Goal: Task Accomplishment & Management: Manage account settings

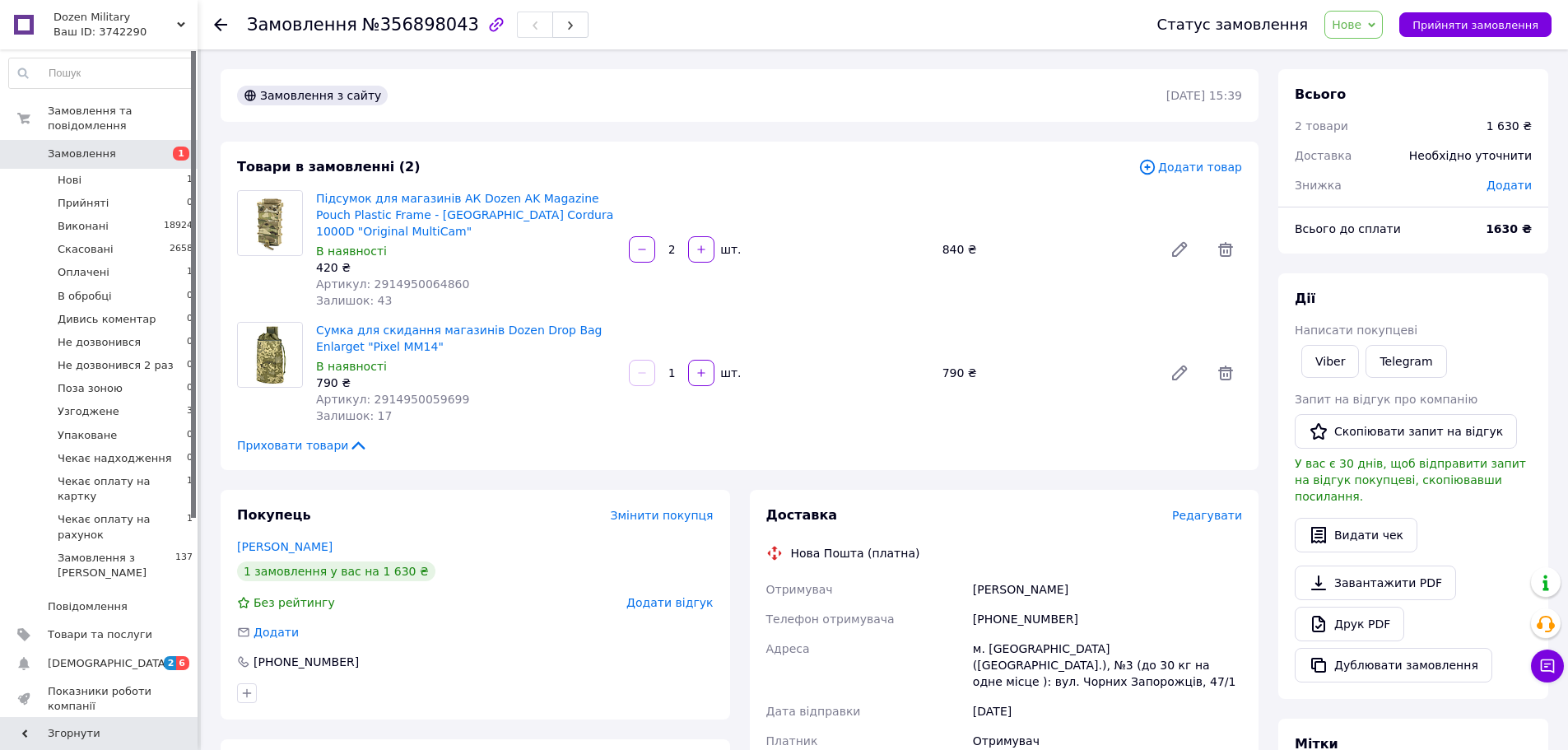
click at [1361, 24] on span "Нове" at bounding box center [1346, 24] width 30 height 14
click at [1398, 117] on li "Узгоджене" at bounding box center [1405, 115] width 159 height 24
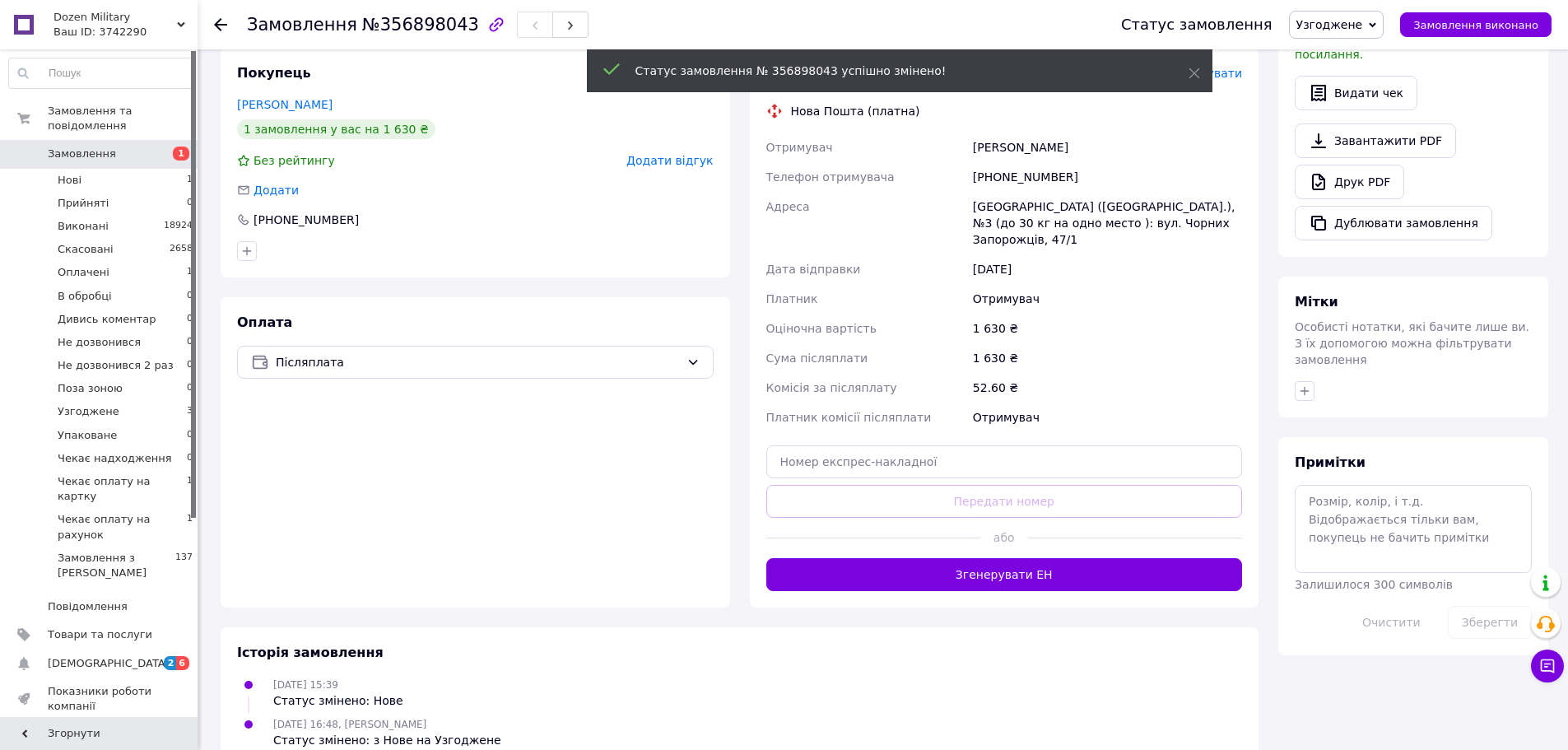
scroll to position [443, 0]
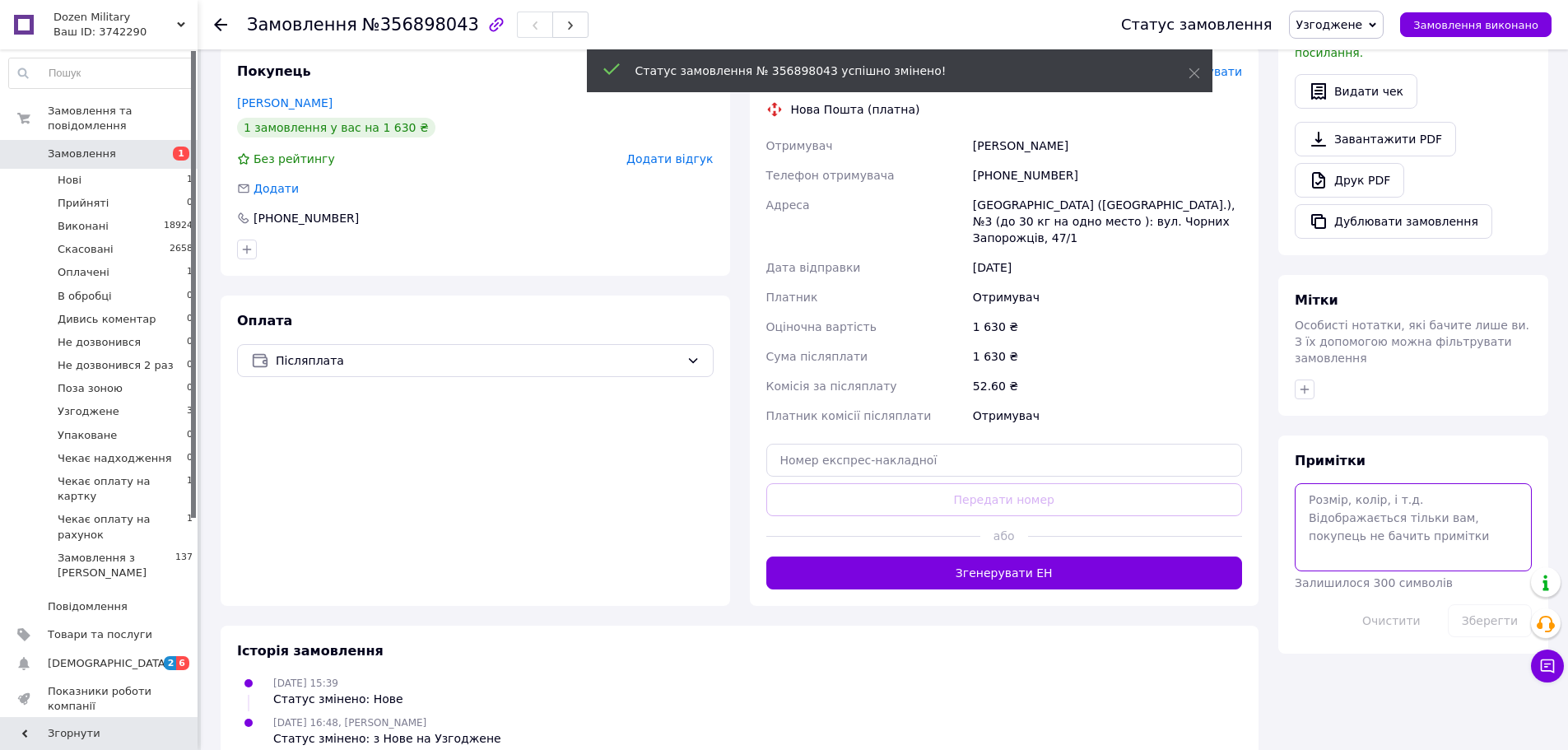
click at [1366, 483] on textarea at bounding box center [1413, 526] width 237 height 87
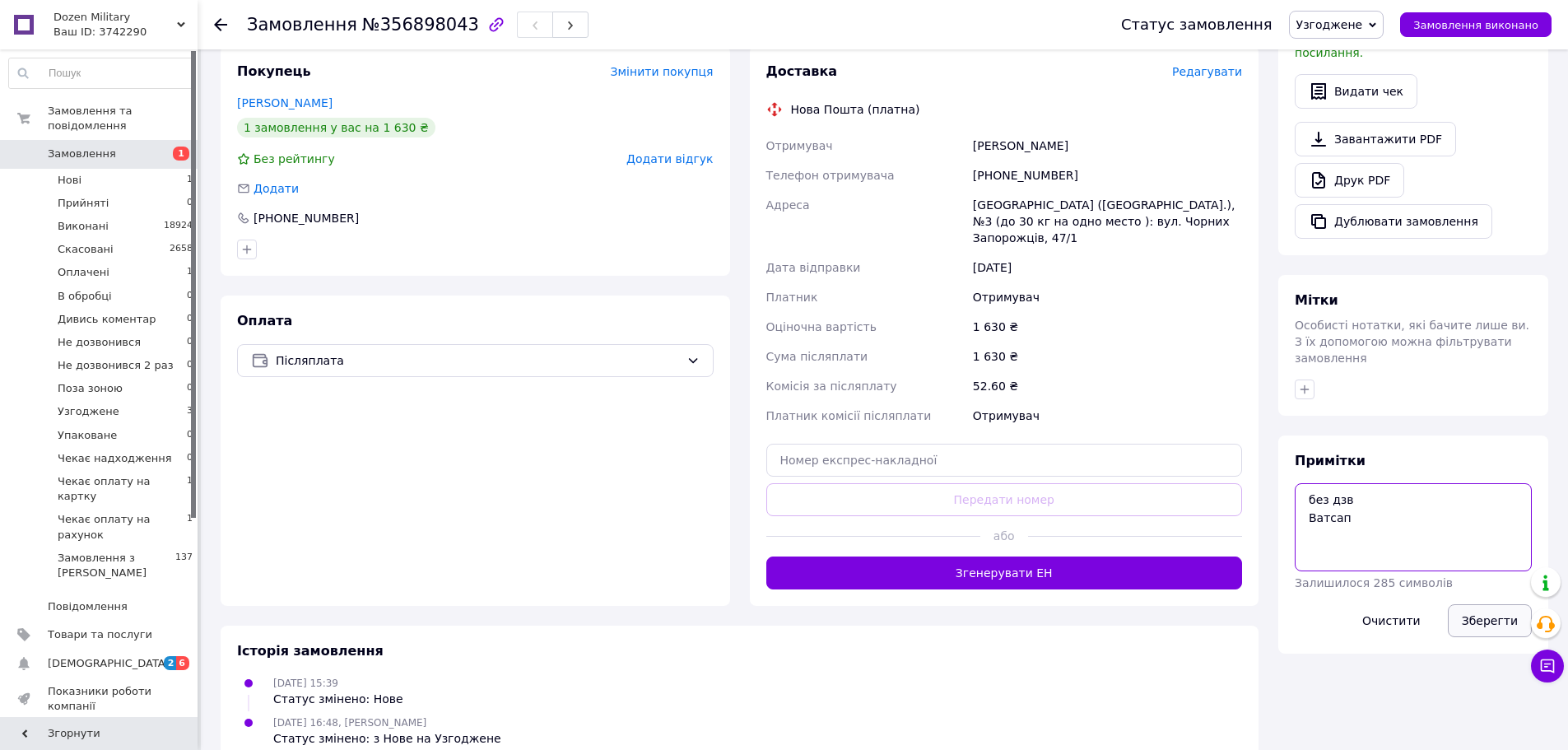
type textarea "без дзв Ватсап"
click at [1488, 605] on button "Зберегти" at bounding box center [1489, 621] width 84 height 33
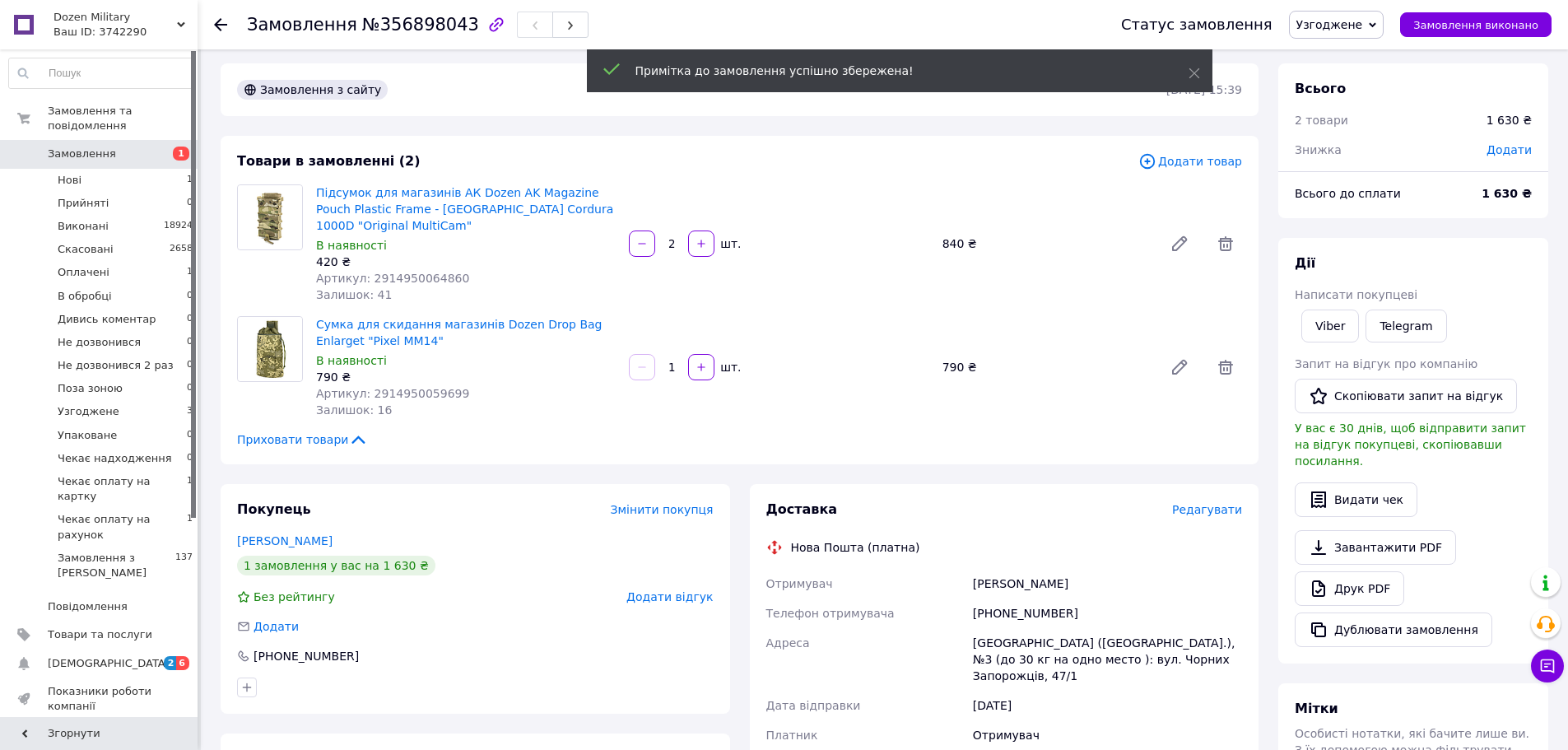
scroll to position [0, 0]
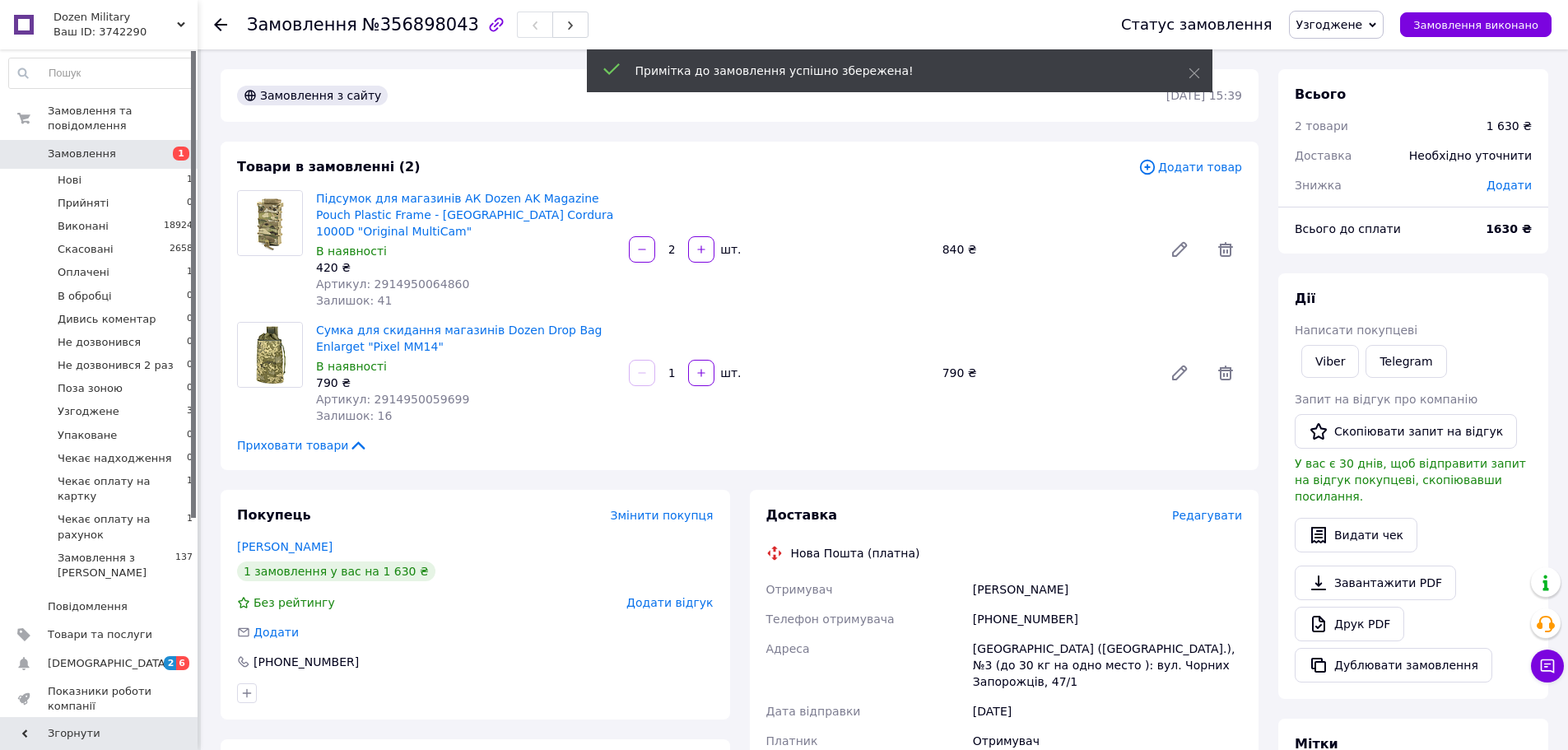
click at [106, 147] on span "Замовлення" at bounding box center [82, 155] width 68 height 15
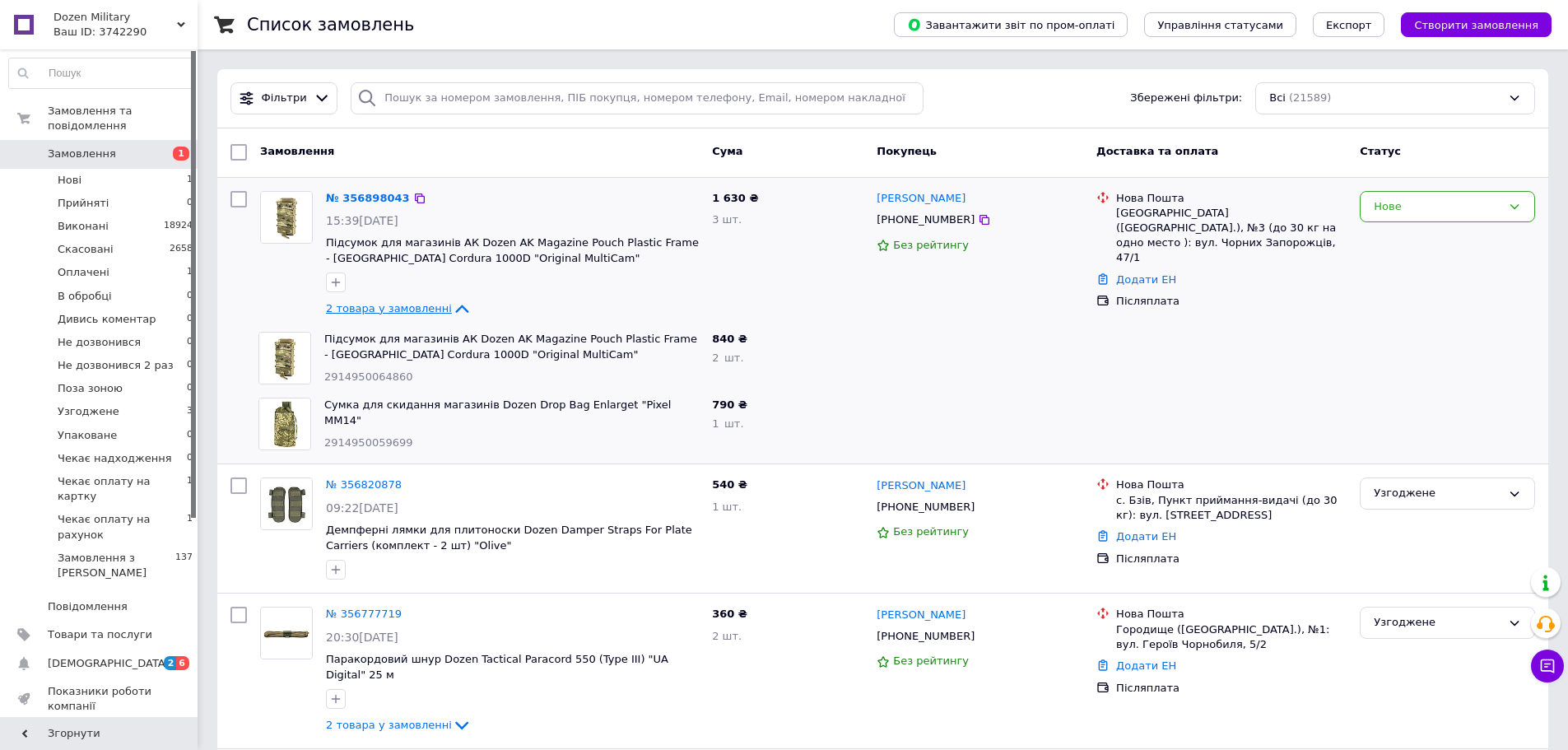
click at [455, 312] on icon at bounding box center [462, 310] width 14 height 8
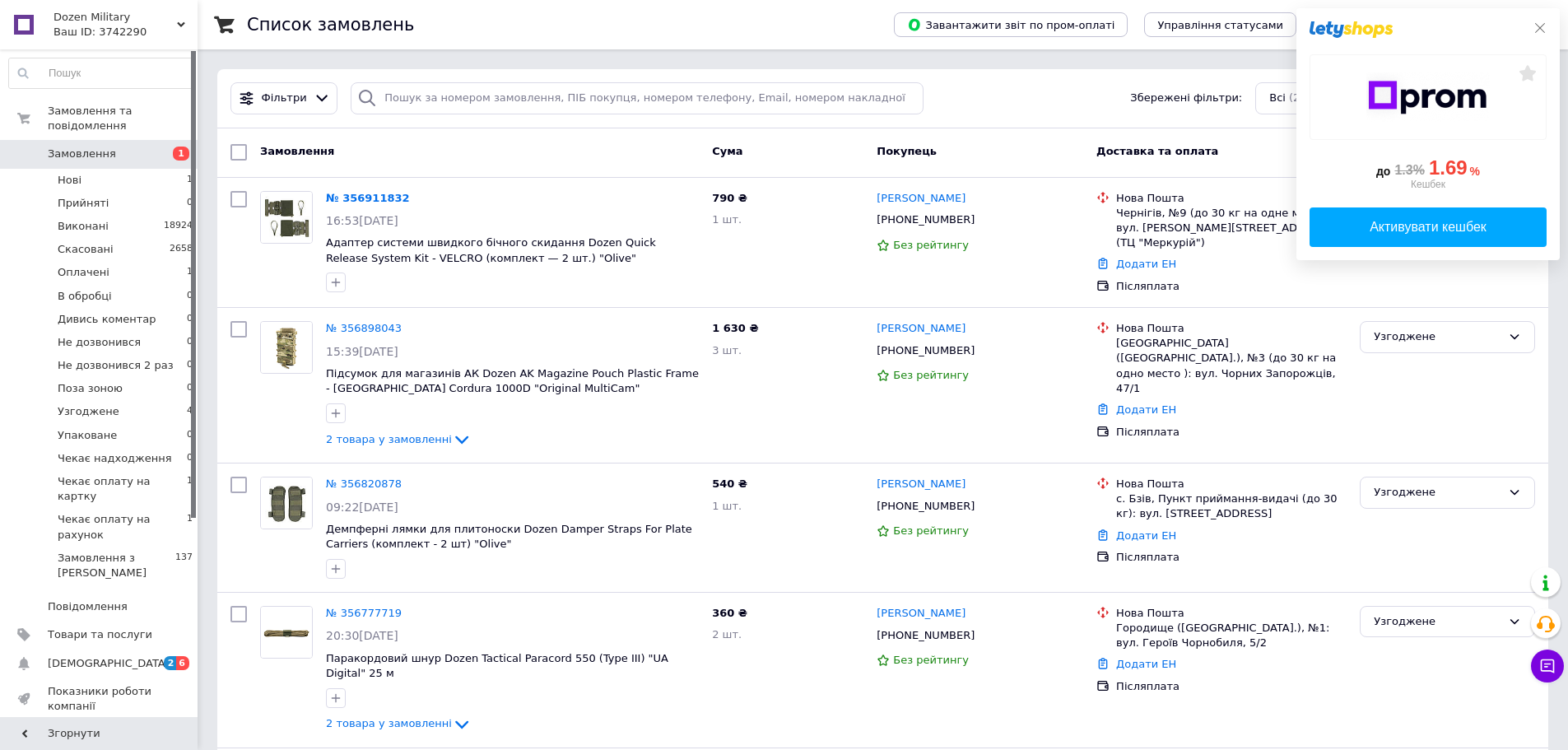
click at [1544, 25] on icon at bounding box center [1540, 28] width 14 height 14
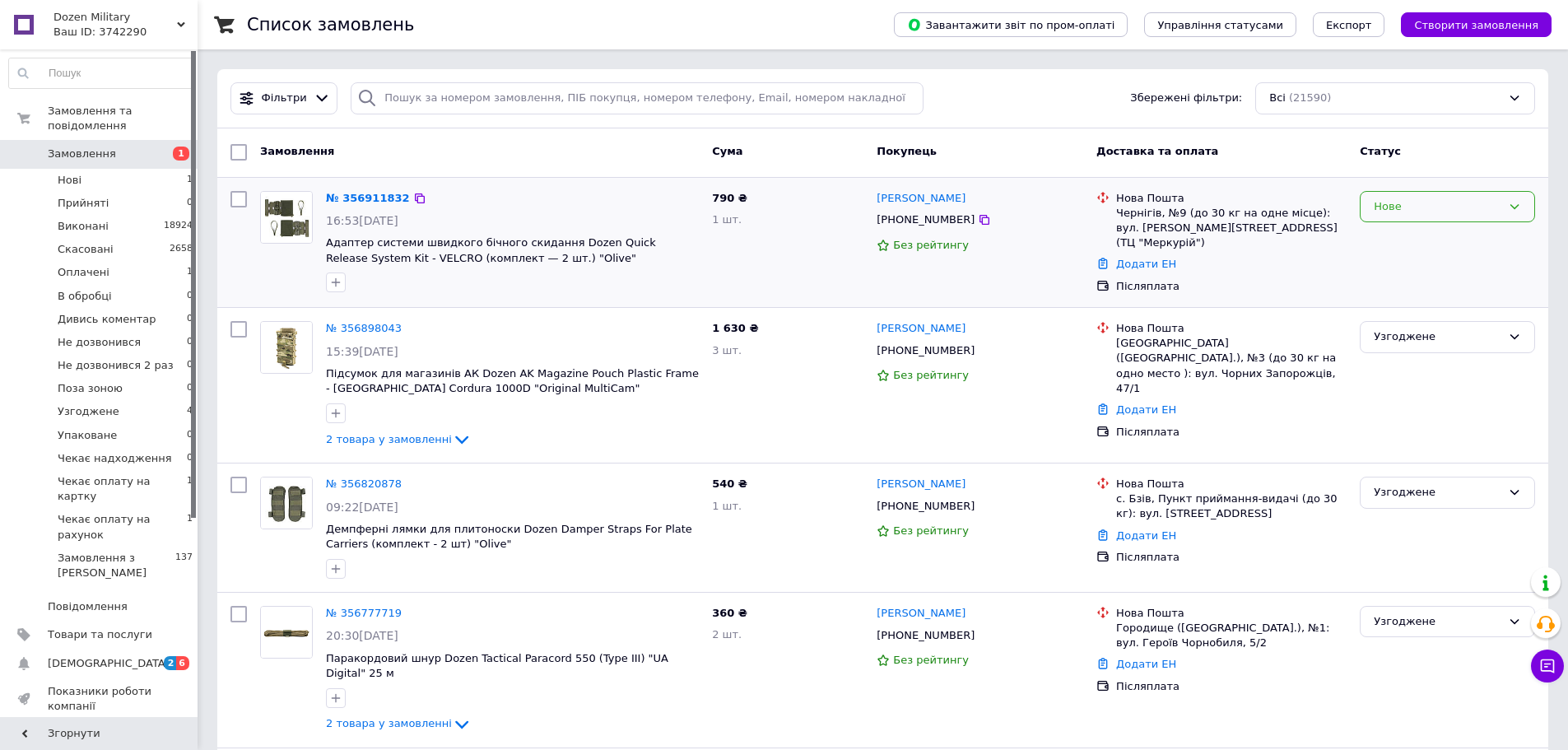
click at [1445, 197] on div "Нове" at bounding box center [1448, 207] width 176 height 32
click at [1028, 259] on div "Вікторія Решетник +380960399114 Без рейтингу" at bounding box center [979, 242] width 220 height 117
click at [570, 189] on div "№ 356911832" at bounding box center [513, 198] width 377 height 19
click at [572, 175] on div "Замовлення Cума Покупець Доставка та оплата Статус" at bounding box center [882, 153] width 1331 height 49
click at [574, 170] on div "Замовлення Cума Покупець Доставка та оплата Статус" at bounding box center [882, 153] width 1331 height 49
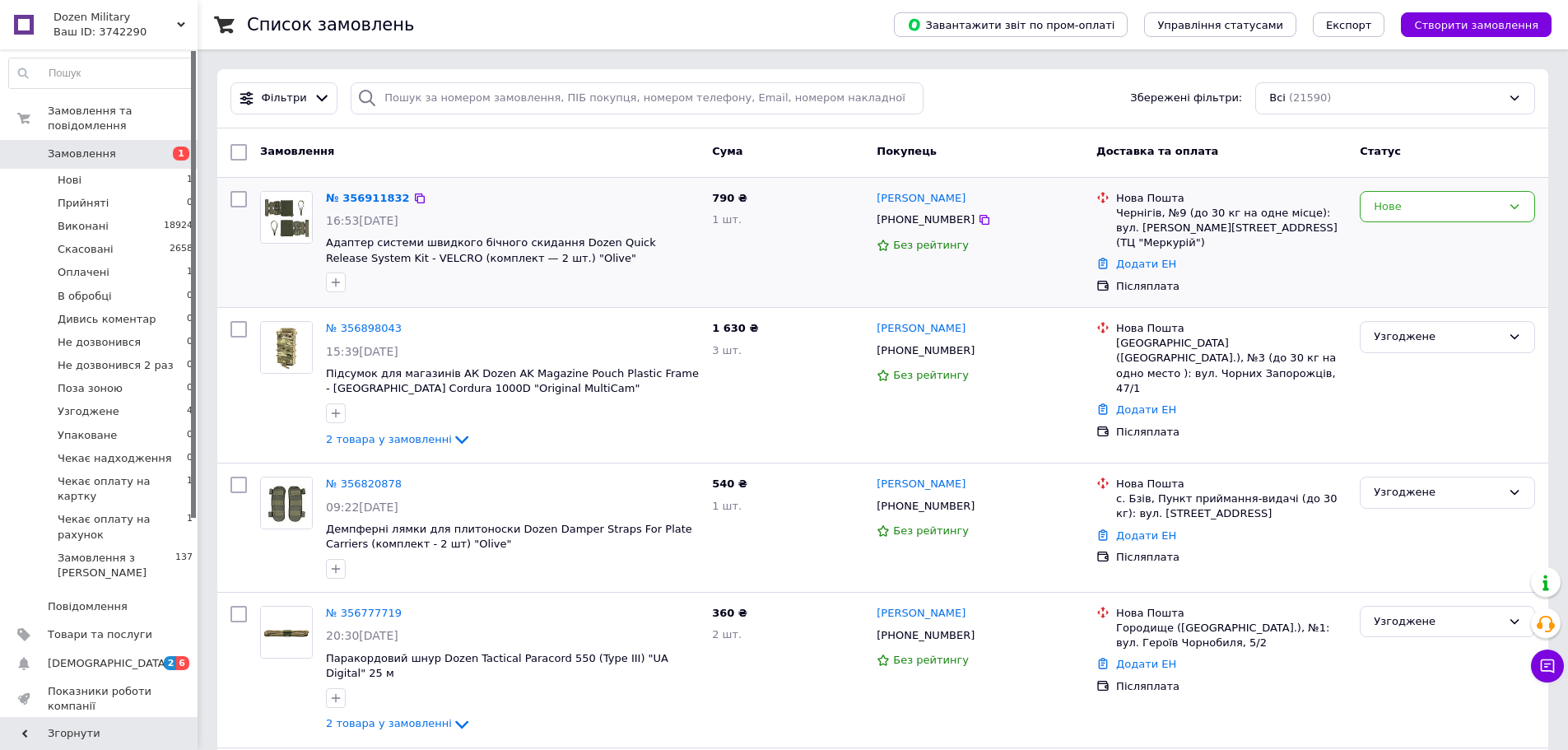
click at [578, 190] on div "№ 356911832" at bounding box center [513, 198] width 377 height 19
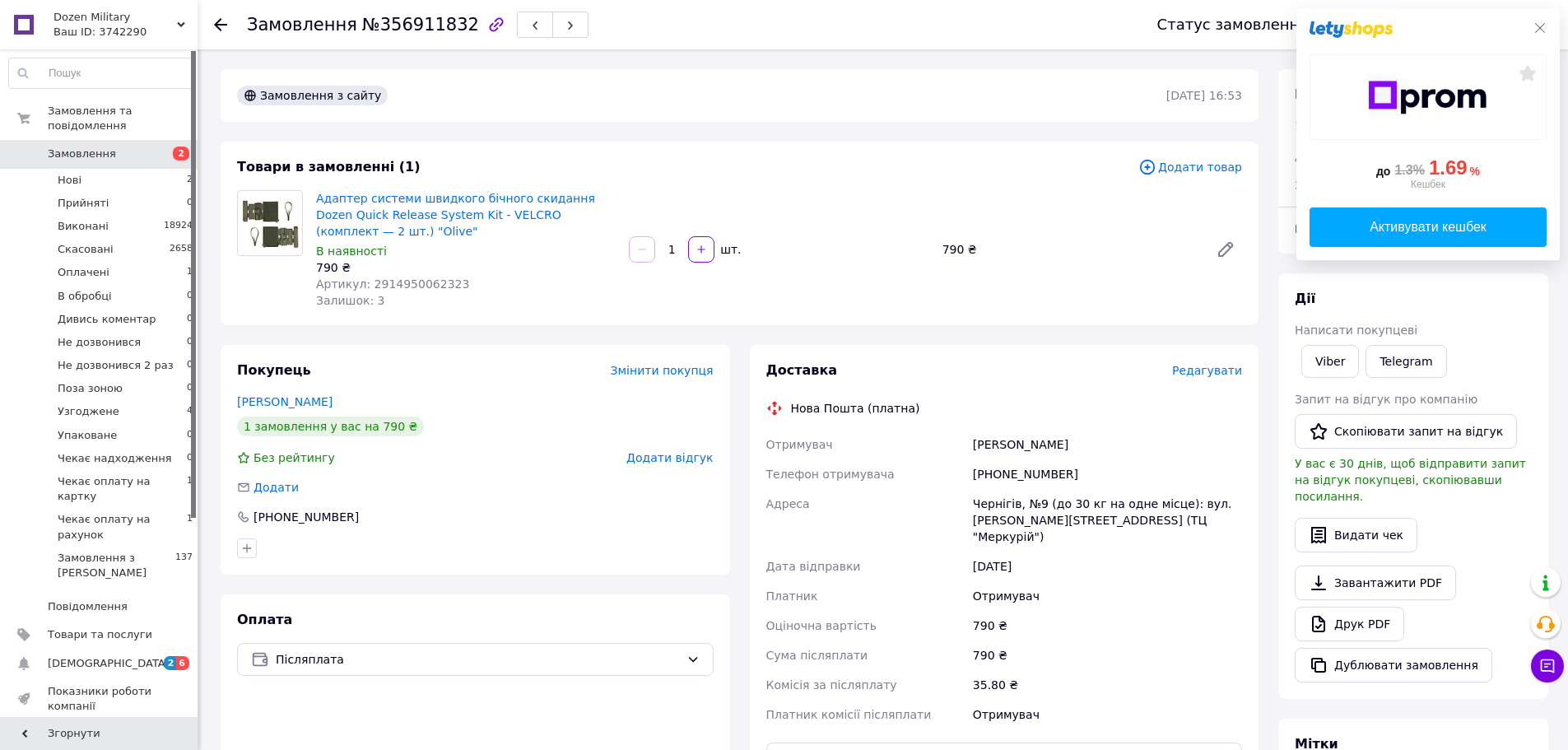
click at [1539, 24] on icon at bounding box center [1540, 28] width 14 height 14
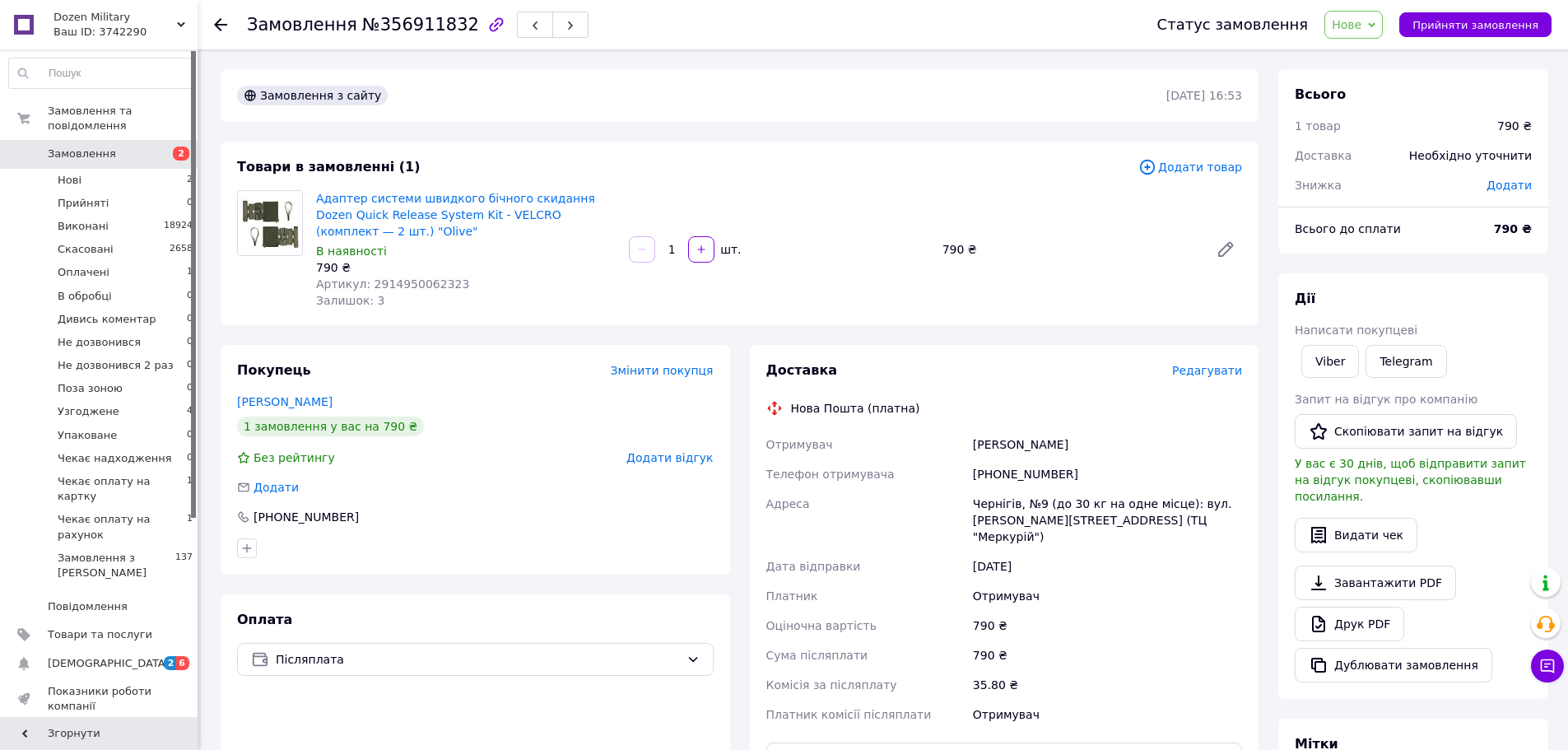
click at [1361, 25] on span "Нове" at bounding box center [1346, 24] width 30 height 14
click at [1392, 194] on li "Узгоджене" at bounding box center [1405, 197] width 159 height 24
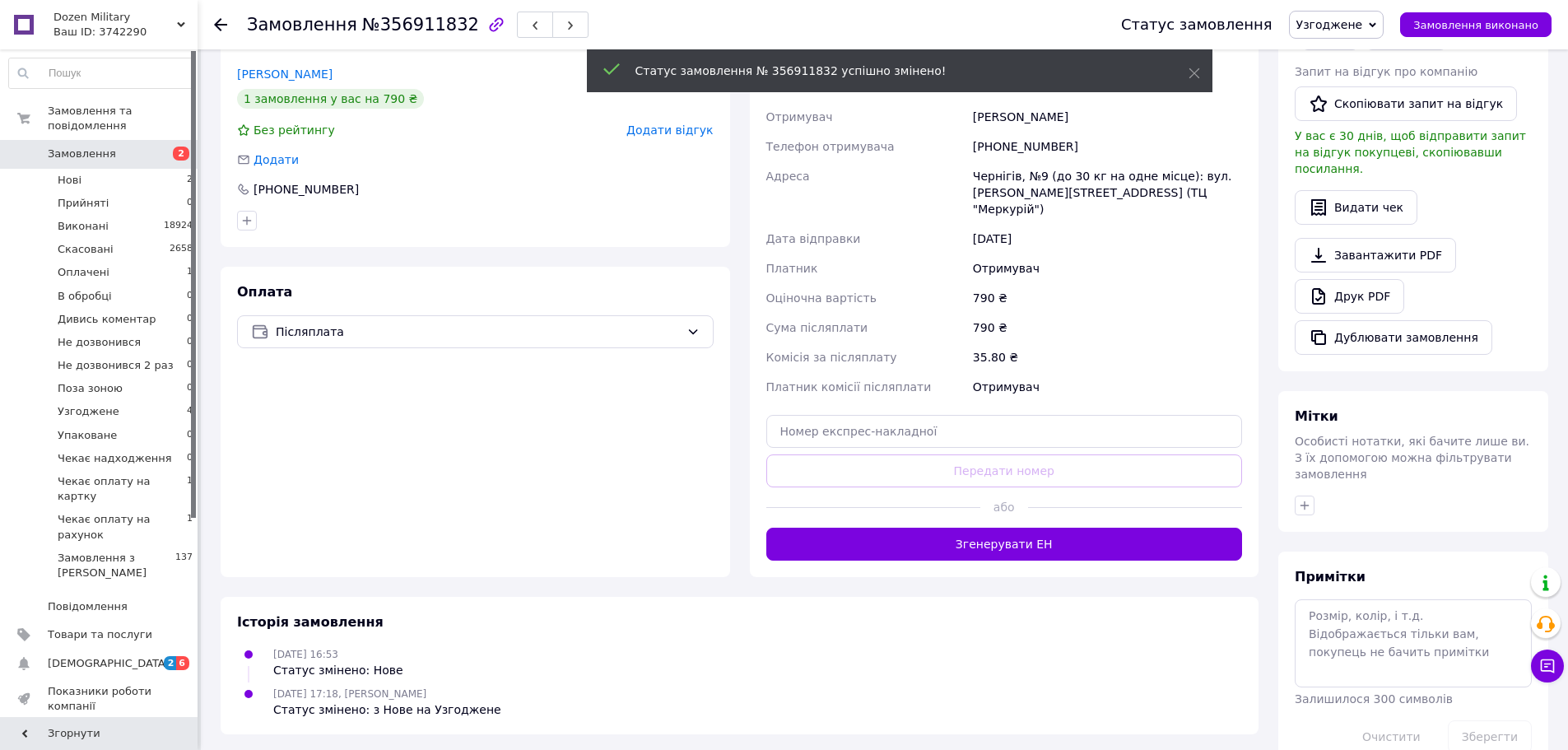
scroll to position [329, 0]
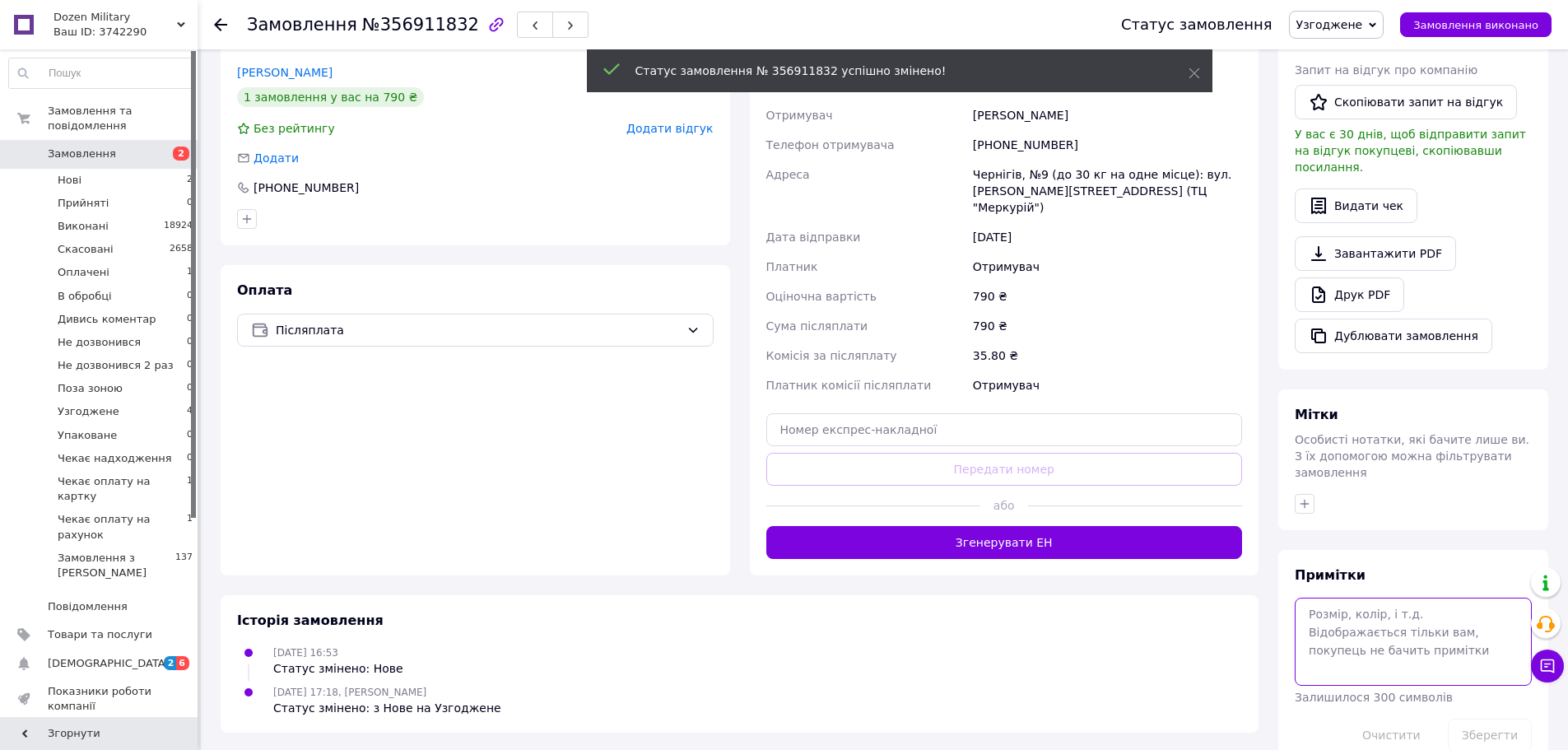
click at [1398, 598] on textarea at bounding box center [1413, 641] width 237 height 87
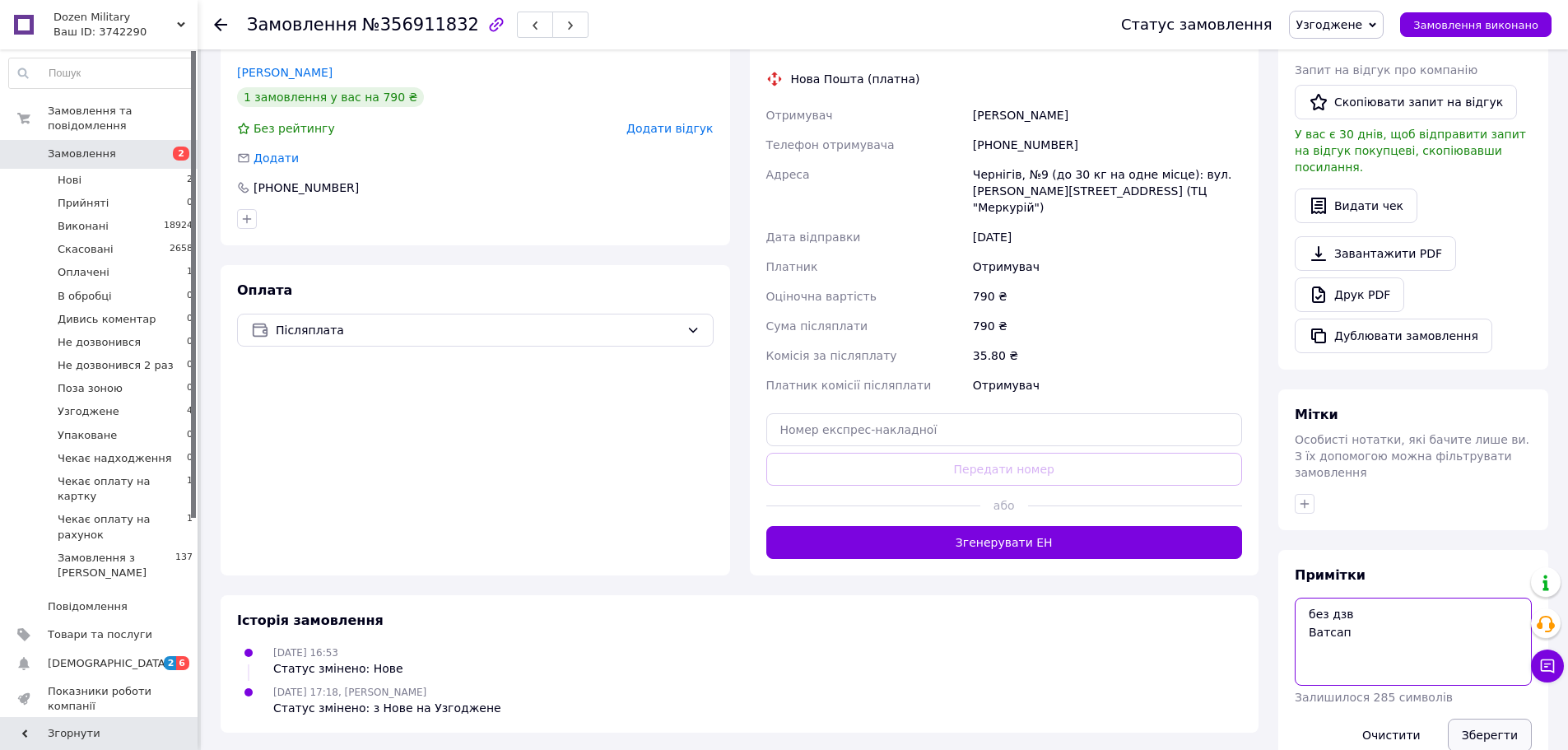
type textarea "без дзв Ватсап"
click at [1479, 719] on button "Зберегти" at bounding box center [1489, 735] width 84 height 33
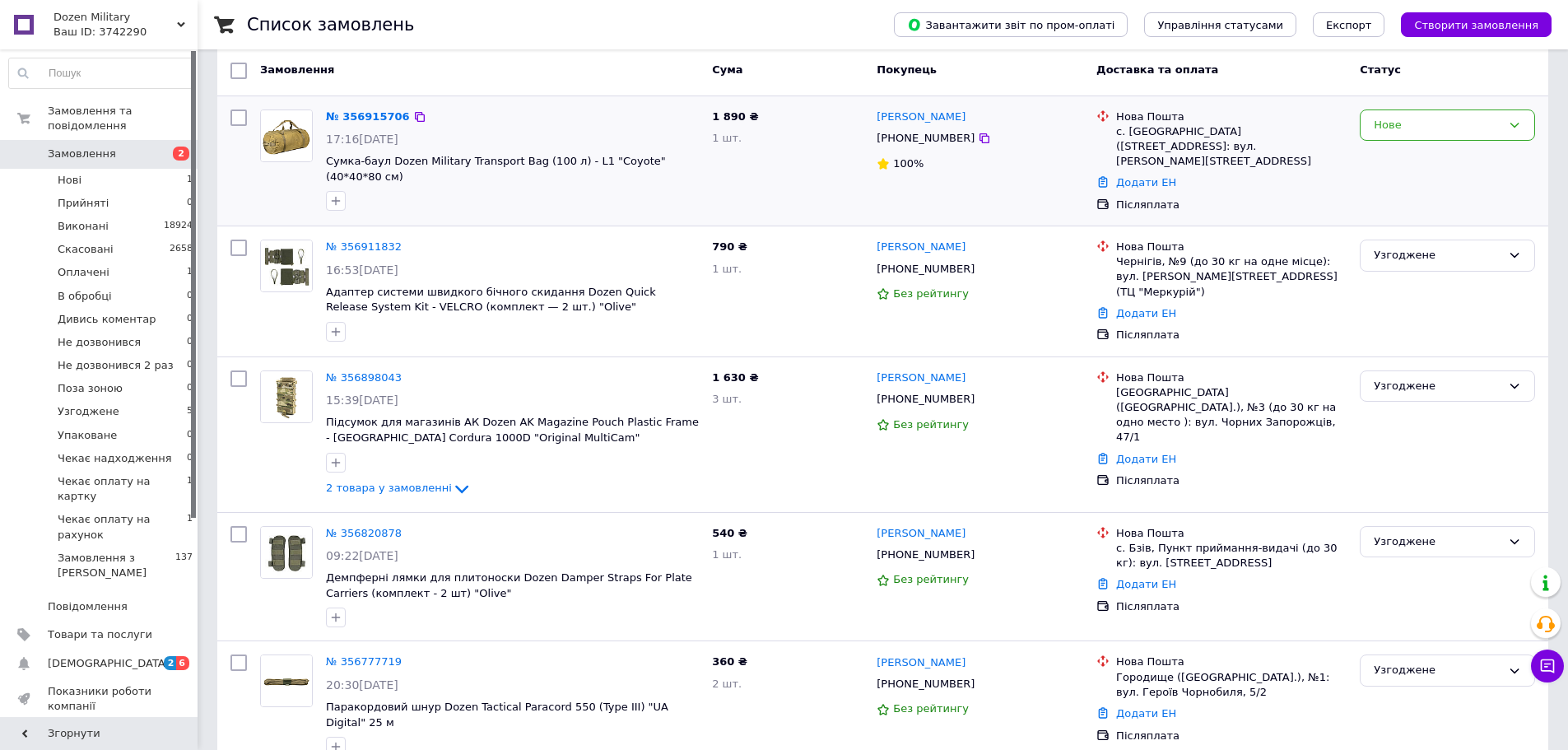
scroll to position [82, 0]
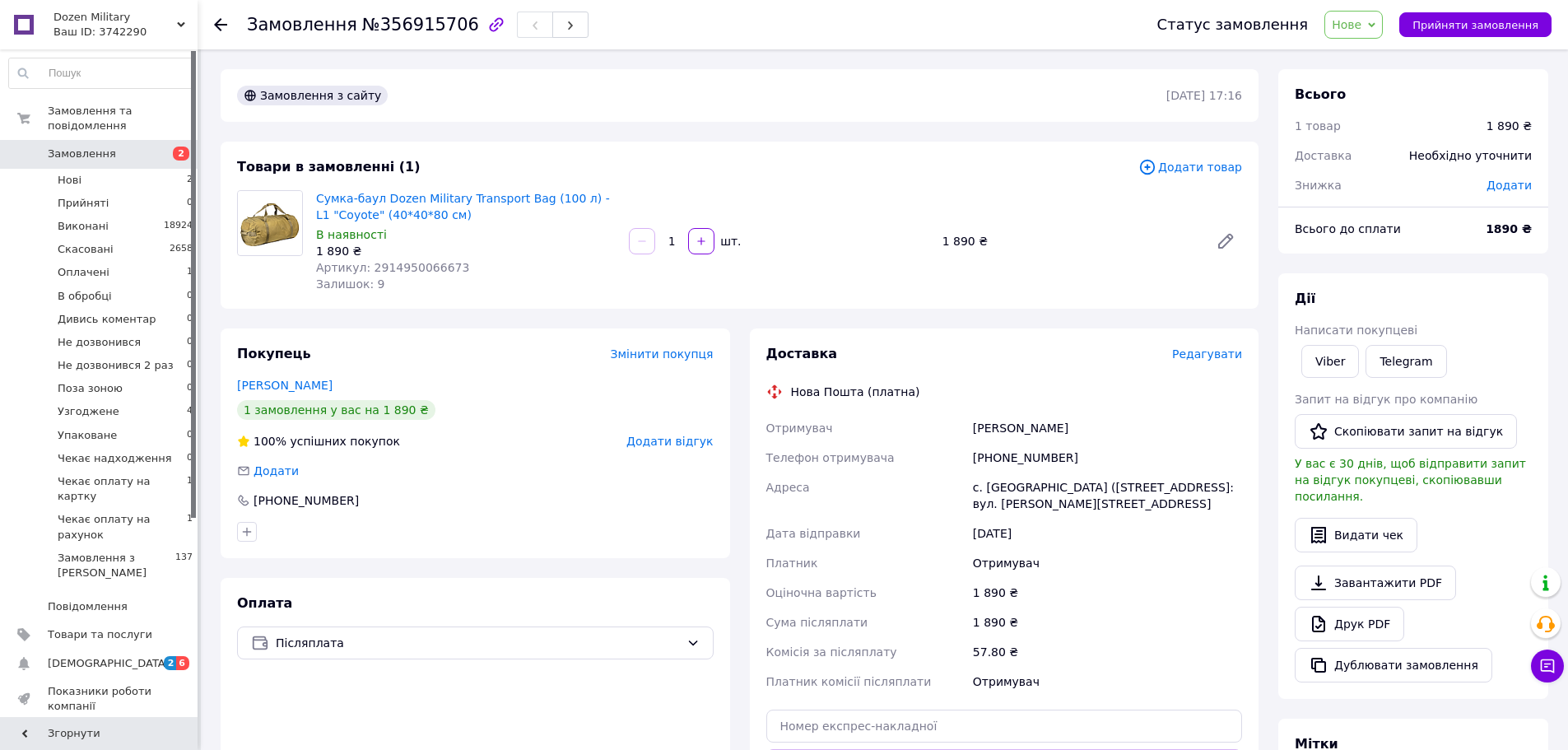
click at [1040, 289] on div "Сумка-баул Dozen Military Transport Bag (100 л) - L1 "Coyote" (40*40*80 см) В н…" at bounding box center [779, 241] width 939 height 109
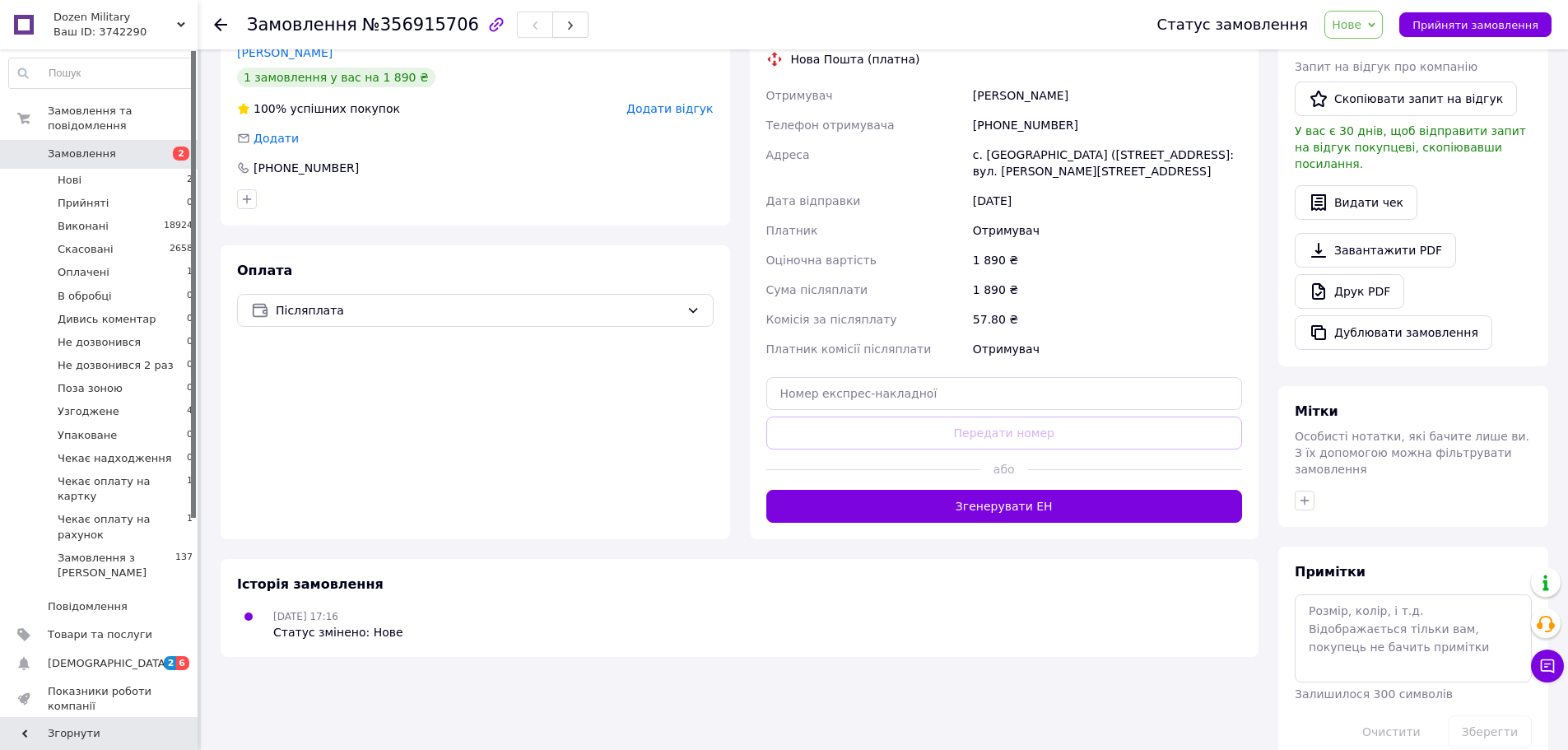
scroll to position [334, 0]
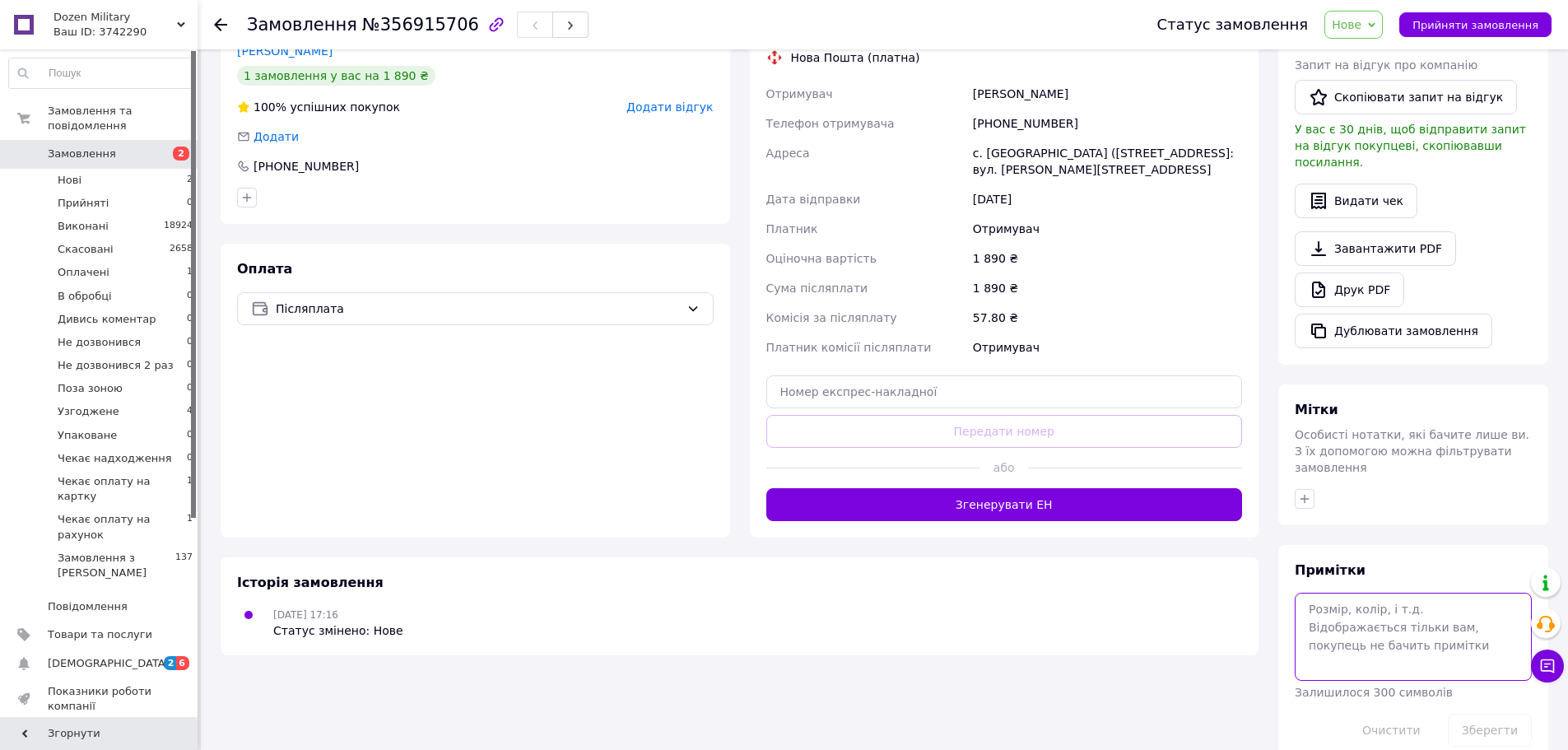
click at [1370, 593] on textarea at bounding box center [1413, 636] width 237 height 87
type textarea "без дзв Ватсап"
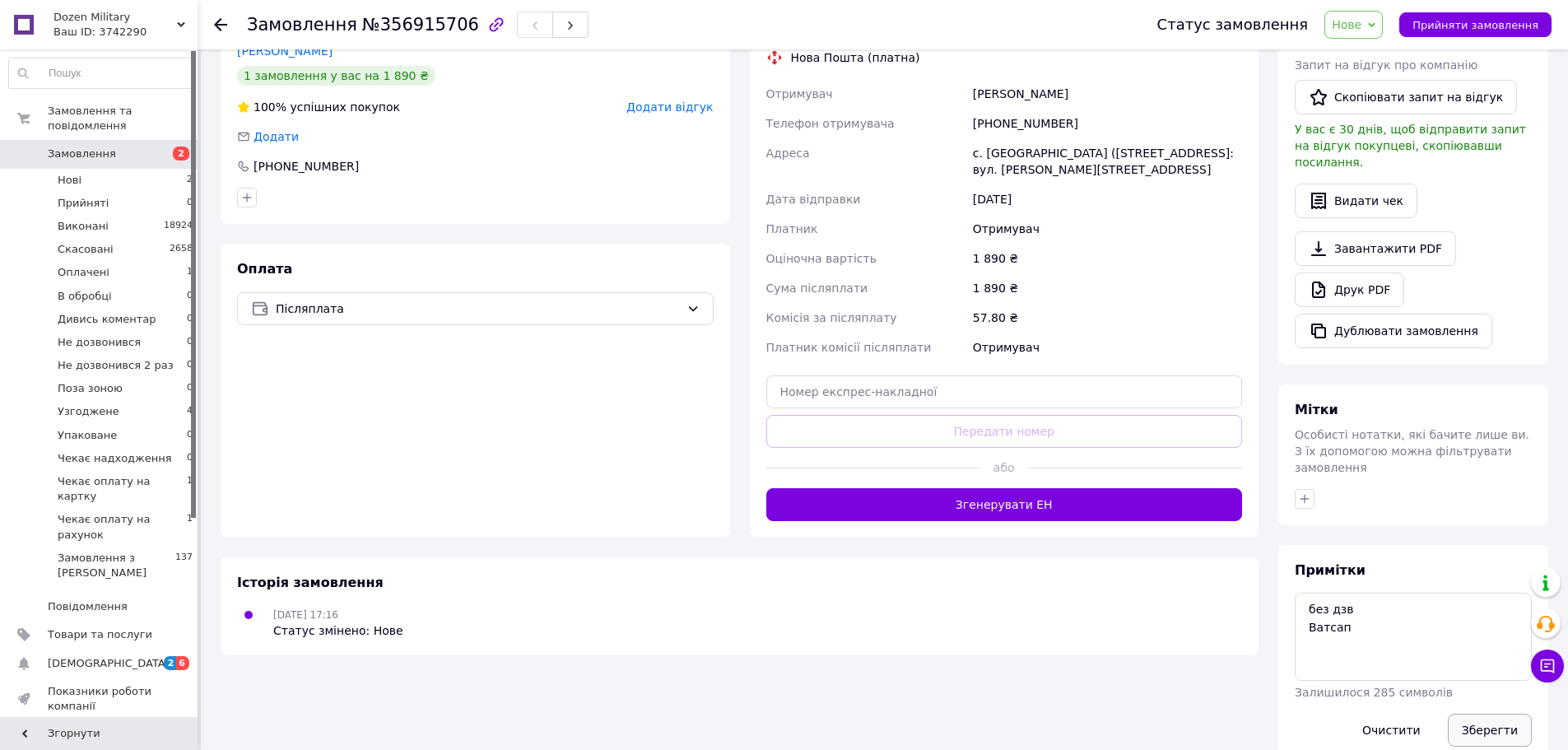
click at [1491, 714] on button "Зберегти" at bounding box center [1489, 730] width 84 height 33
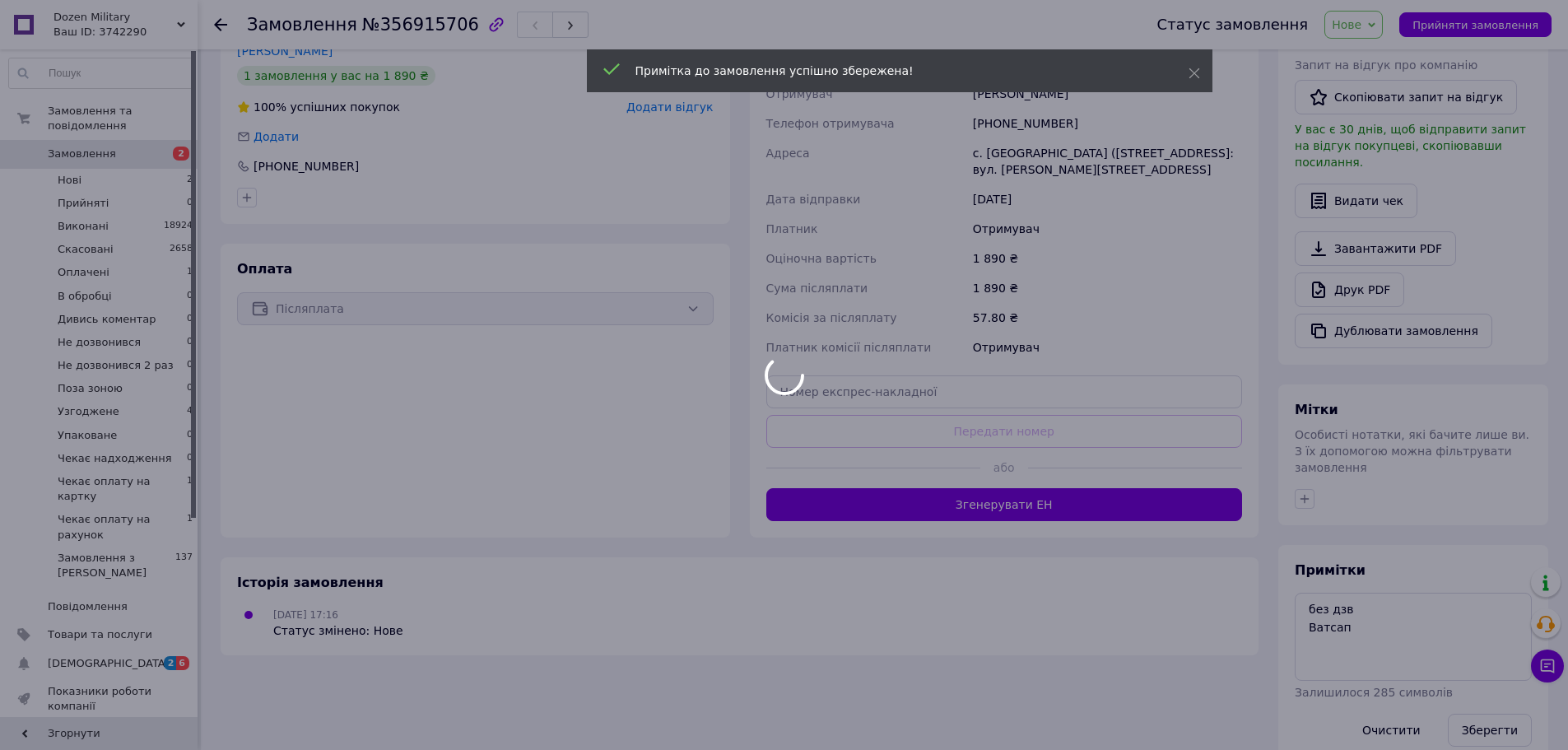
scroll to position [305, 0]
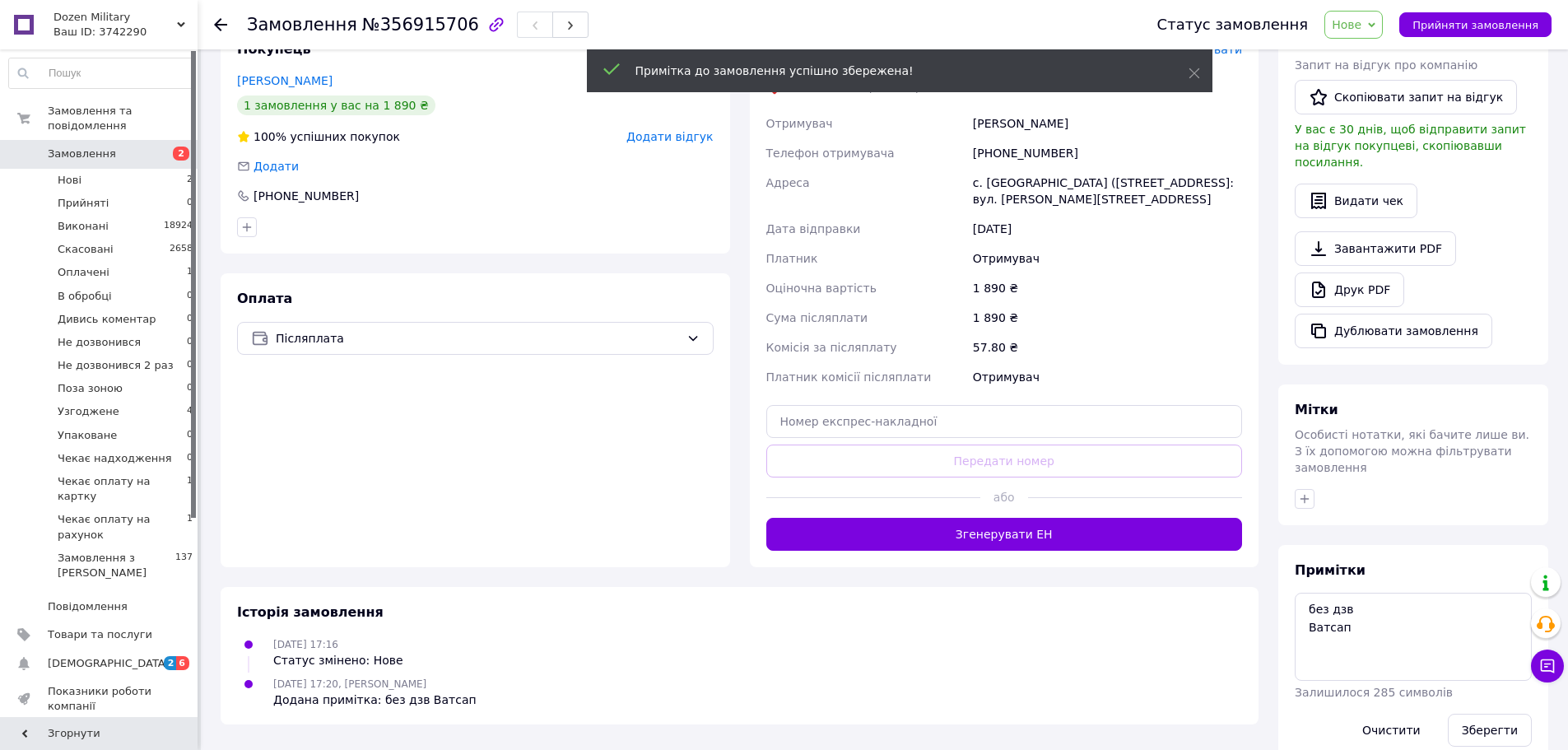
click at [1361, 24] on span "Нове" at bounding box center [1346, 24] width 30 height 14
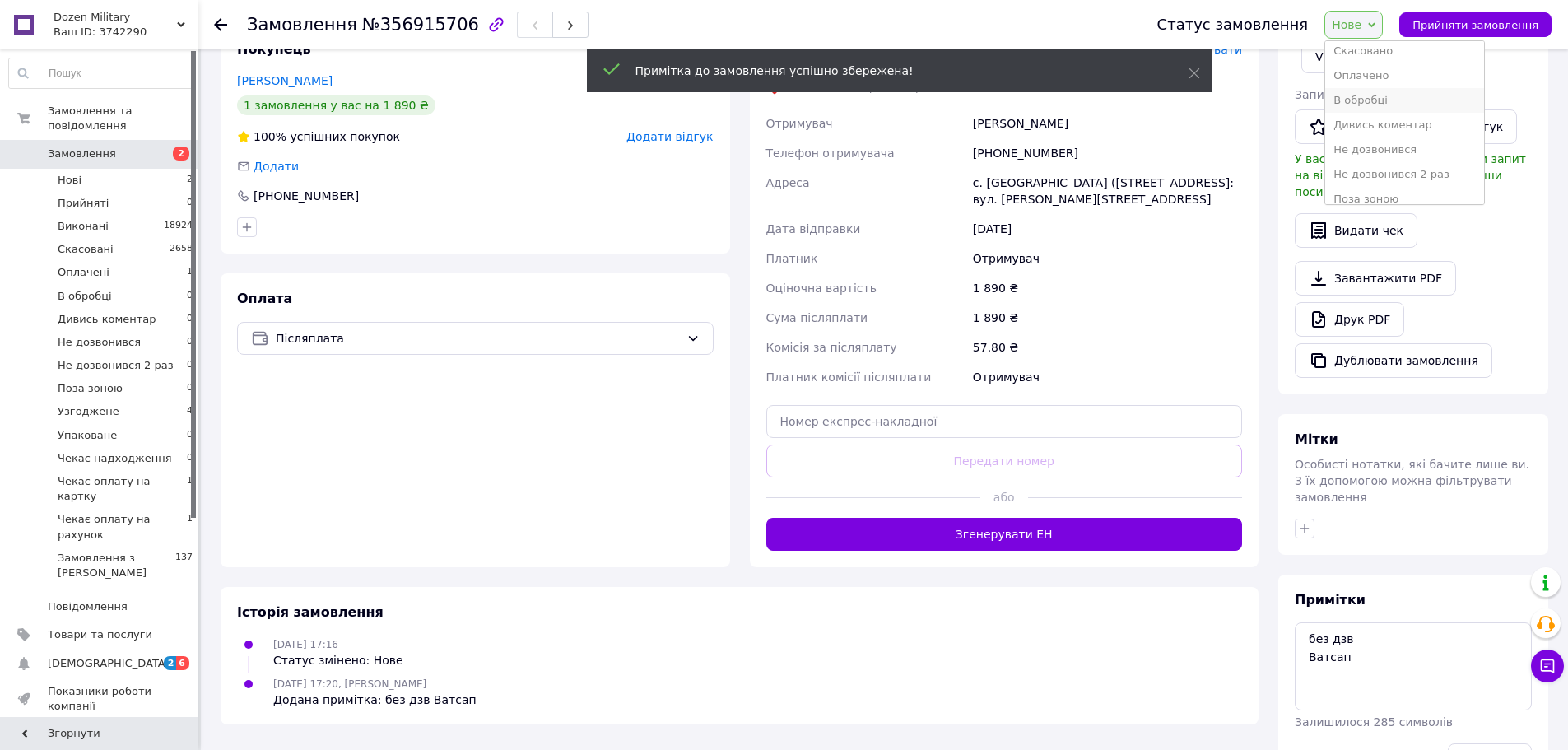
scroll to position [82, 0]
click at [1391, 195] on li "Узгоджене" at bounding box center [1405, 197] width 159 height 24
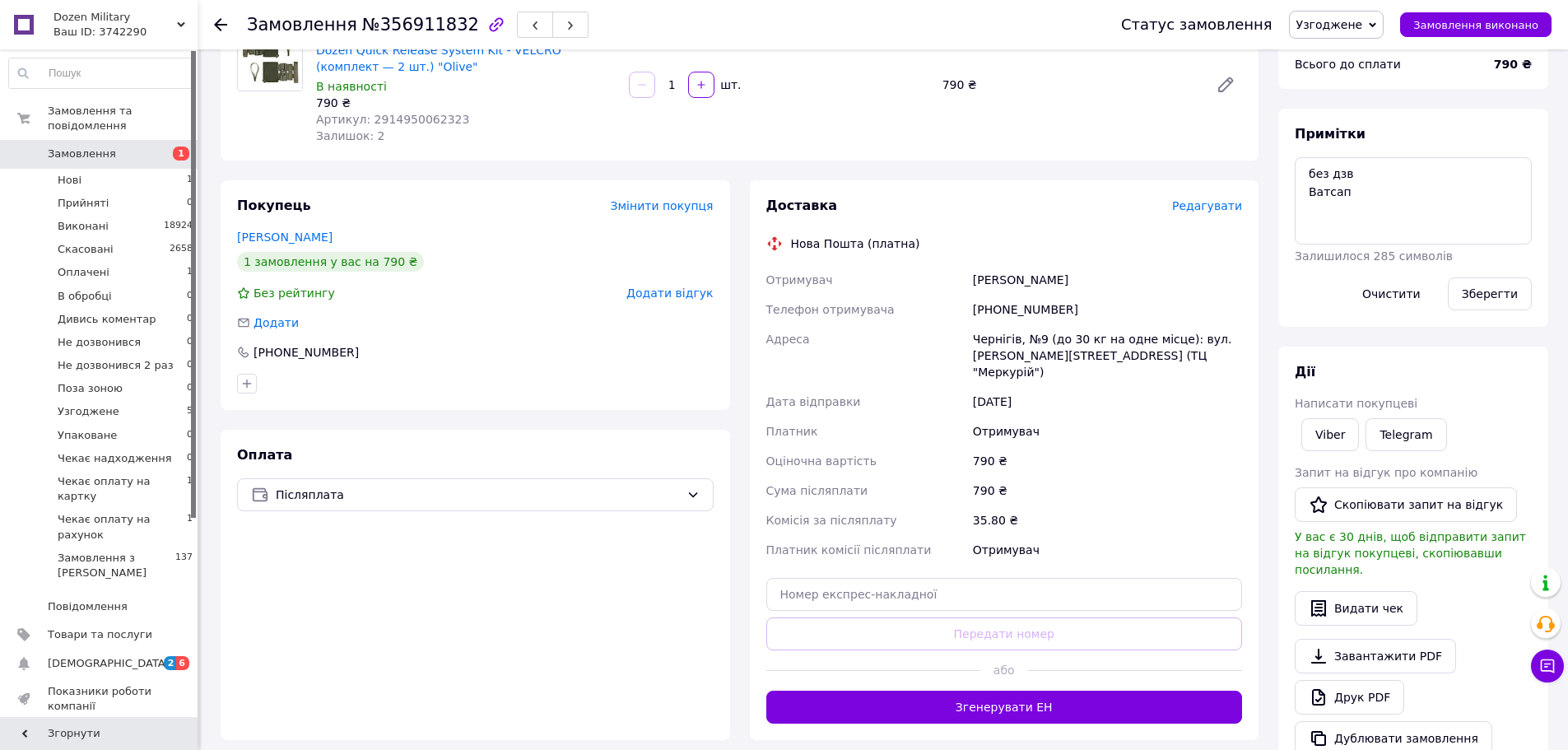
scroll to position [82, 0]
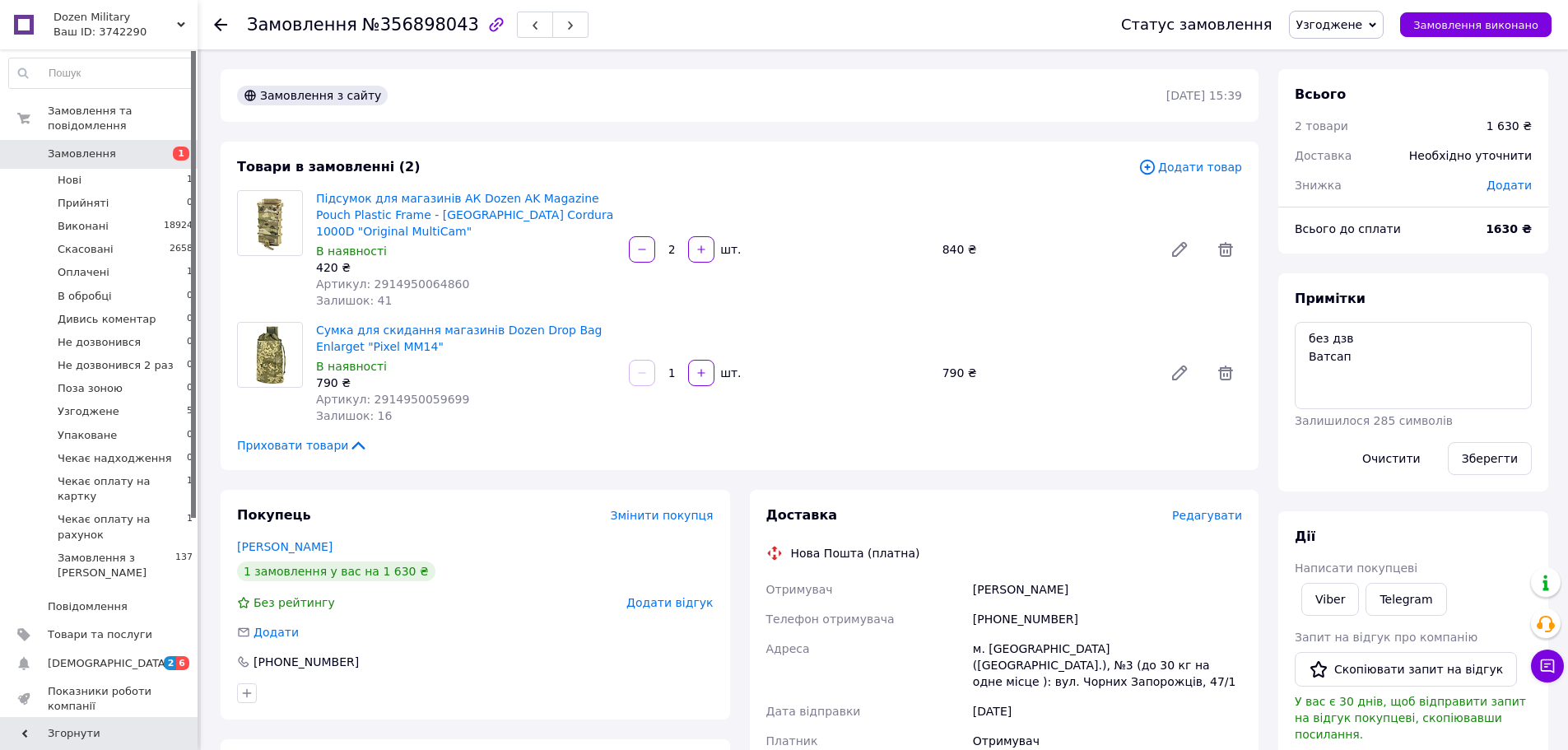
click at [73, 147] on span "Замовлення" at bounding box center [82, 155] width 68 height 15
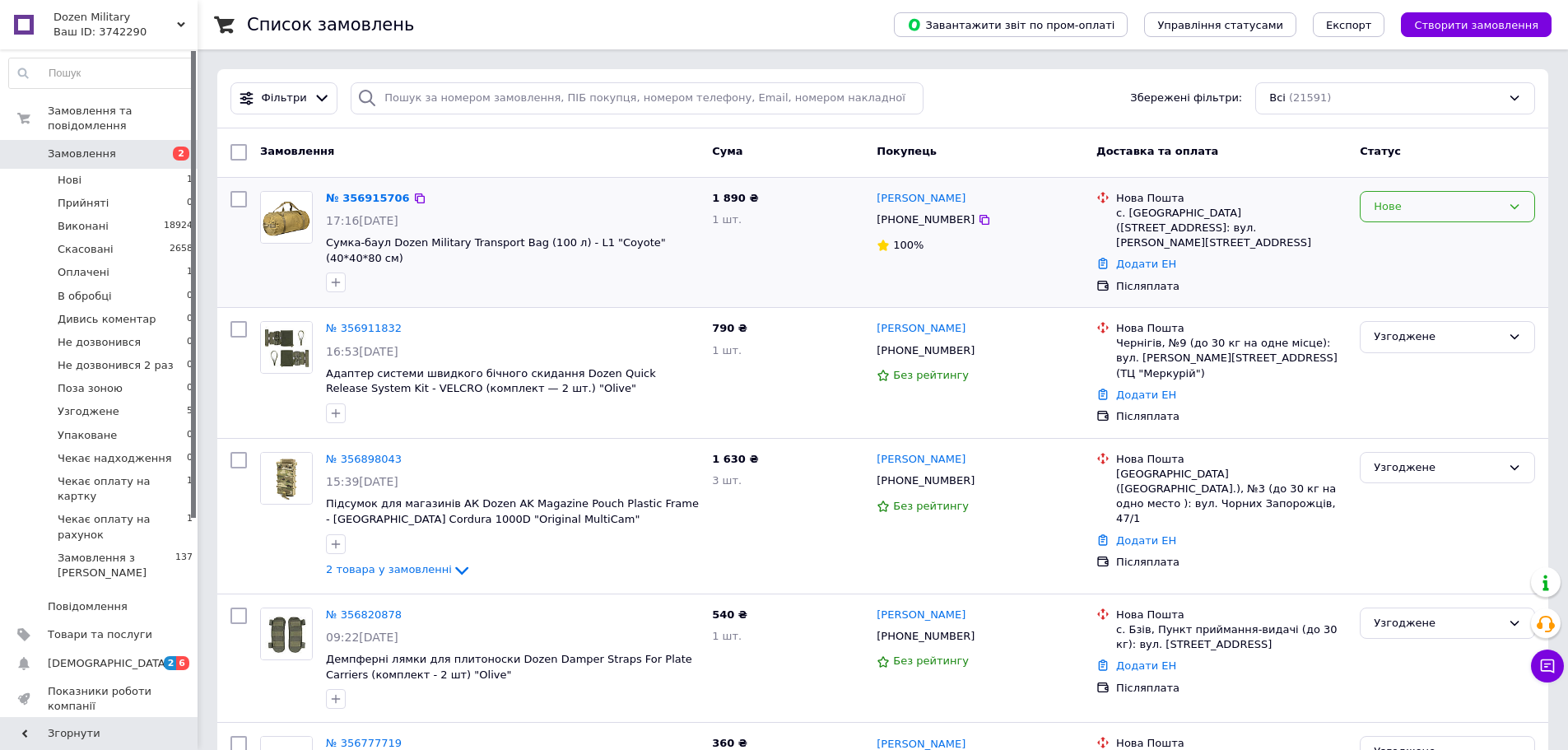
scroll to position [82, 0]
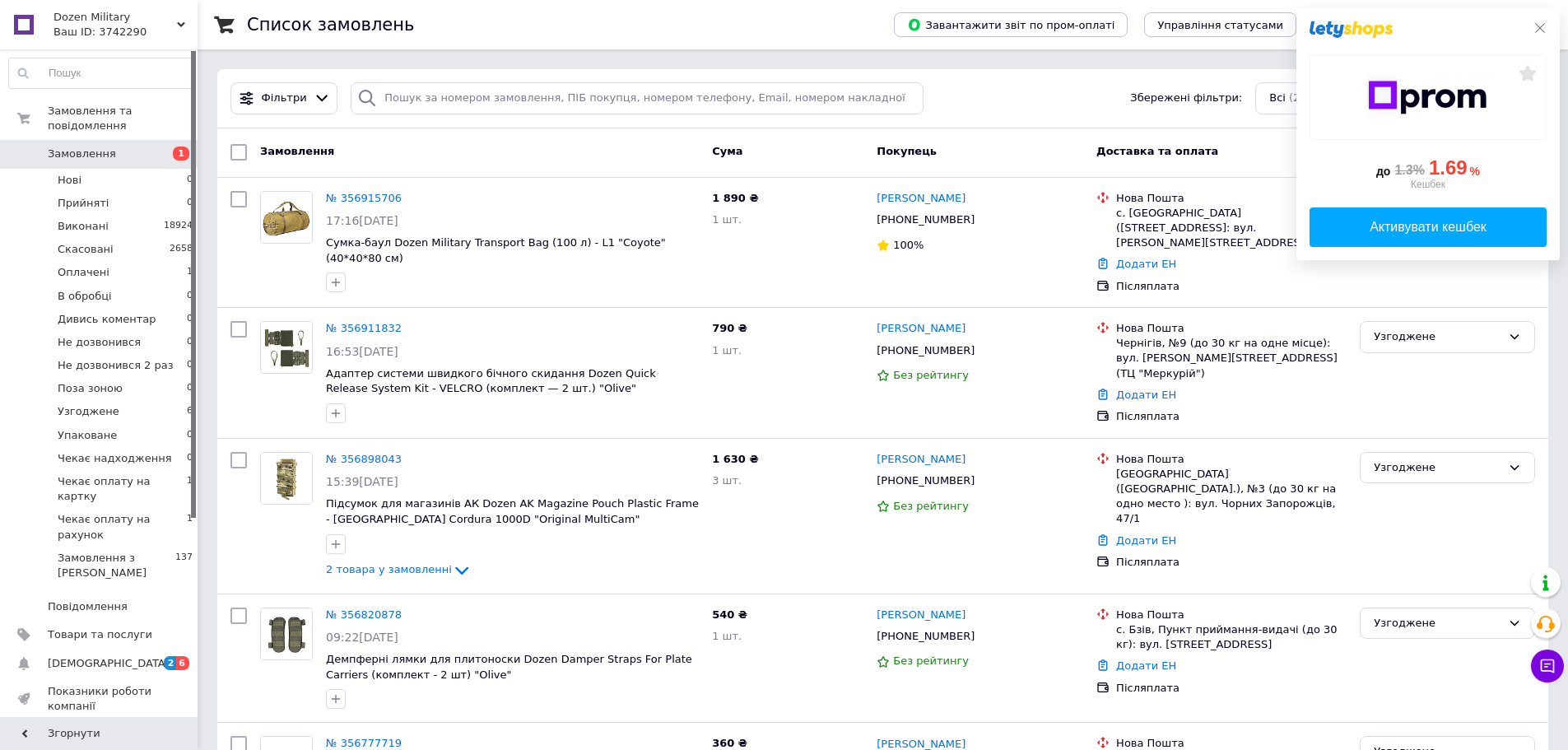
click at [1542, 25] on icon at bounding box center [1540, 28] width 14 height 14
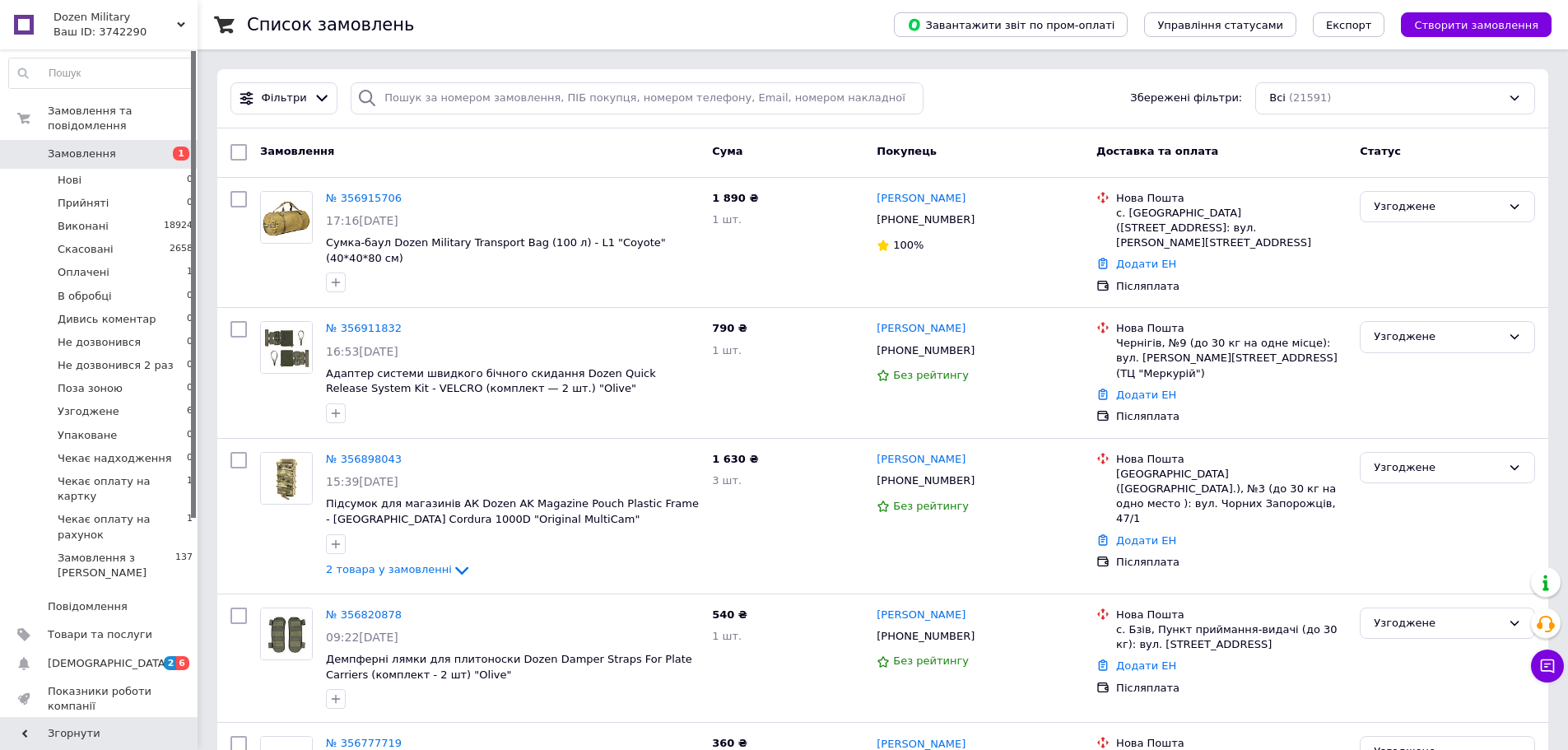
click at [712, 39] on div "Список замовлень" at bounding box center [553, 24] width 614 height 49
click at [114, 400] on li "Узгоджене 6" at bounding box center [101, 411] width 203 height 23
click at [124, 400] on li "Узгоджене 6" at bounding box center [101, 411] width 203 height 23
click at [117, 261] on li "Оплачені 1" at bounding box center [101, 272] width 203 height 23
click at [115, 261] on li "Оплачені 1" at bounding box center [101, 272] width 203 height 23
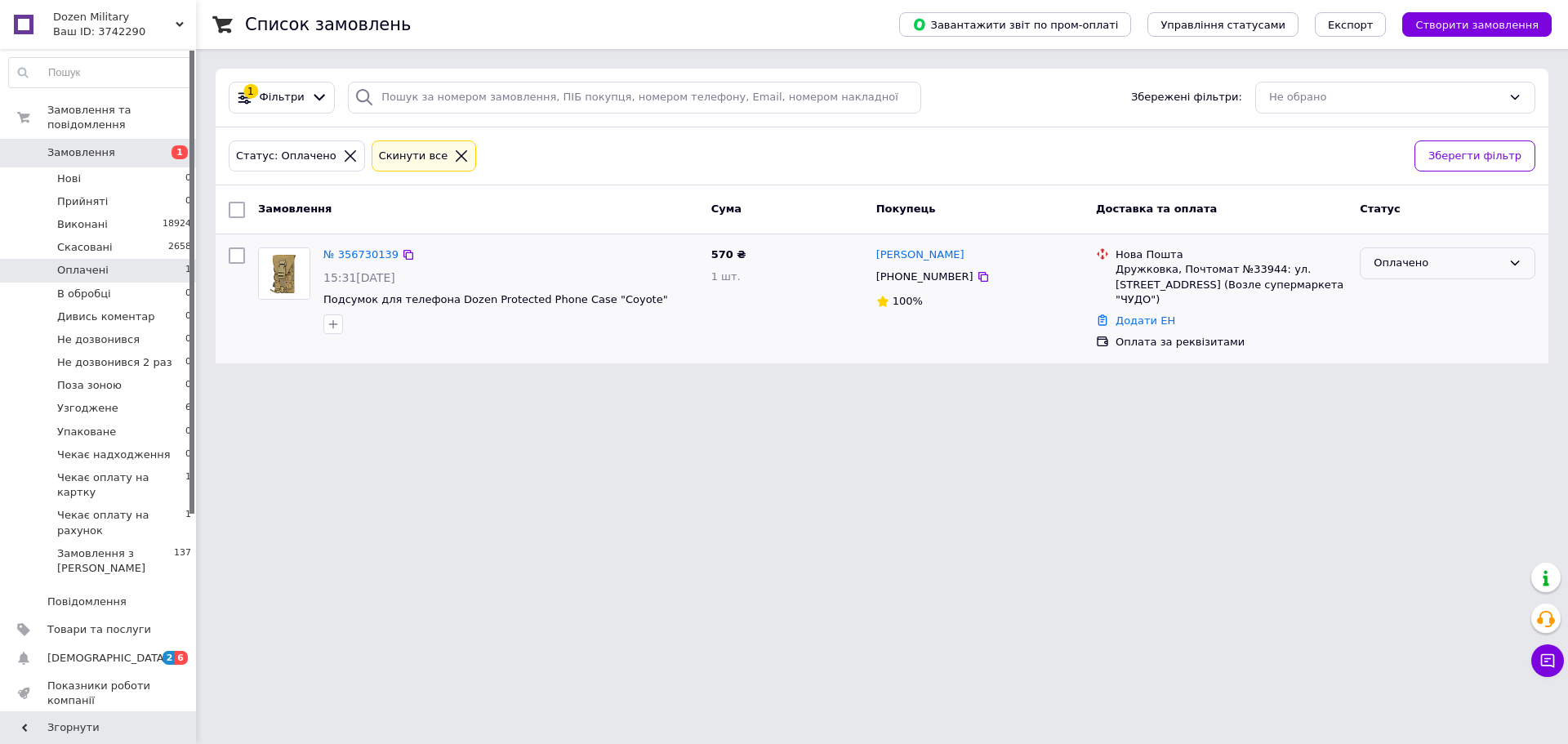
click at [1386, 264] on div "Оплачено" at bounding box center [1437, 263] width 128 height 17
click at [989, 383] on html "Dozen Military Ваш ID: 3742290 Сайт Dozen Military Кабінет покупця Перевірити с…" at bounding box center [784, 191] width 1568 height 383
click at [1142, 314] on link "Додати ЕН" at bounding box center [1145, 320] width 59 height 13
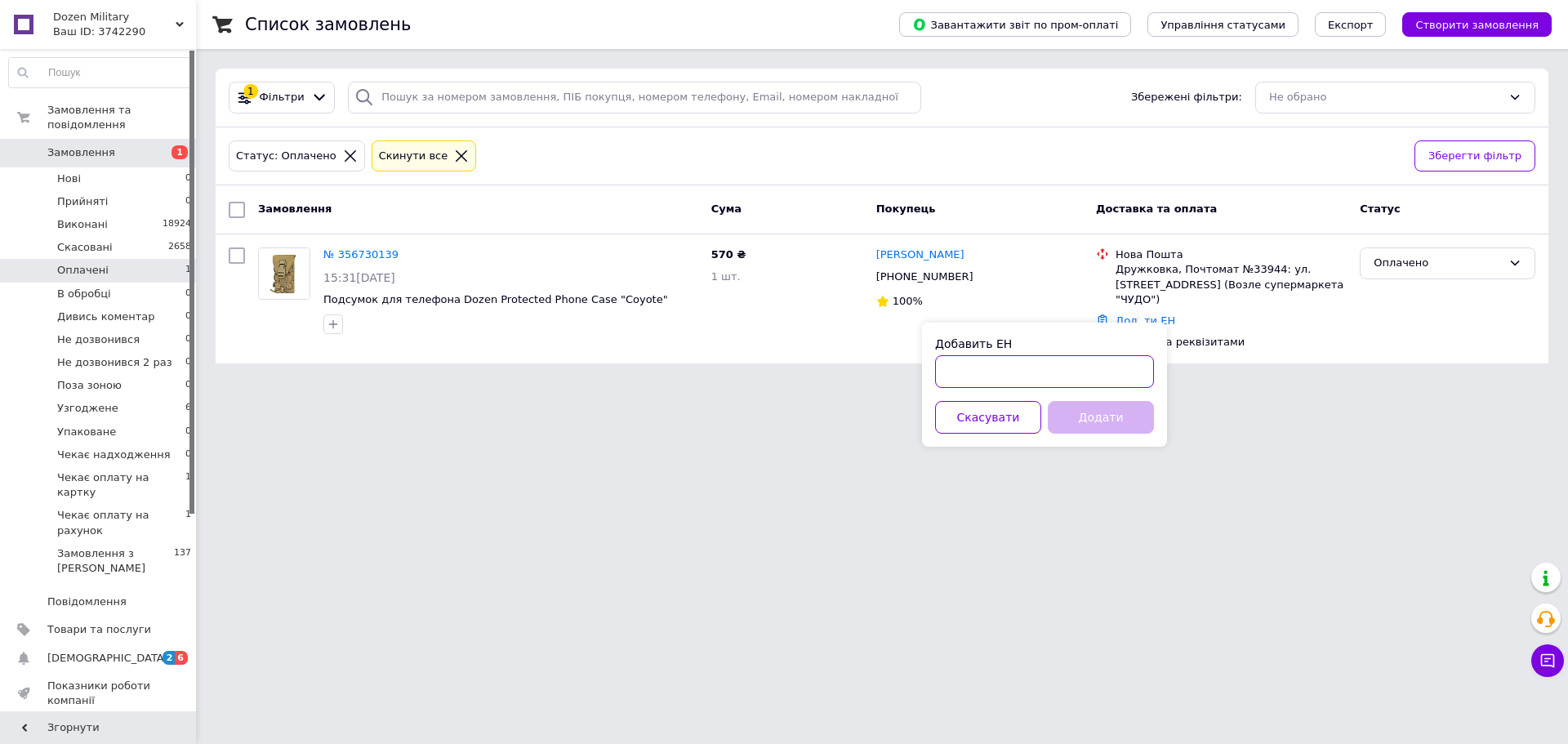
click at [1059, 364] on input "Добавить ЕН" at bounding box center [1044, 371] width 219 height 33
type input "59001432370536"
click at [1095, 416] on button "Додати" at bounding box center [1101, 417] width 106 height 33
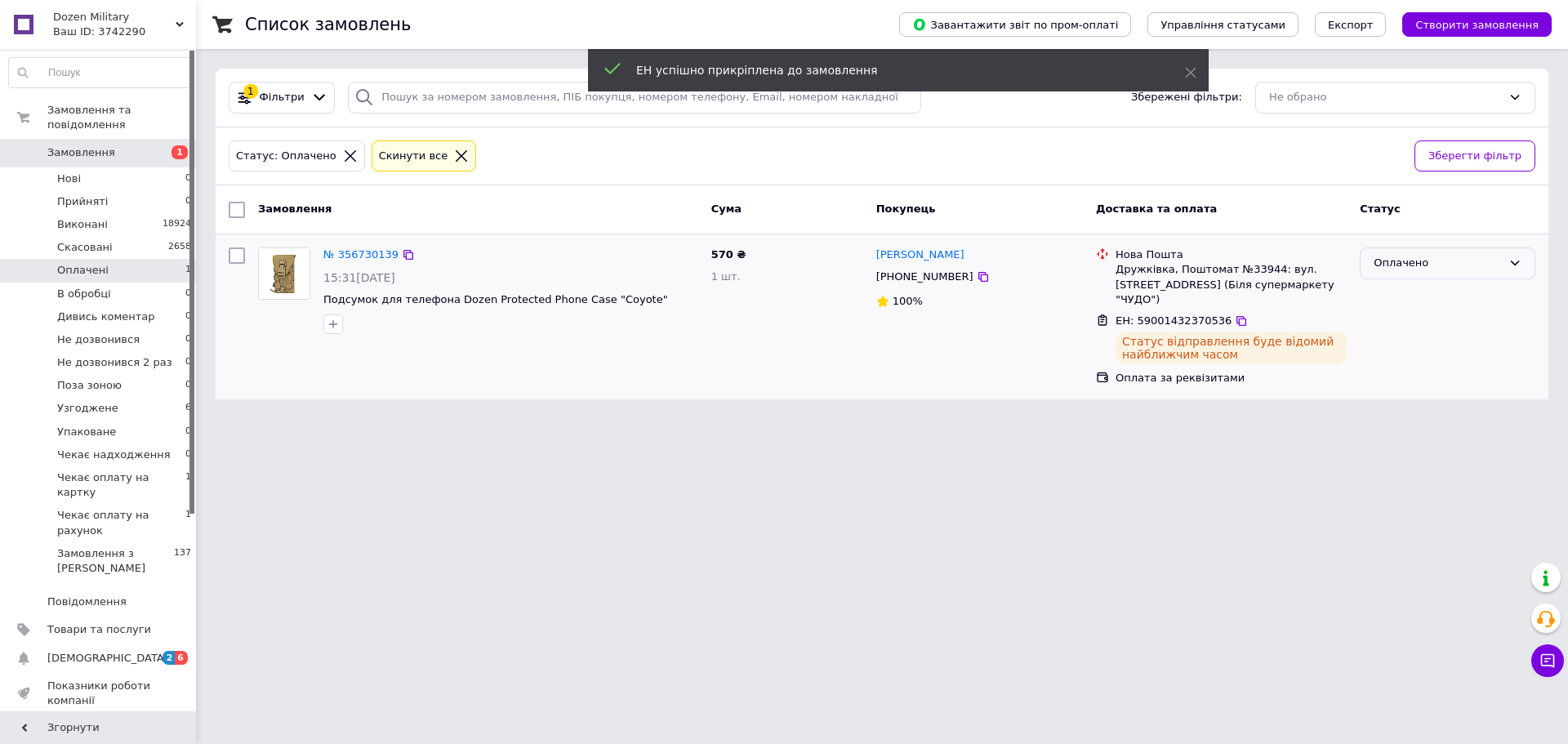
click at [1421, 261] on div "Оплачено" at bounding box center [1437, 263] width 128 height 17
click at [1389, 321] on li "Виконано" at bounding box center [1447, 327] width 174 height 30
click at [135, 508] on span "Чекає оплату на рахунок" at bounding box center [121, 522] width 128 height 29
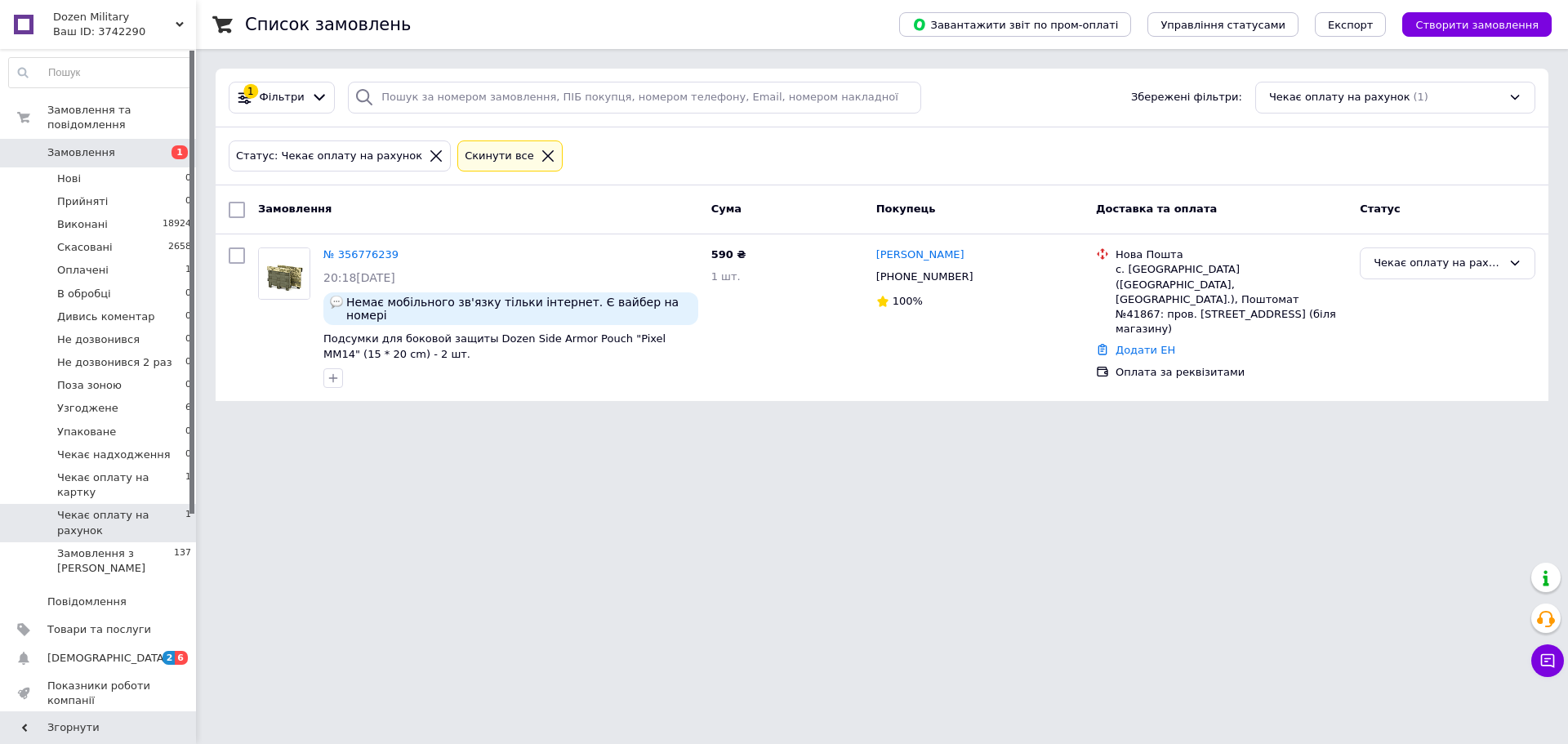
click at [648, 140] on div "Статус: Чекає оплату на рахунок Cкинути все" at bounding box center [882, 157] width 1313 height 39
click at [131, 397] on li "Узгоджене 6" at bounding box center [101, 408] width 201 height 23
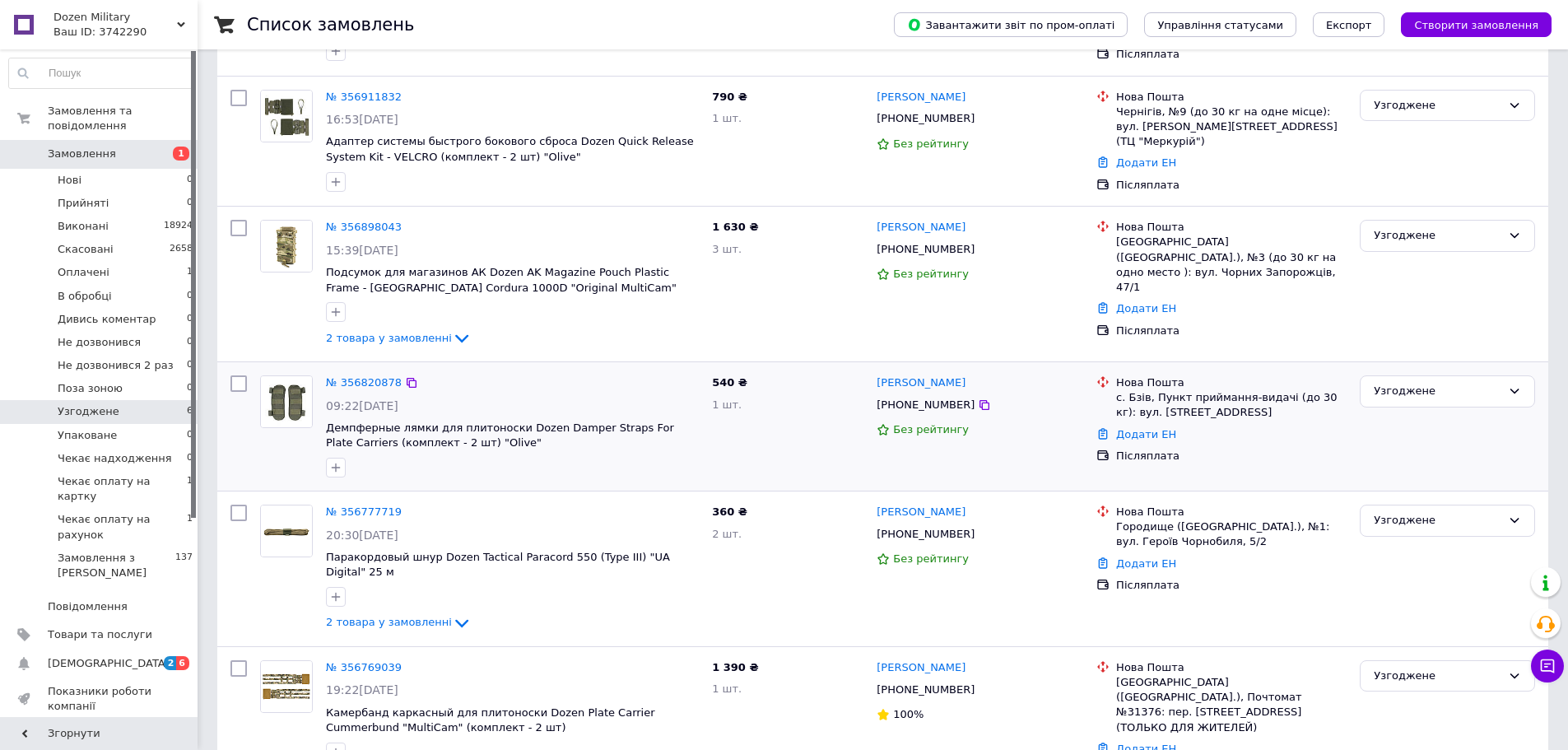
scroll to position [305, 0]
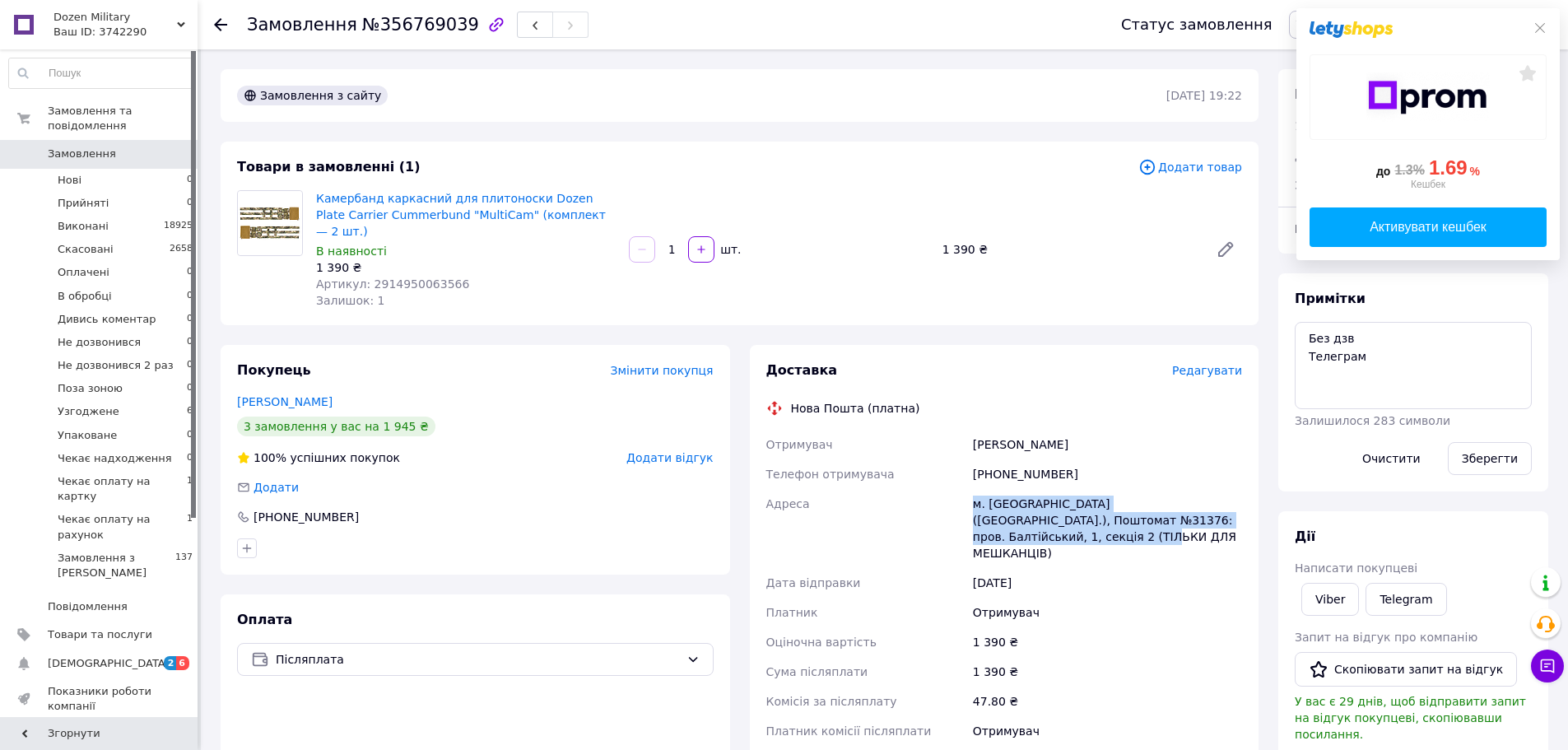
drag, startPoint x: 975, startPoint y: 486, endPoint x: 1261, endPoint y: 502, distance: 286.4
click at [1261, 502] on div "Доставка Редагувати Нова Пошта (платна) Отримувач [PERSON_NAME] Телефон отримув…" at bounding box center [1004, 633] width 529 height 576
copy div "м. [GEOGRAPHIC_DATA] ([GEOGRAPHIC_DATA].), Поштомат №31376: пров. Балтійський, …"
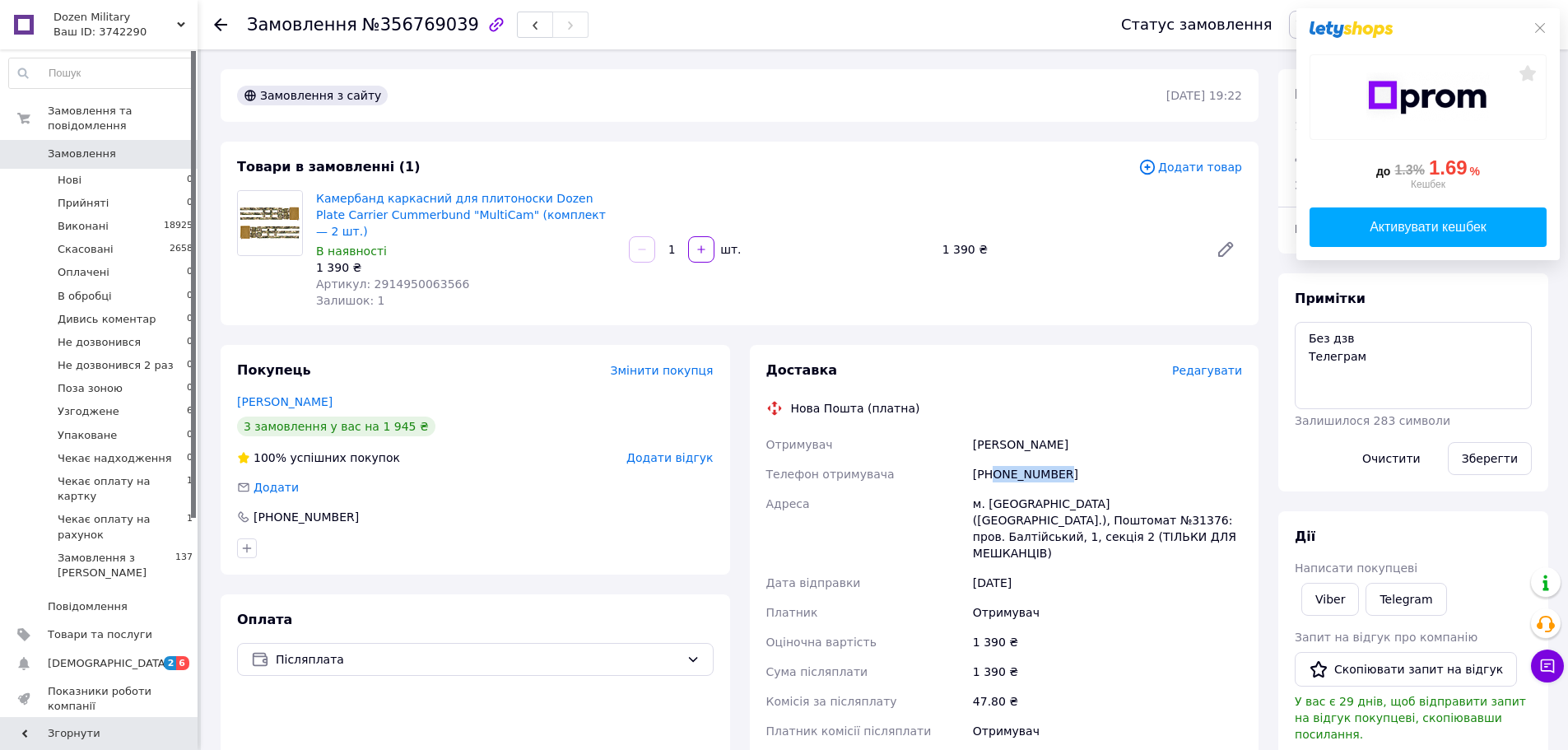
drag, startPoint x: 992, startPoint y: 459, endPoint x: 1110, endPoint y: 459, distance: 118.0
click at [1110, 459] on div "+380661904573" at bounding box center [1107, 474] width 276 height 30
copy div "0661904573"
click at [387, 278] on span "Артикул: 2914950063566" at bounding box center [392, 285] width 153 height 14
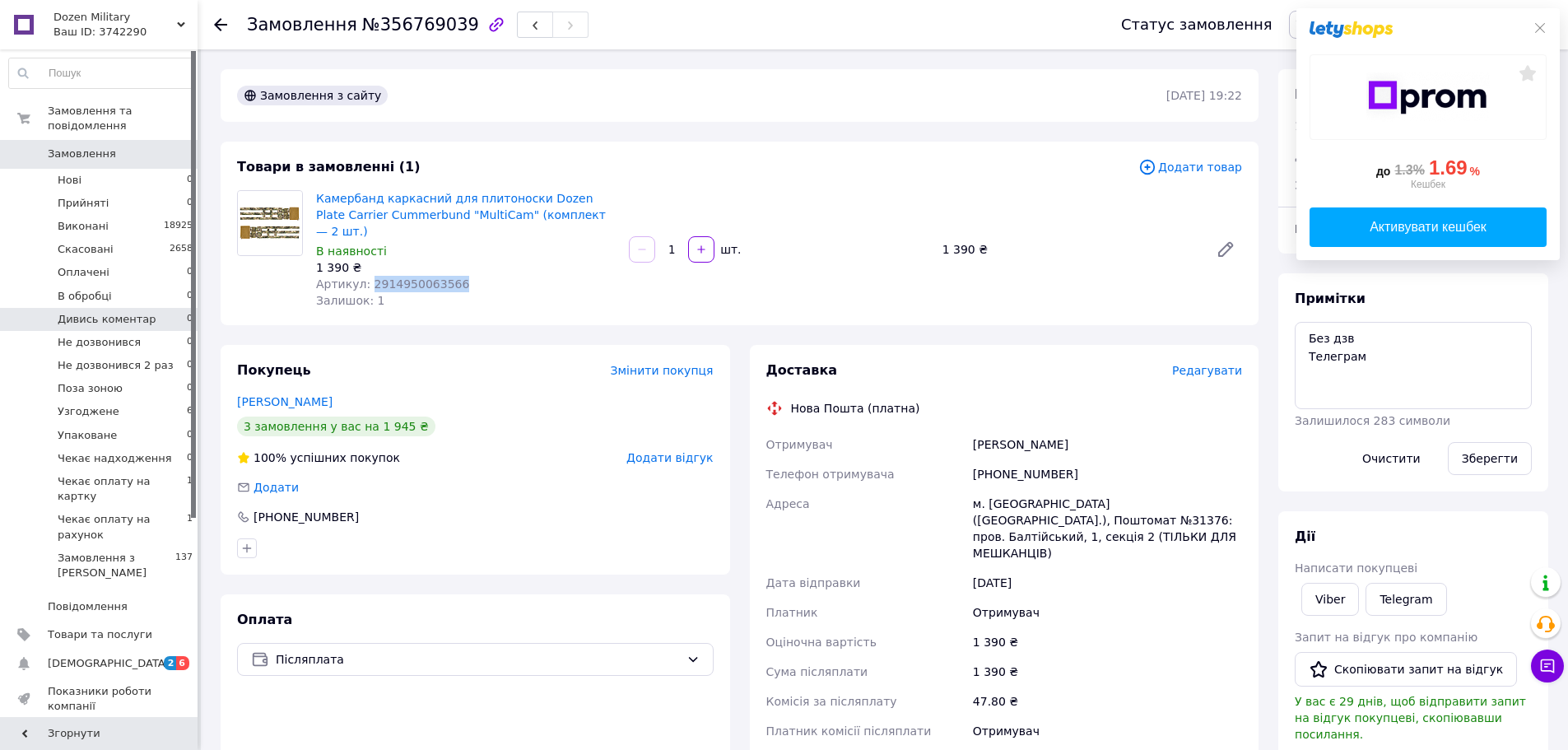
copy span "2914950063566"
click at [1542, 30] on icon at bounding box center [1540, 28] width 14 height 14
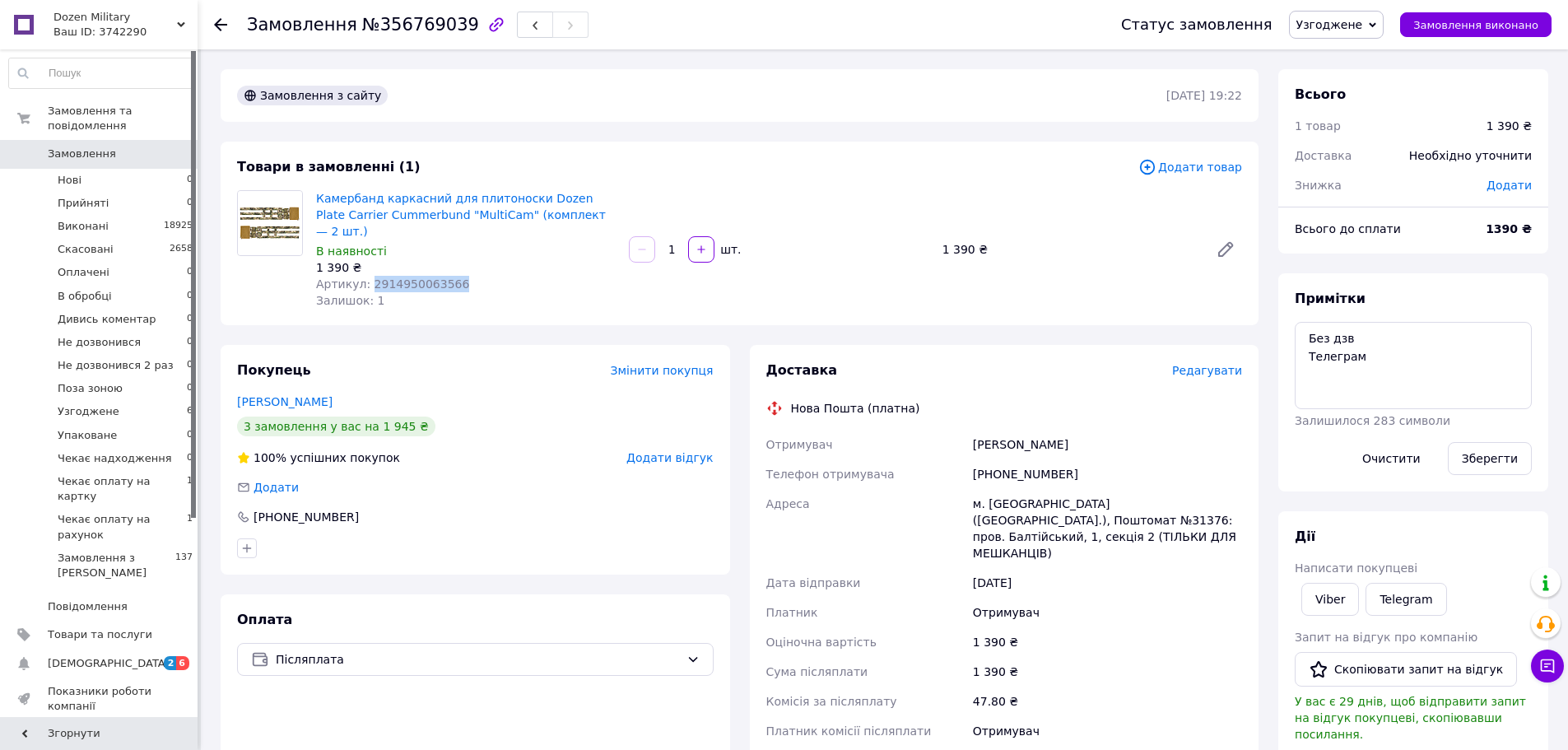
click at [1362, 26] on span "Узгоджене" at bounding box center [1329, 24] width 67 height 14
click at [1361, 198] on li "Упаковане" at bounding box center [1370, 197] width 159 height 24
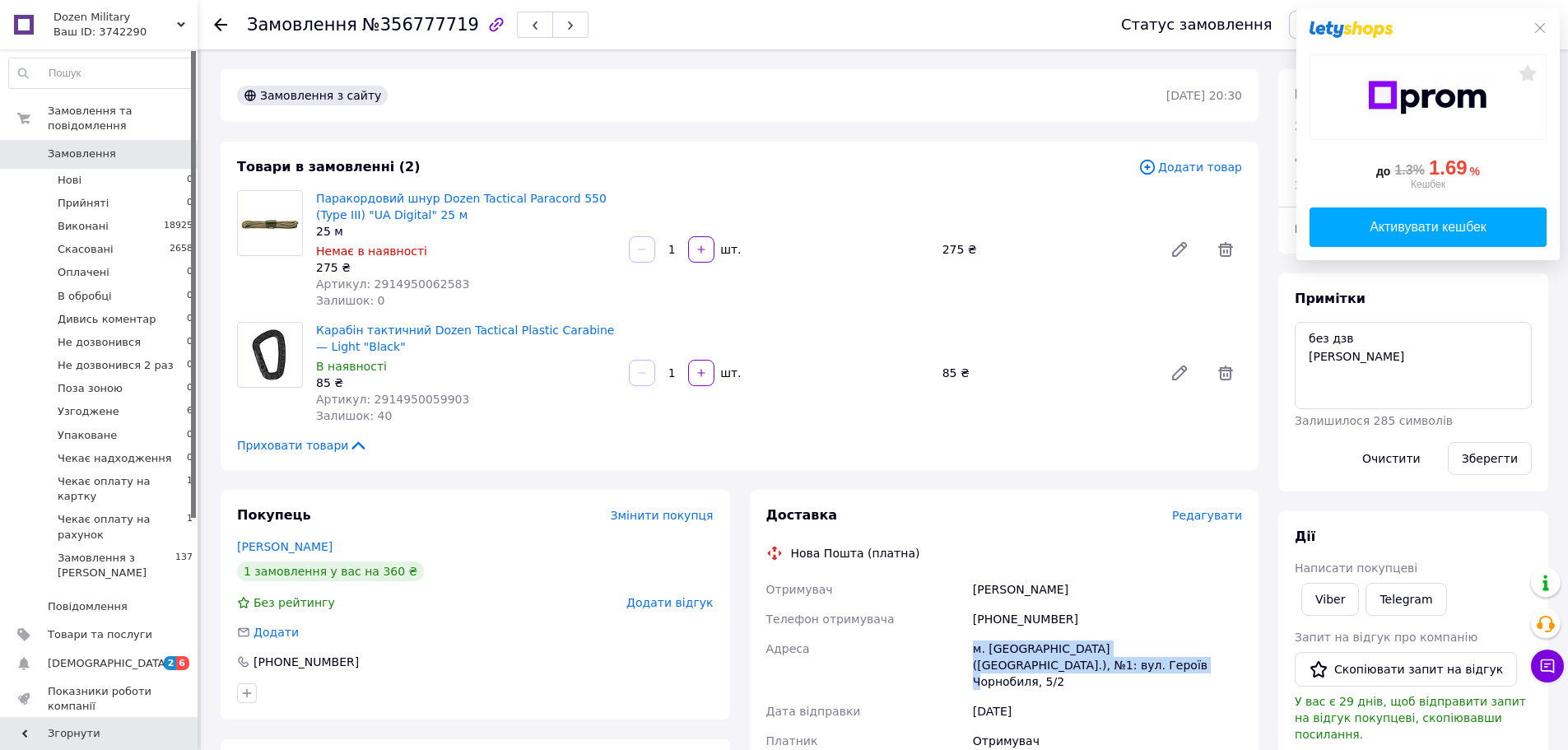
drag, startPoint x: 972, startPoint y: 642, endPoint x: 1086, endPoint y: 664, distance: 116.1
click at [1086, 664] on div "м. [GEOGRAPHIC_DATA] ([GEOGRAPHIC_DATA].), №1: вул. Героїв Чорнобиля, 5/2" at bounding box center [1107, 666] width 276 height 62
copy div "м. [GEOGRAPHIC_DATA] ([GEOGRAPHIC_DATA].), №1: вул. Героїв Чорнобиля, 5/2"
drag, startPoint x: 992, startPoint y: 618, endPoint x: 1102, endPoint y: 614, distance: 110.1
click at [1102, 614] on div "[PHONE_NUMBER]" at bounding box center [1107, 619] width 276 height 30
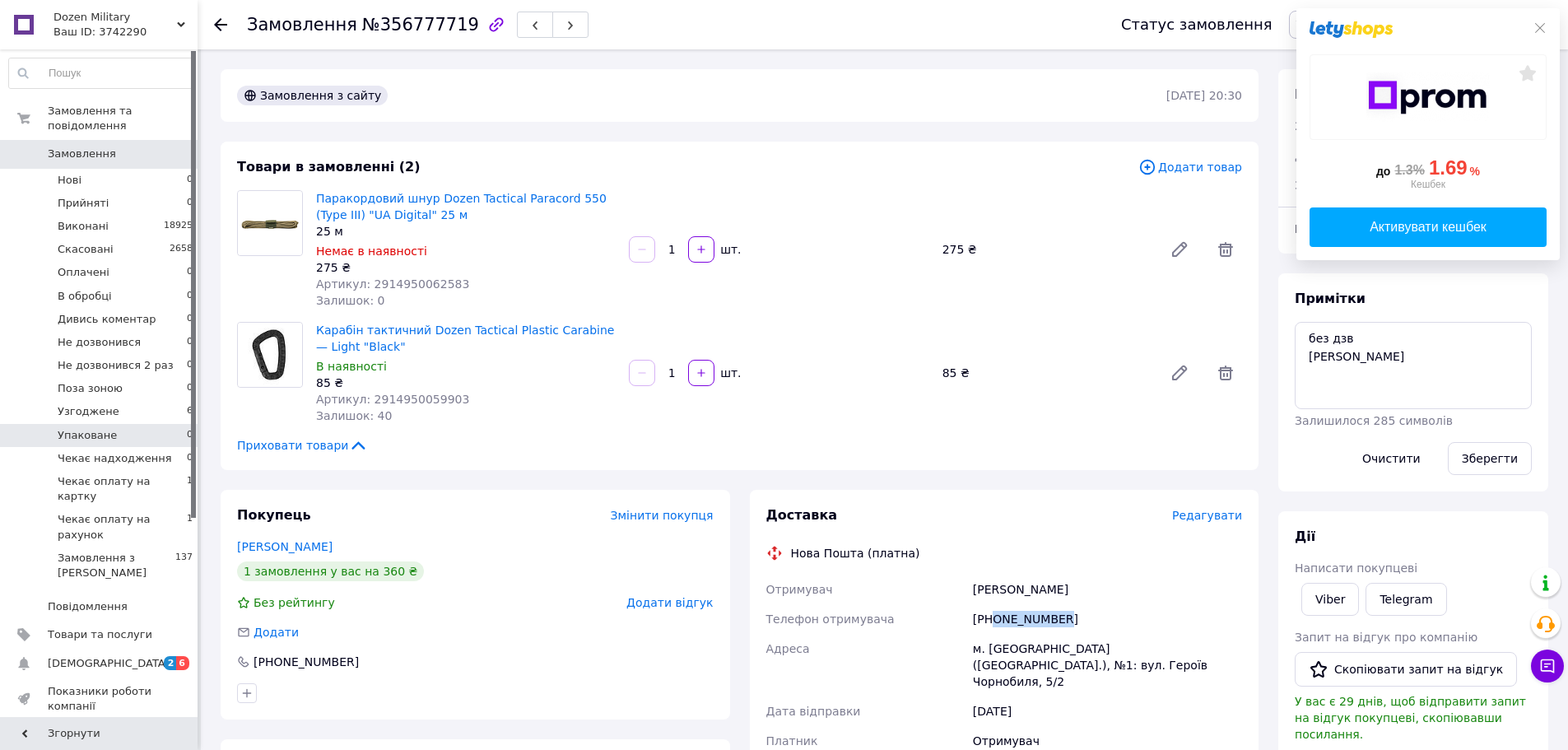
copy div "0500816902"
drag, startPoint x: 975, startPoint y: 585, endPoint x: 1055, endPoint y: 583, distance: 80.0
click at [1055, 583] on div "[PERSON_NAME]" at bounding box center [1107, 589] width 276 height 30
copy div "[PERSON_NAME]"
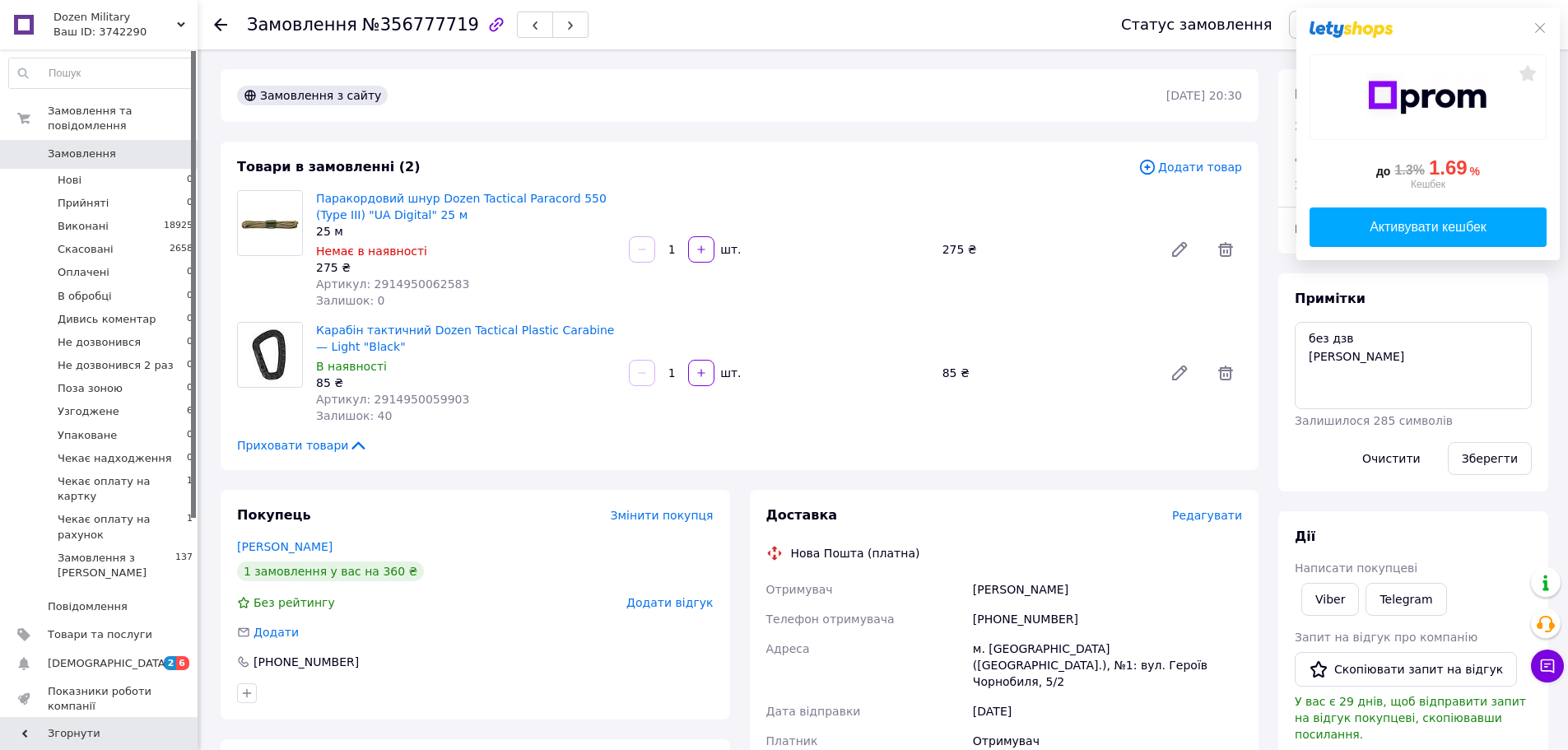
click at [394, 274] on div "275 ₴" at bounding box center [465, 267] width 300 height 16
click at [395, 287] on span "Артикул: 2914950062583" at bounding box center [392, 285] width 153 height 14
copy span "2914950062583"
click at [407, 399] on span "Артикул: 2914950059903" at bounding box center [392, 399] width 153 height 14
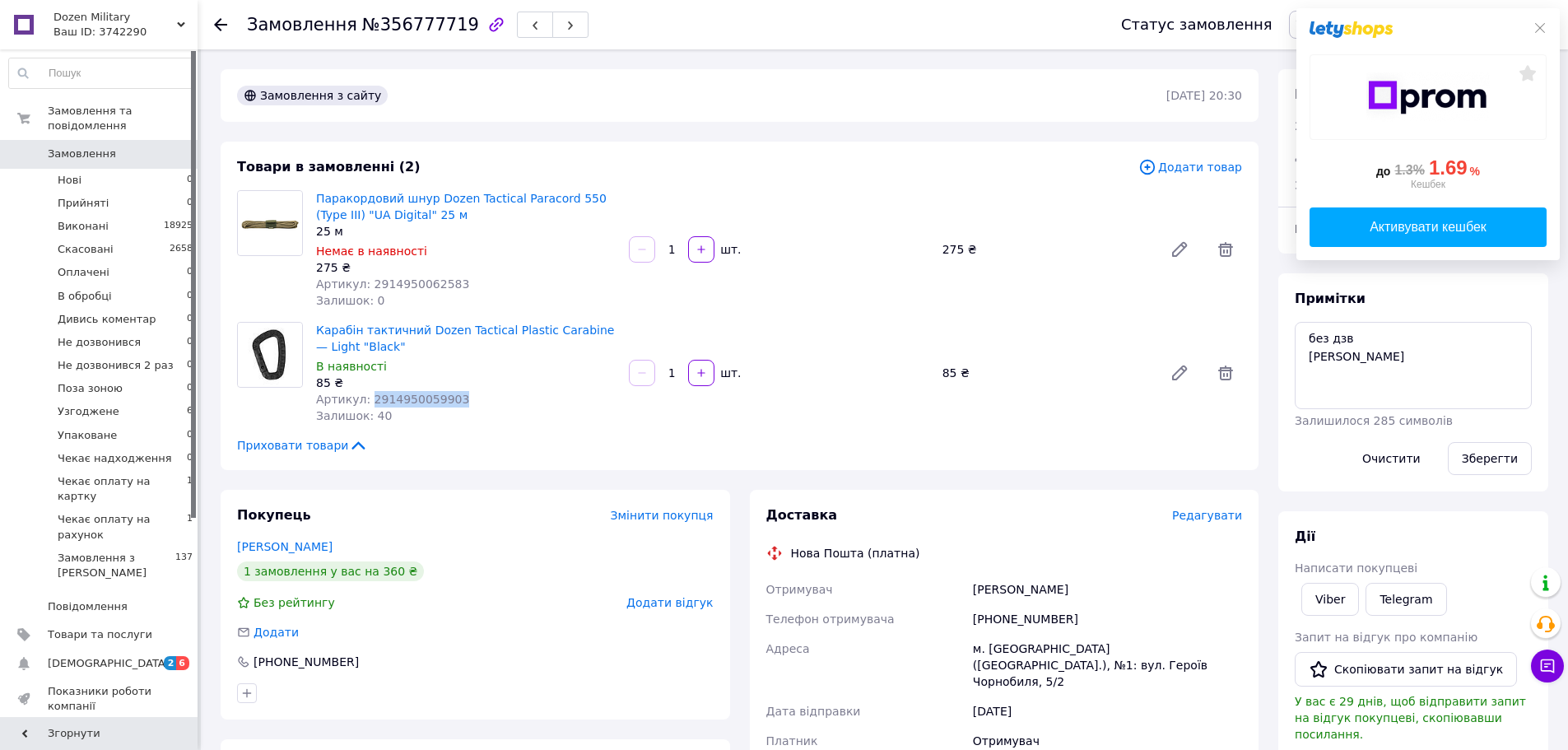
click at [407, 399] on span "Артикул: 2914950059903" at bounding box center [392, 399] width 153 height 14
copy span "2914950059903"
click at [1537, 37] on div at bounding box center [1428, 29] width 237 height 16
click at [1538, 22] on icon at bounding box center [1540, 28] width 14 height 14
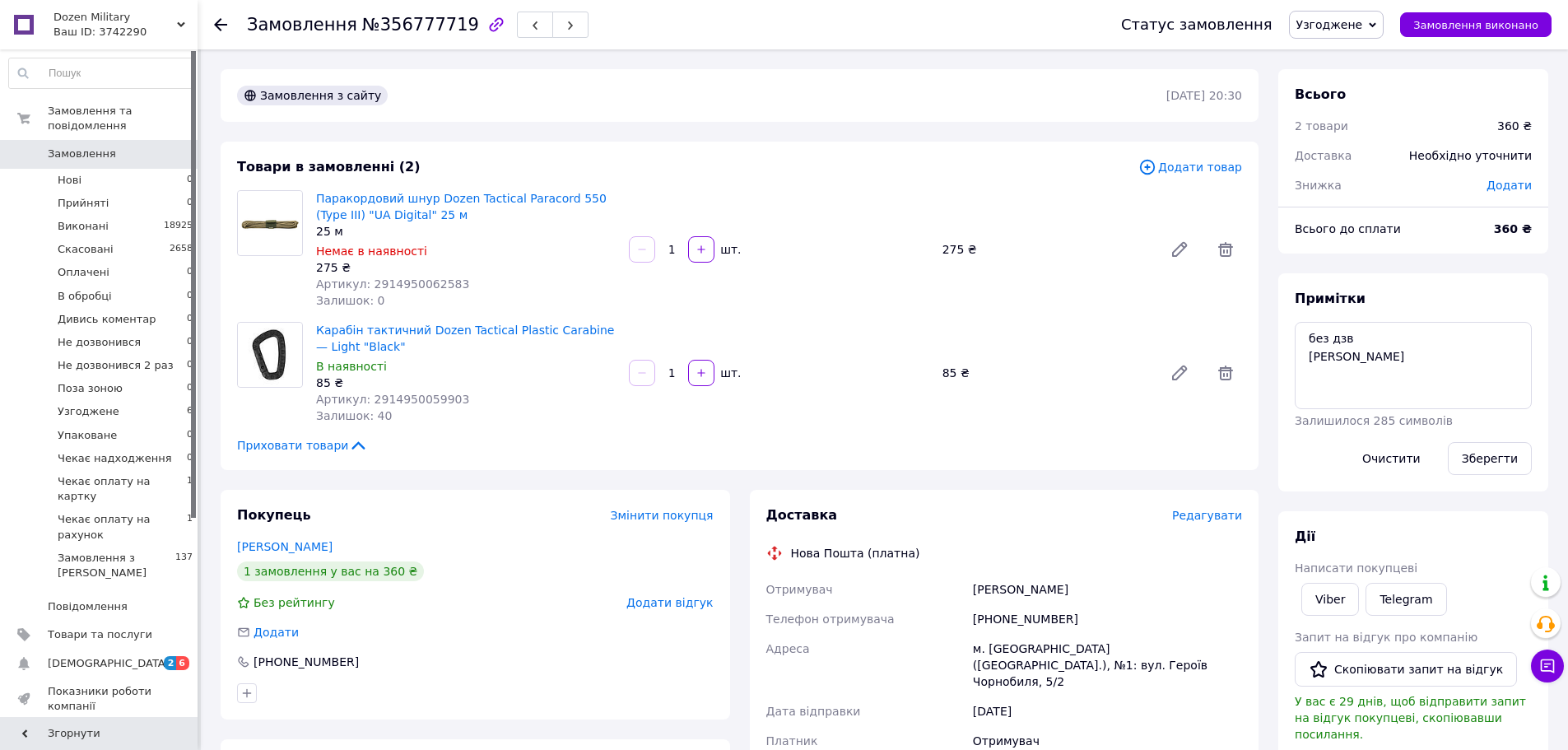
click at [1363, 27] on span "Узгоджене" at bounding box center [1329, 24] width 67 height 14
click at [1370, 198] on li "Упаковане" at bounding box center [1370, 197] width 159 height 24
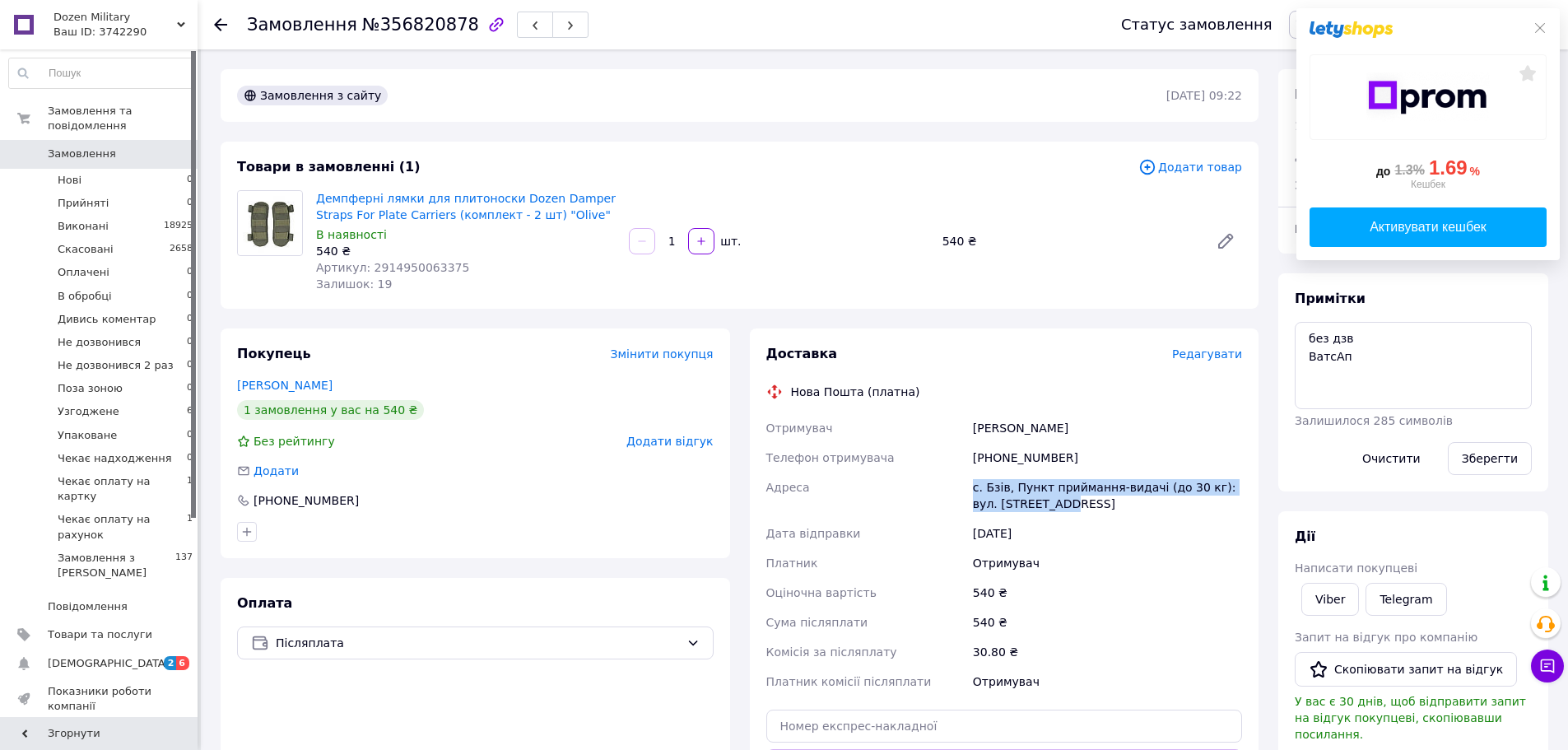
drag, startPoint x: 977, startPoint y: 487, endPoint x: 1065, endPoint y: 500, distance: 89.0
click at [1065, 500] on div "с. Бзів, Пункт приймання-видачі (до 30 кг): вул. [STREET_ADDRESS]" at bounding box center [1107, 496] width 276 height 46
drag, startPoint x: 996, startPoint y: 458, endPoint x: 1076, endPoint y: 458, distance: 80.0
click at [1076, 458] on div "+380937201297" at bounding box center [1107, 457] width 276 height 30
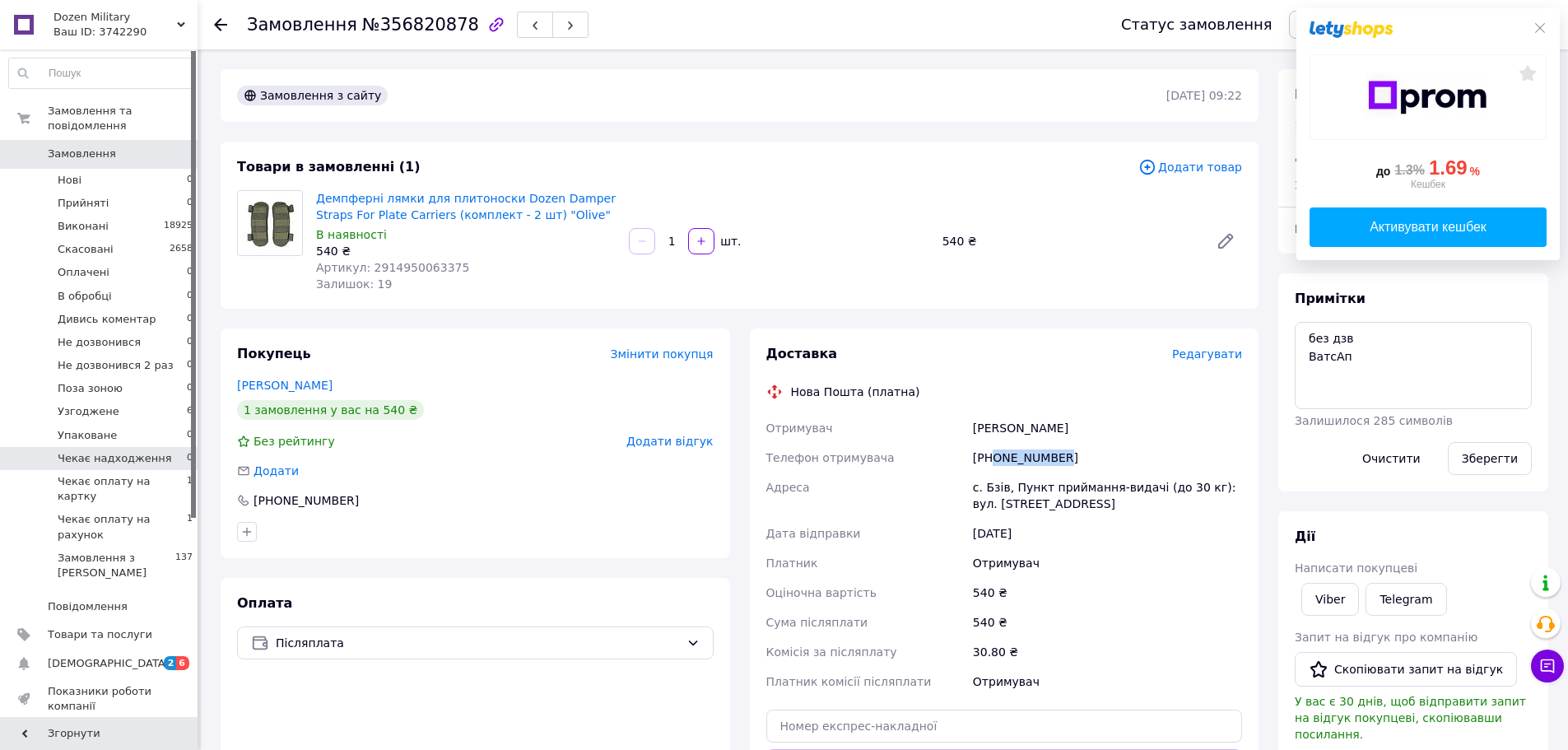
copy div "0937201297"
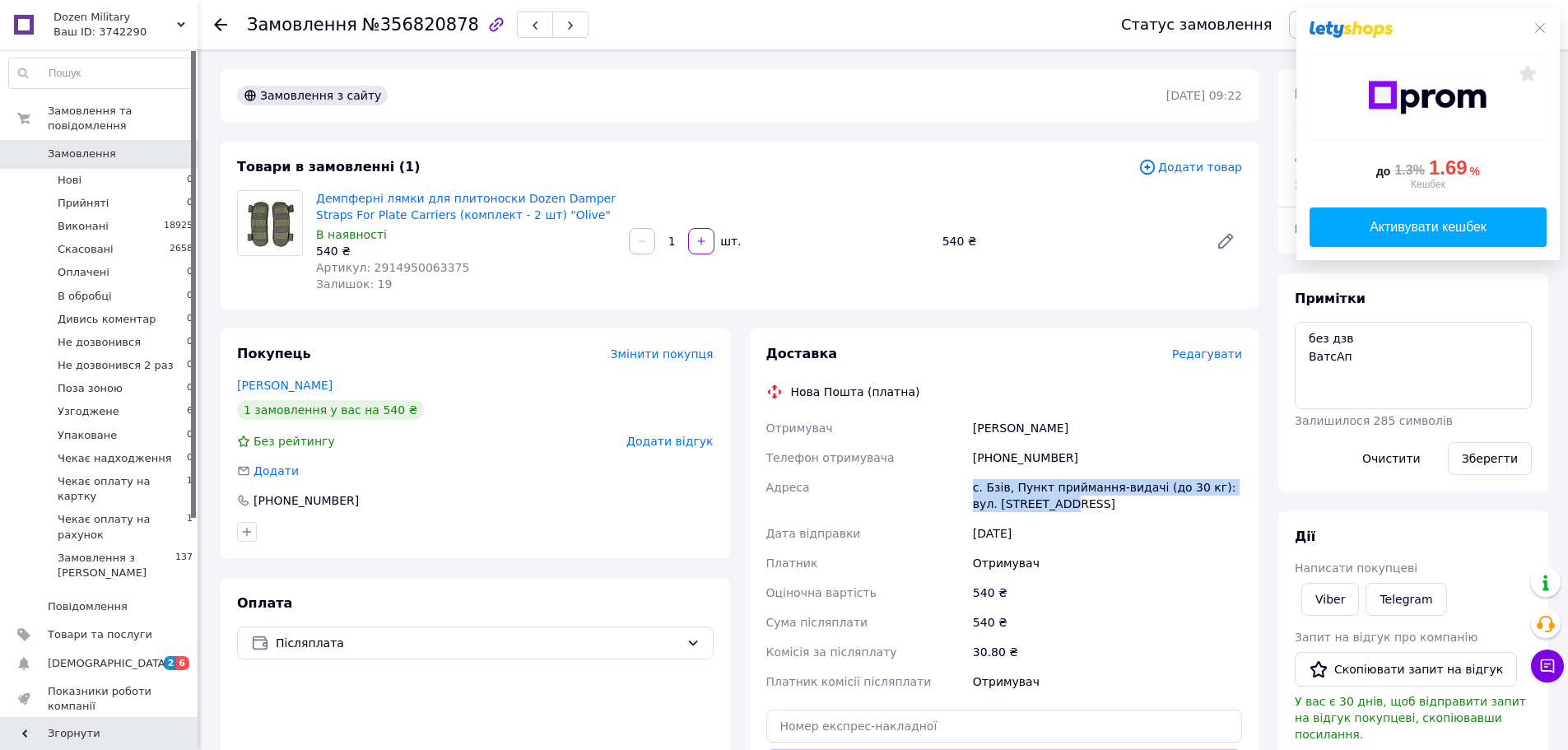
drag, startPoint x: 1050, startPoint y: 508, endPoint x: 970, endPoint y: 475, distance: 86.5
click at [970, 475] on div "с. Бзів, Пункт приймання-видачі (до 30 кг): вул. Леніна, 31А" at bounding box center [1107, 496] width 276 height 46
copy div "с. Бзів, Пункт приймання-видачі (до 30 кг): вул. Леніна, 31А"
drag, startPoint x: 974, startPoint y: 425, endPoint x: 1072, endPoint y: 425, distance: 98.0
click at [1072, 425] on div "Бонк Богдан" at bounding box center [1107, 427] width 276 height 30
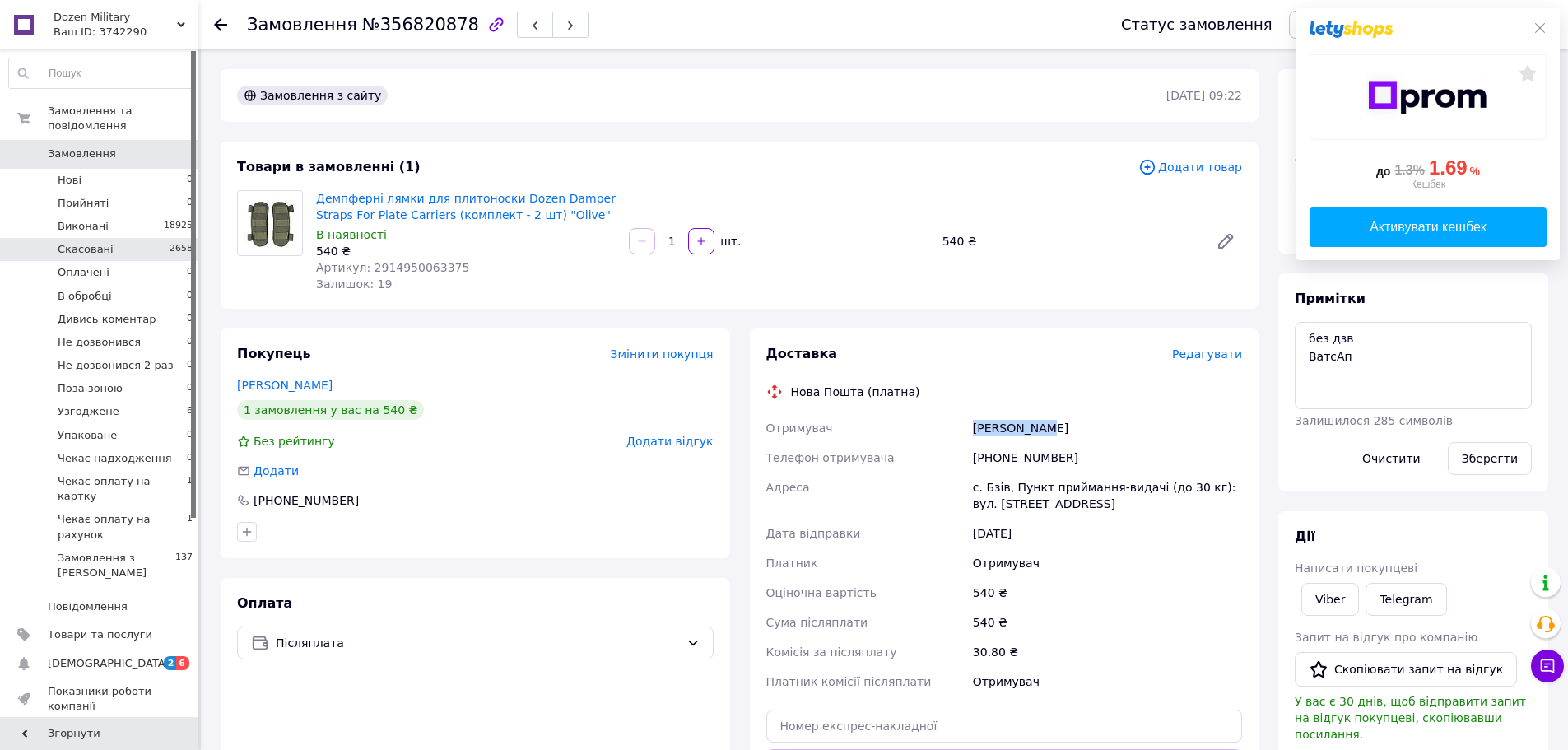
copy div "Бонк Богдан"
click at [417, 276] on div "Залишок: 19" at bounding box center [465, 284] width 300 height 16
click at [414, 272] on span "Артикул: 2914950063375" at bounding box center [392, 268] width 153 height 14
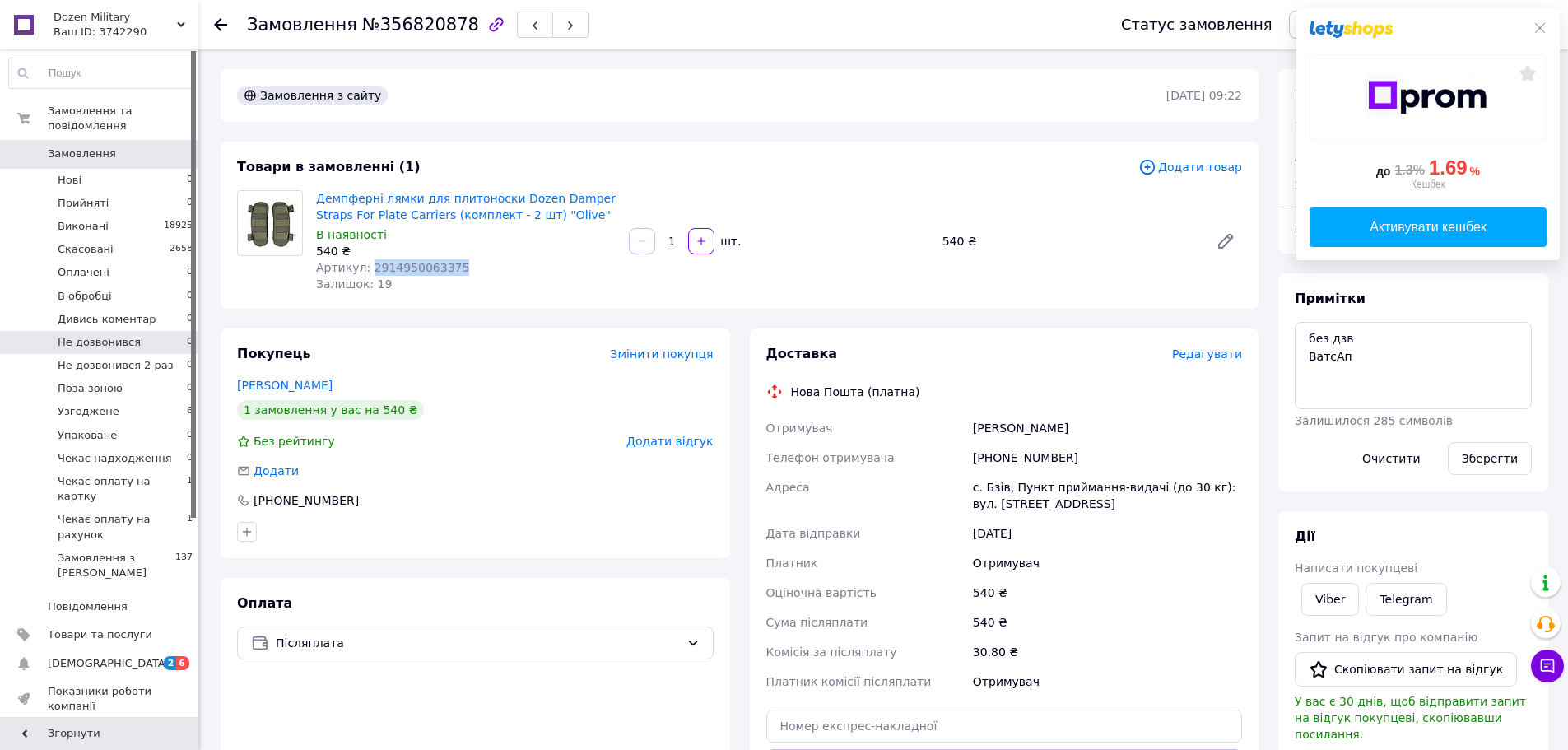
copy span "2914950063375"
click at [1544, 33] on icon at bounding box center [1540, 28] width 14 height 14
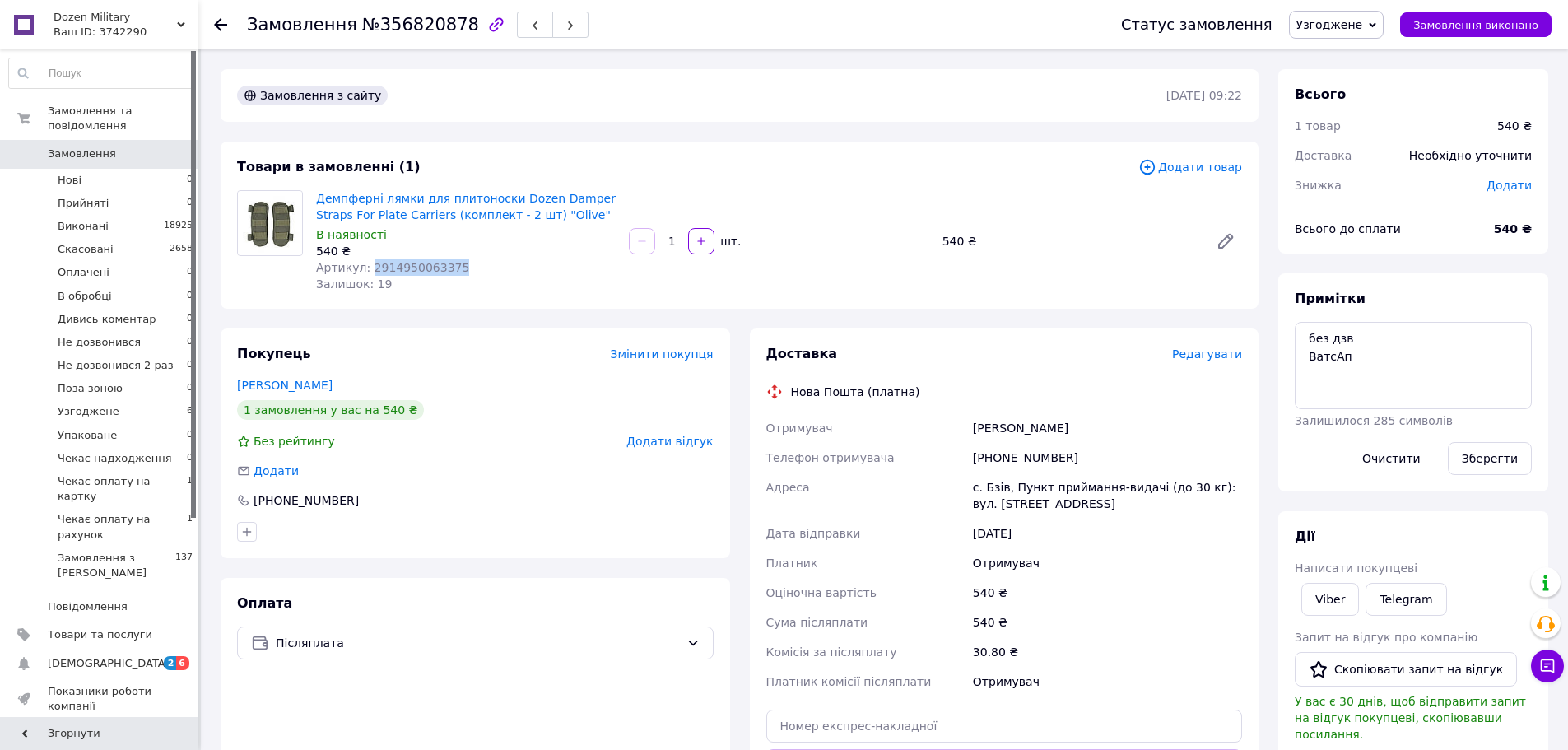
click at [1358, 25] on span "Узгоджене" at bounding box center [1329, 24] width 67 height 14
click at [1364, 201] on li "Упаковане" at bounding box center [1370, 197] width 159 height 24
drag, startPoint x: 635, startPoint y: 116, endPoint x: 613, endPoint y: 106, distance: 24.2
click at [634, 116] on div "Замовлення з сайту 12.08.2025 | 09:22" at bounding box center [739, 95] width 1038 height 52
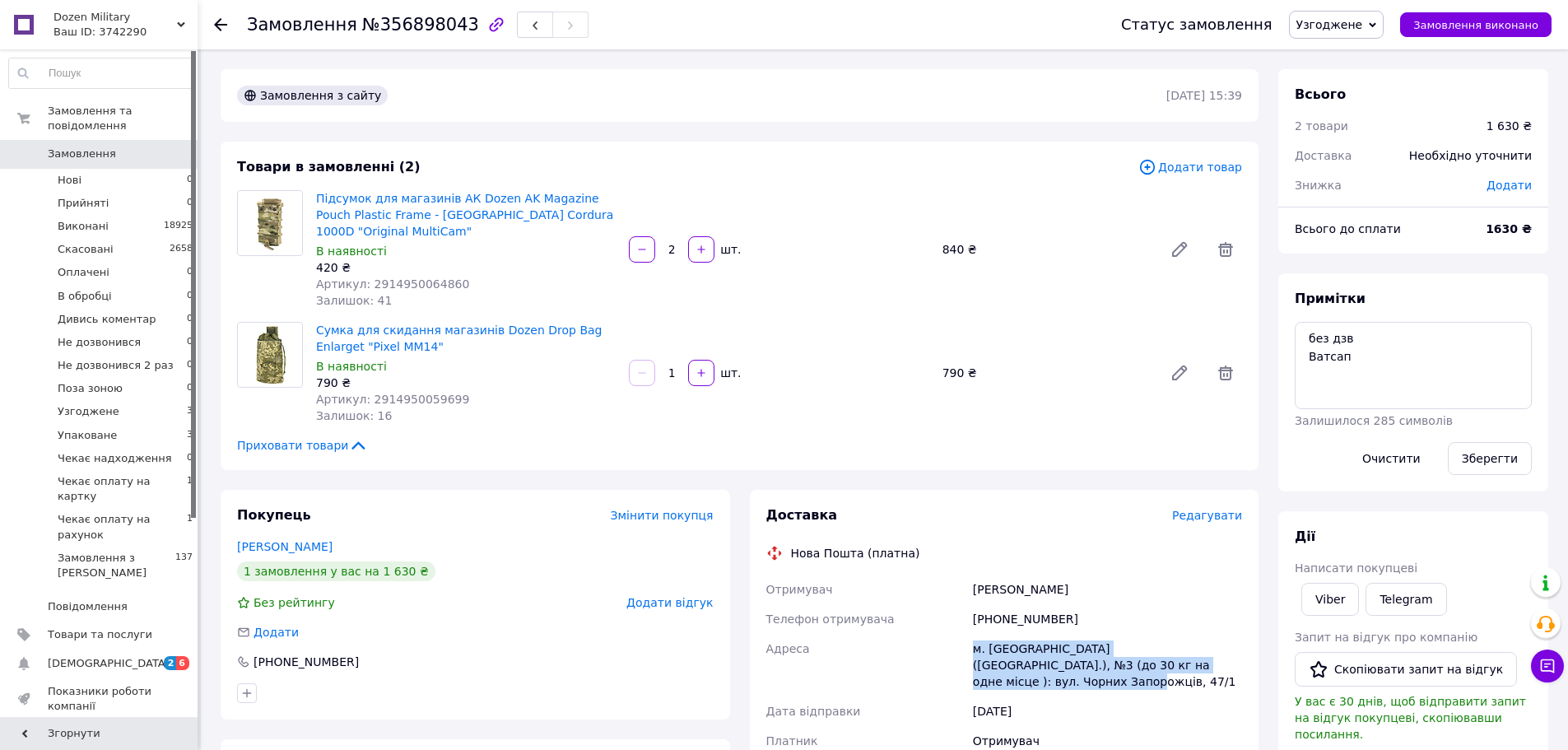
drag, startPoint x: 974, startPoint y: 635, endPoint x: 1204, endPoint y: 656, distance: 231.0
click at [1204, 656] on div "м. Біла Церква (Київська обл.), №3 (до 30 кг на одне місце ): вул. Чорних Запор…" at bounding box center [1107, 666] width 276 height 62
copy div "м. Біла Церква (Київська обл.), №3 (до 30 кг на одне місце ): вул. Чорних Запор…"
drag, startPoint x: 996, startPoint y: 606, endPoint x: 1088, endPoint y: 600, distance: 92.2
click at [1088, 605] on div "+380978023883" at bounding box center [1107, 619] width 276 height 30
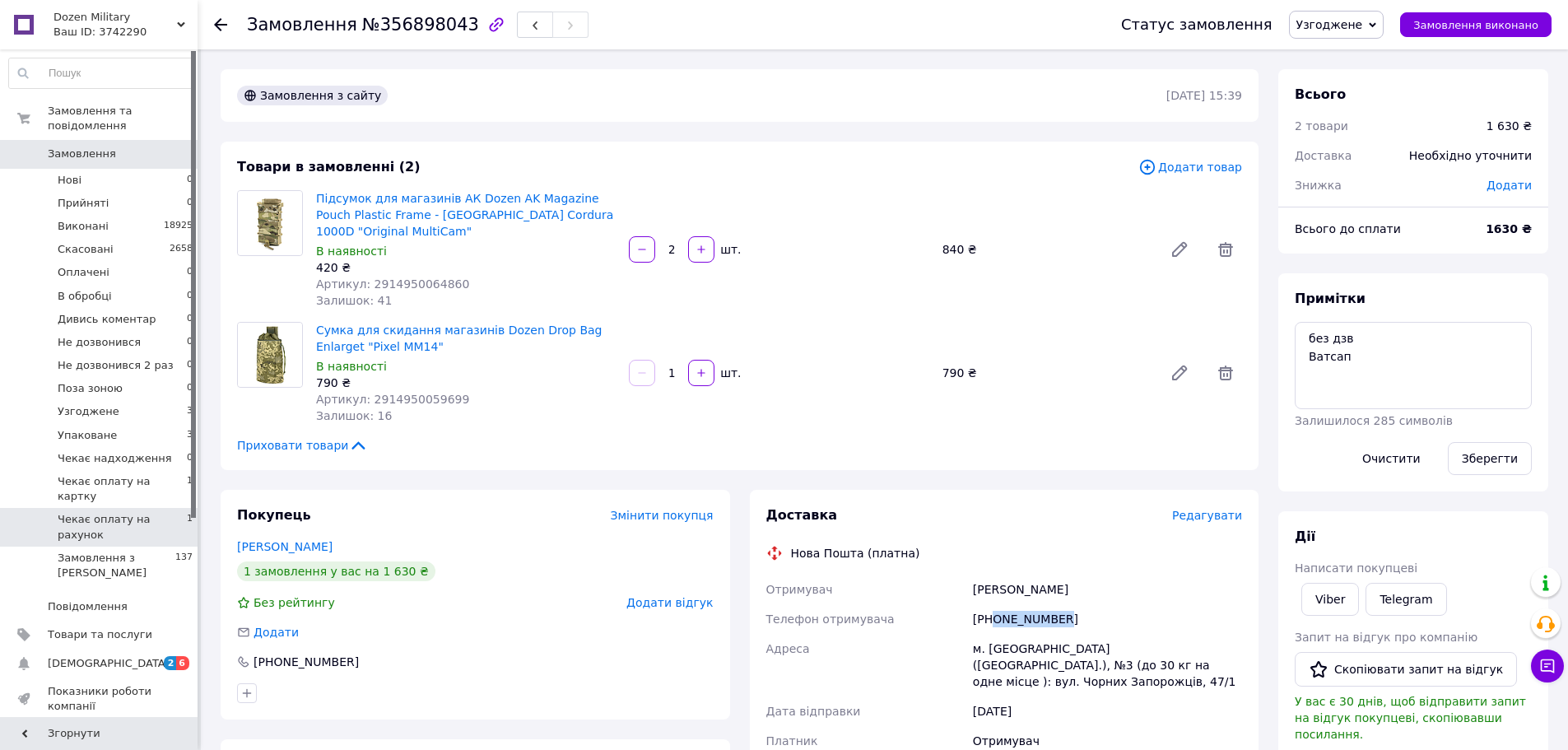
copy div "0978023883"
drag, startPoint x: 974, startPoint y: 577, endPoint x: 1099, endPoint y: 576, distance: 125.0
click at [1099, 576] on div "Мордованюк Инна" at bounding box center [1107, 589] width 276 height 30
copy div "Мордованюк Инна"
click at [393, 278] on span "Артикул: 2914950064860" at bounding box center [392, 285] width 153 height 14
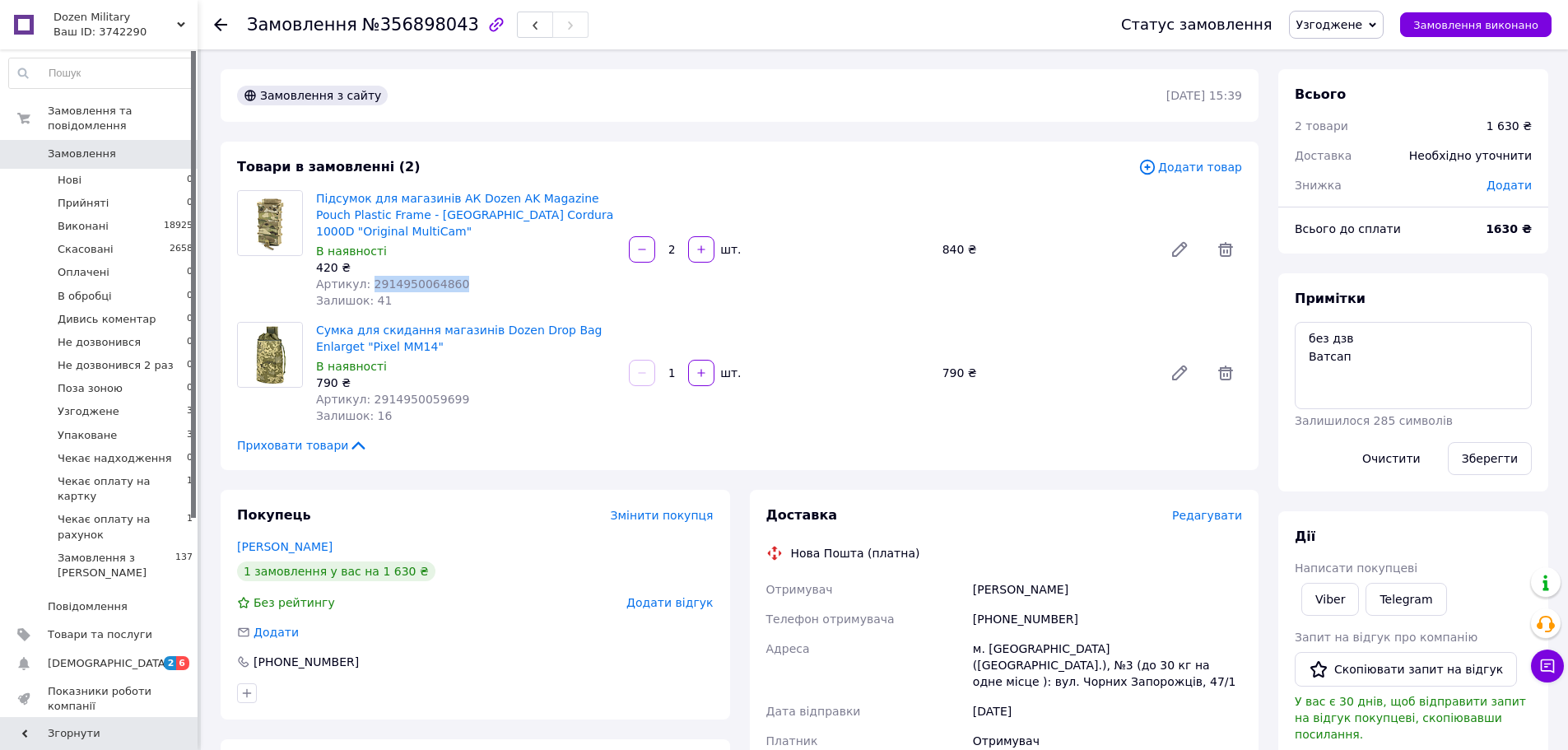
click at [393, 278] on span "Артикул: 2914950064860" at bounding box center [392, 285] width 153 height 14
copy span "2914950064860"
click at [417, 393] on span "Артикул: 2914950059699" at bounding box center [392, 399] width 153 height 14
copy span "2914950059699"
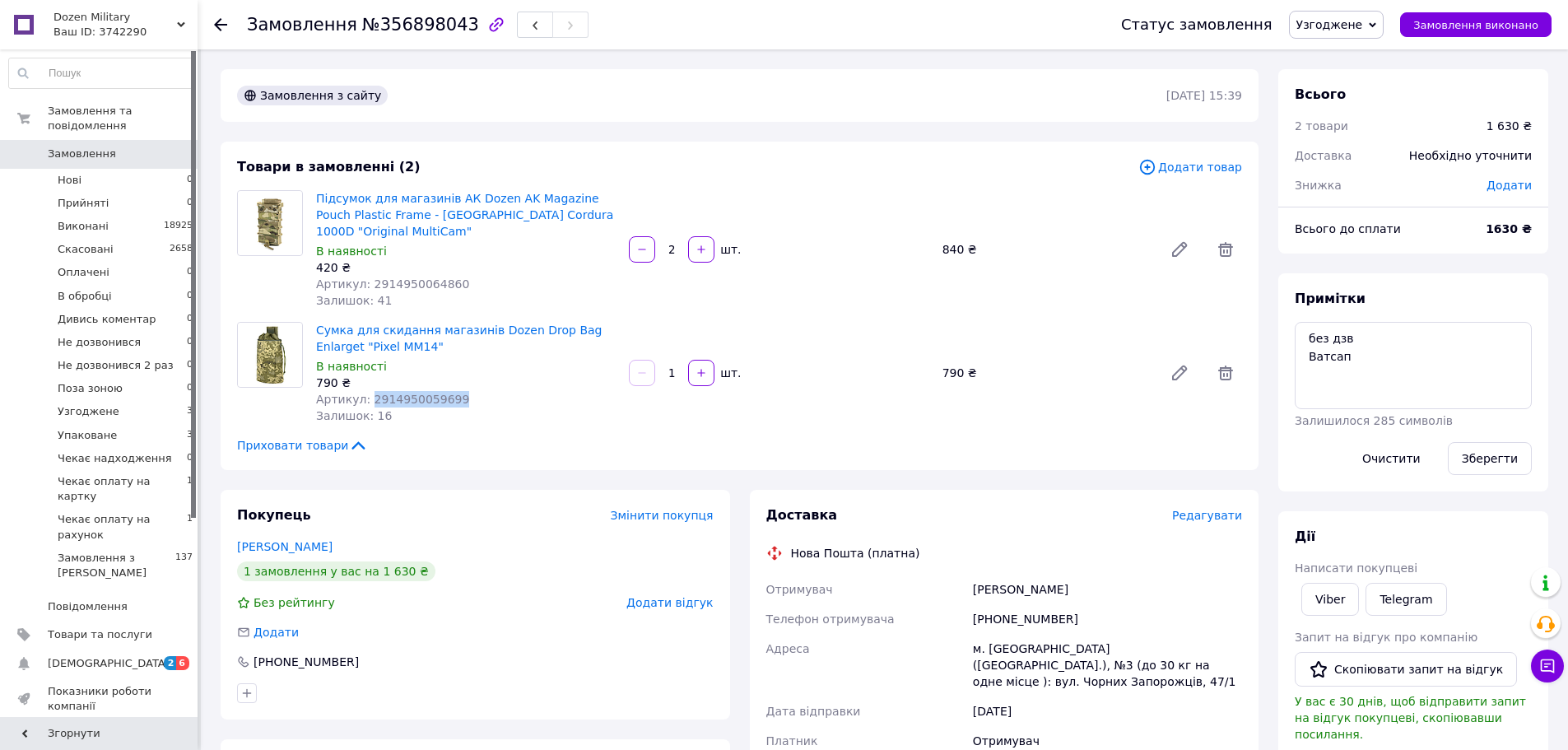
click at [1363, 22] on span "Узгоджене" at bounding box center [1329, 24] width 67 height 14
click at [1360, 190] on li "Упаковане" at bounding box center [1370, 197] width 159 height 24
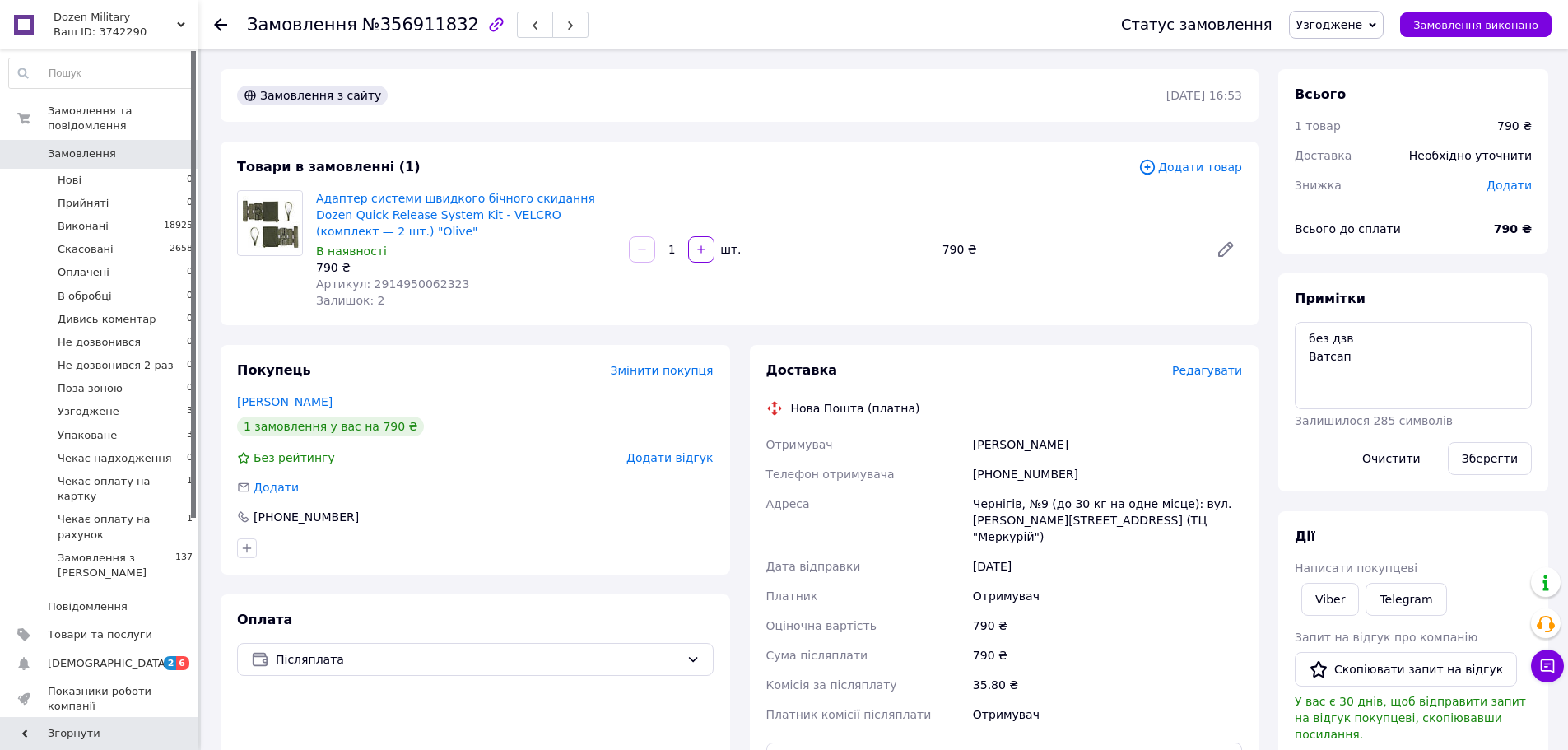
click at [583, 559] on div at bounding box center [475, 548] width 483 height 26
drag, startPoint x: 974, startPoint y: 500, endPoint x: 1190, endPoint y: 515, distance: 216.5
click at [1189, 513] on div "Чернігів, №9 (до 30 кг на одне місце): вул. Красносільського, 59а (ТЦ "Меркурій…" at bounding box center [1107, 520] width 276 height 62
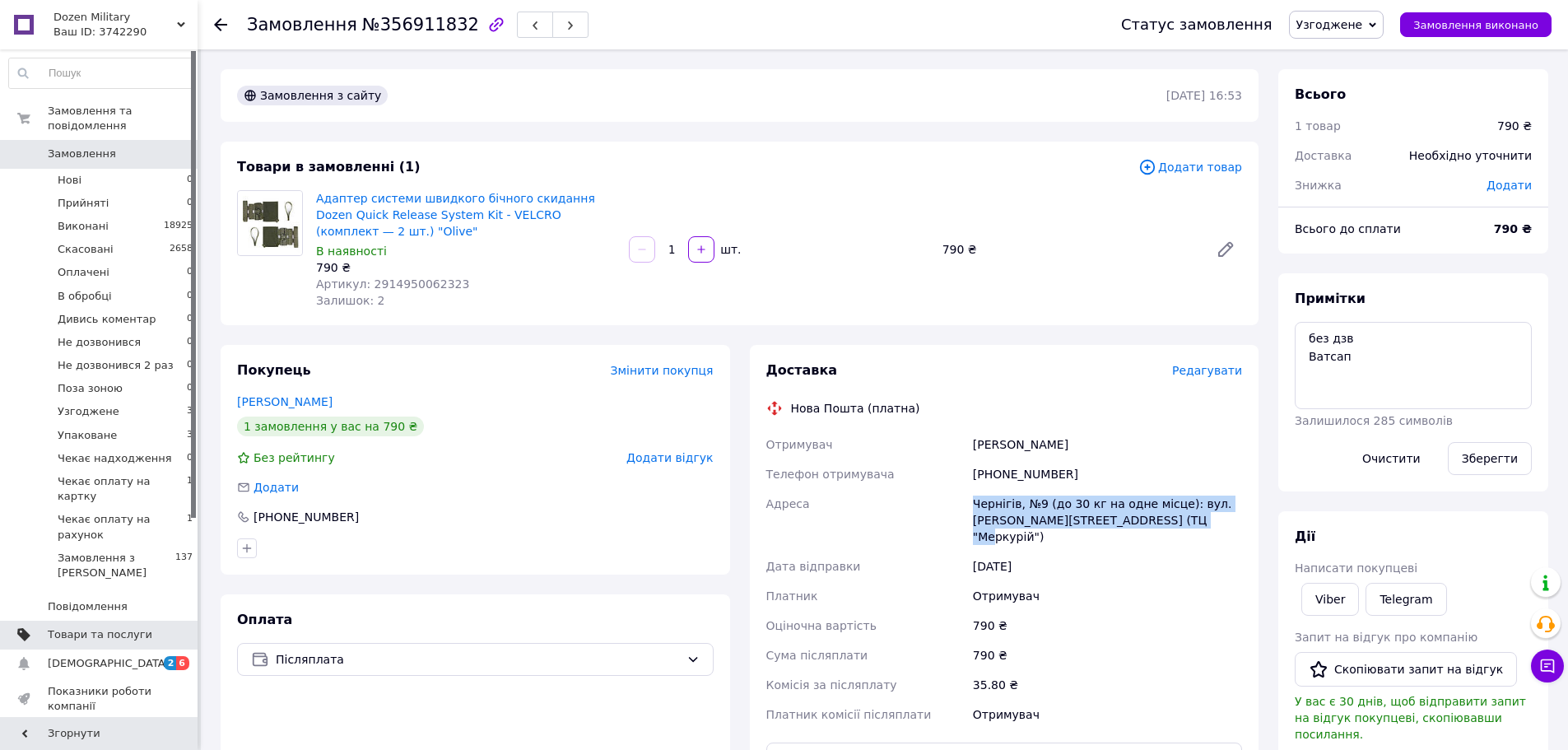
copy div "Чернігів, №9 (до 30 кг на одне місце): вул. Красносільського, 59а (ТЦ "Меркурій…"
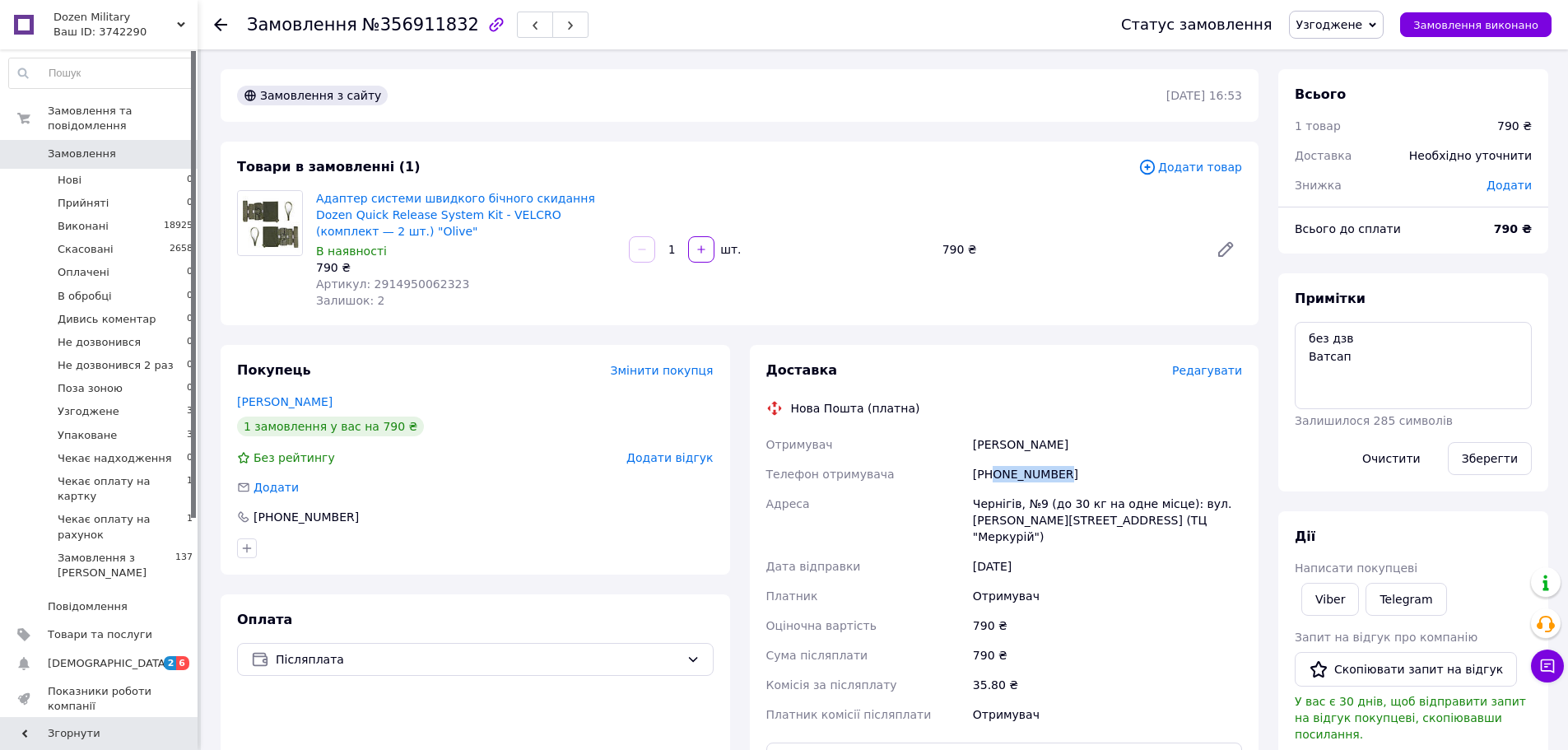
drag, startPoint x: 990, startPoint y: 473, endPoint x: 1090, endPoint y: 470, distance: 100.0
click at [1090, 470] on div "+380960399114" at bounding box center [1107, 474] width 276 height 30
copy div "0960399114"
drag, startPoint x: 974, startPoint y: 446, endPoint x: 1091, endPoint y: 448, distance: 117.0
click at [1091, 448] on div "Решетник Вікторія" at bounding box center [1107, 444] width 276 height 30
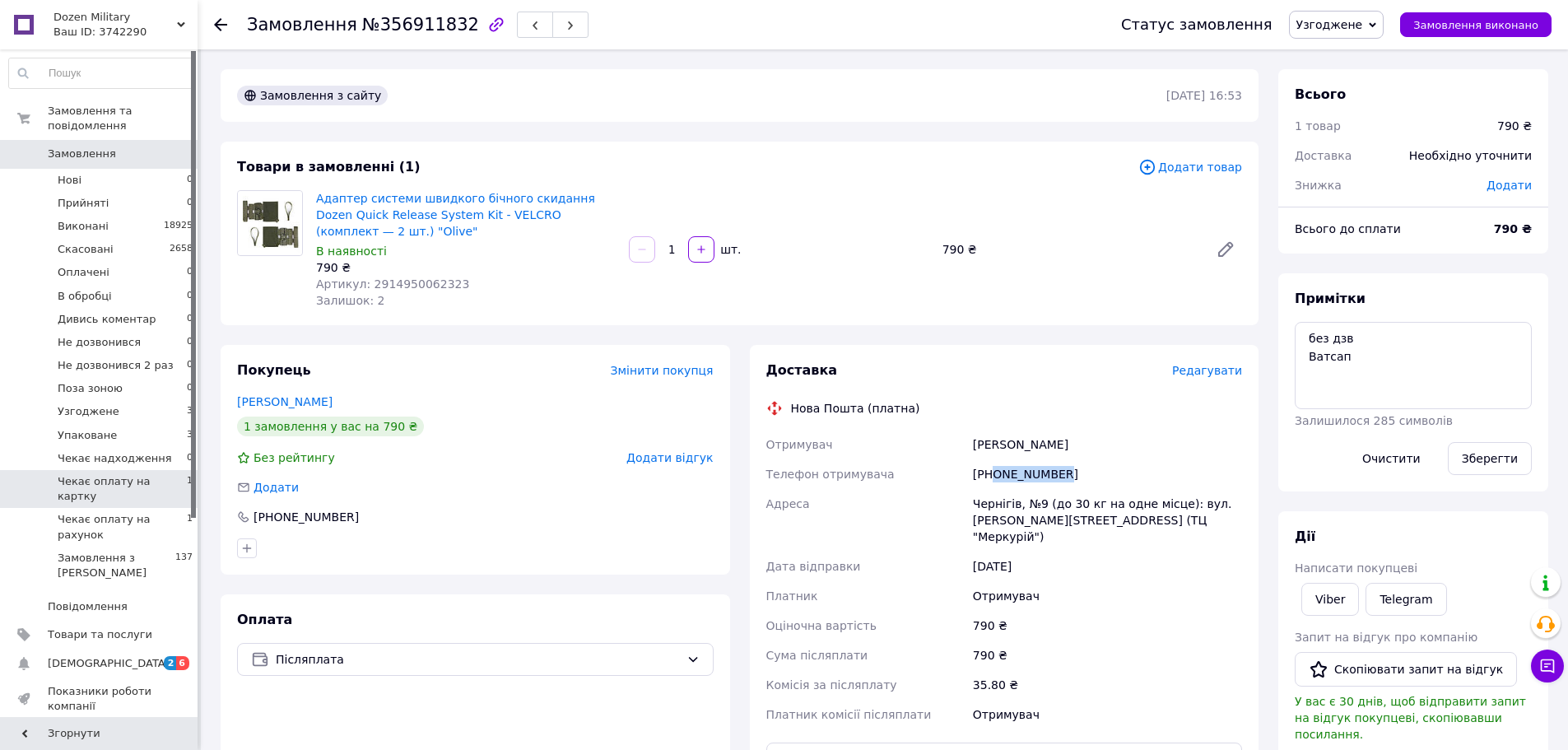
copy div "Решетник Вікторія"
click at [416, 282] on span "Артикул: 2914950062323" at bounding box center [392, 285] width 153 height 14
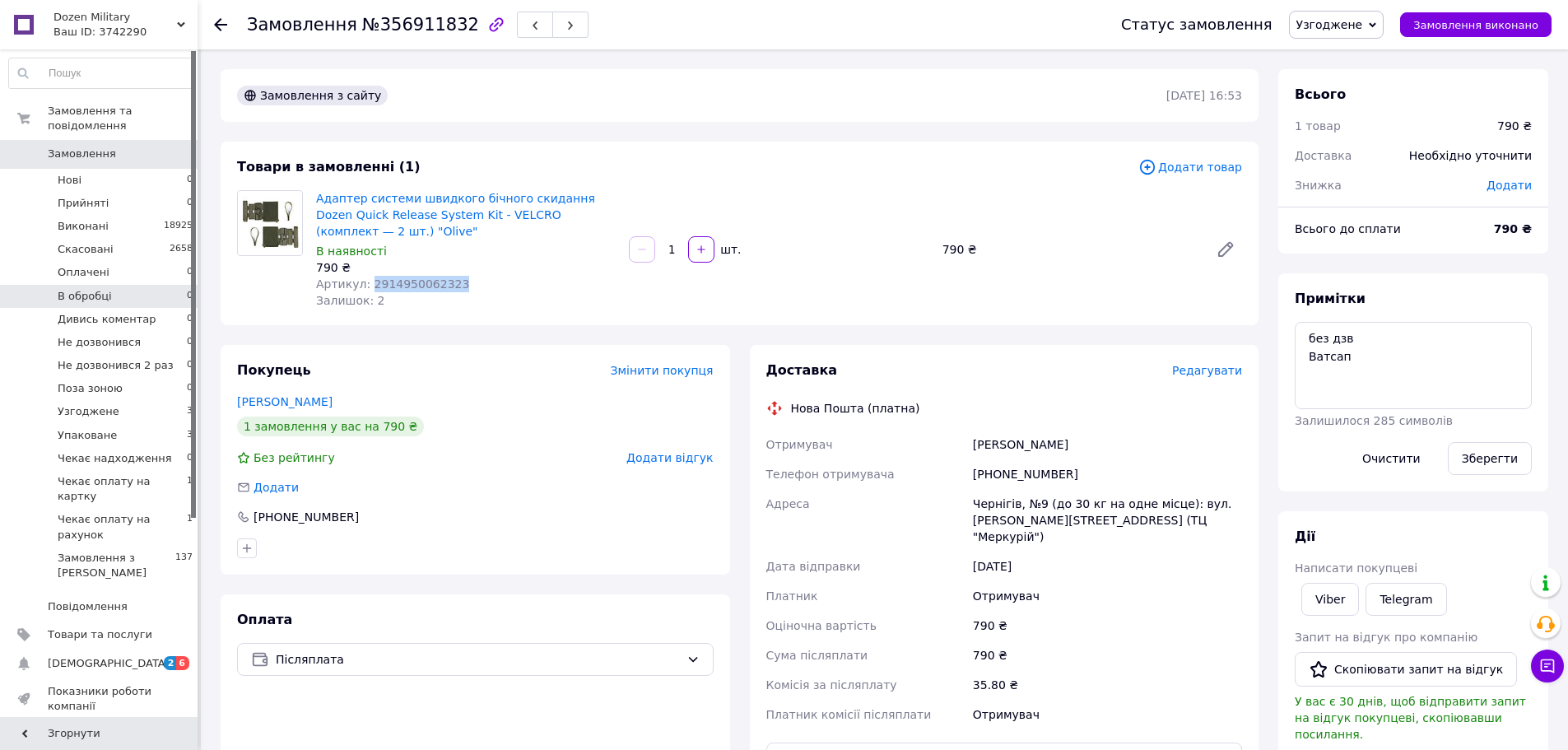
copy span "2914950062323"
click at [1363, 30] on span "Узгоджене" at bounding box center [1329, 24] width 67 height 14
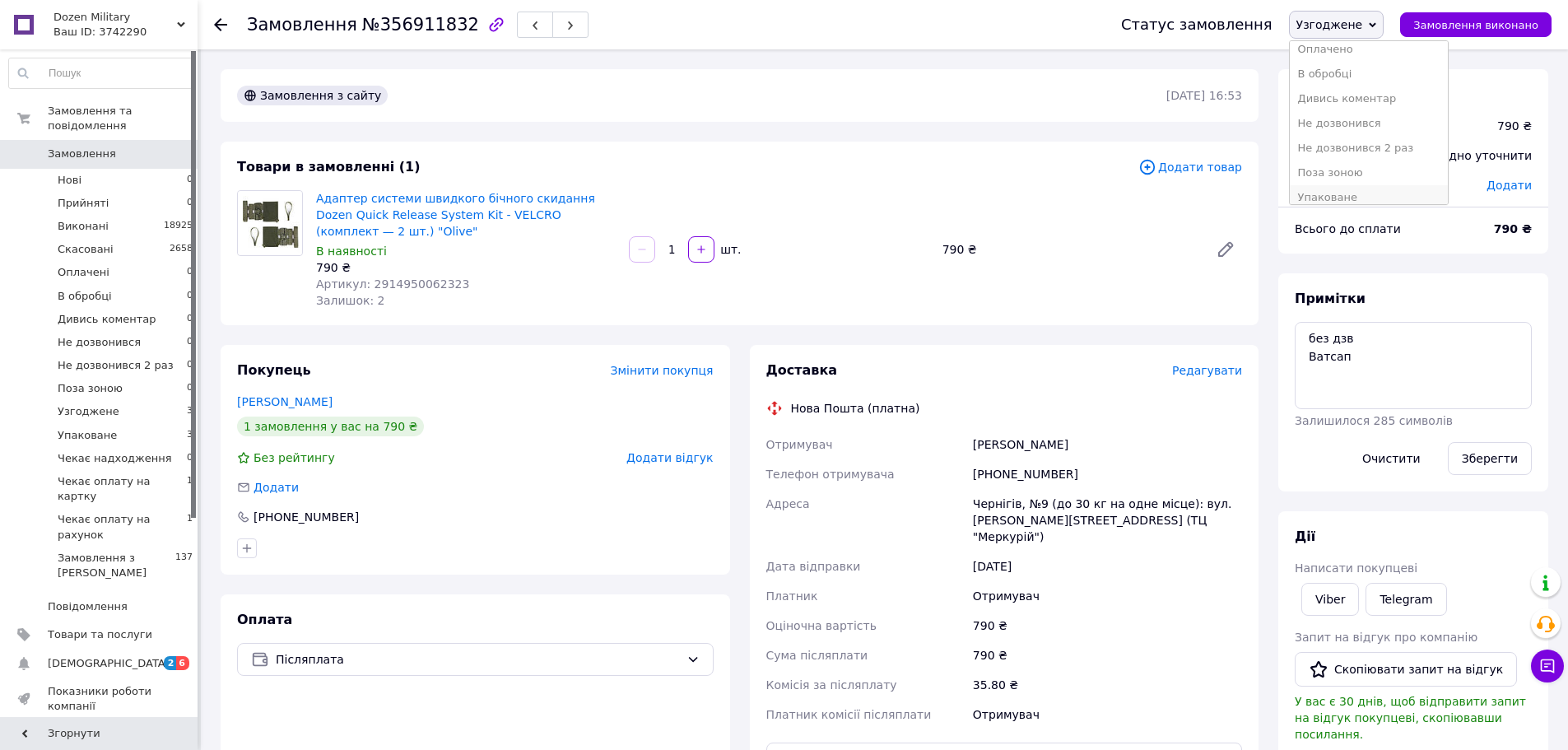
click at [1382, 195] on li "Упаковане" at bounding box center [1370, 197] width 159 height 24
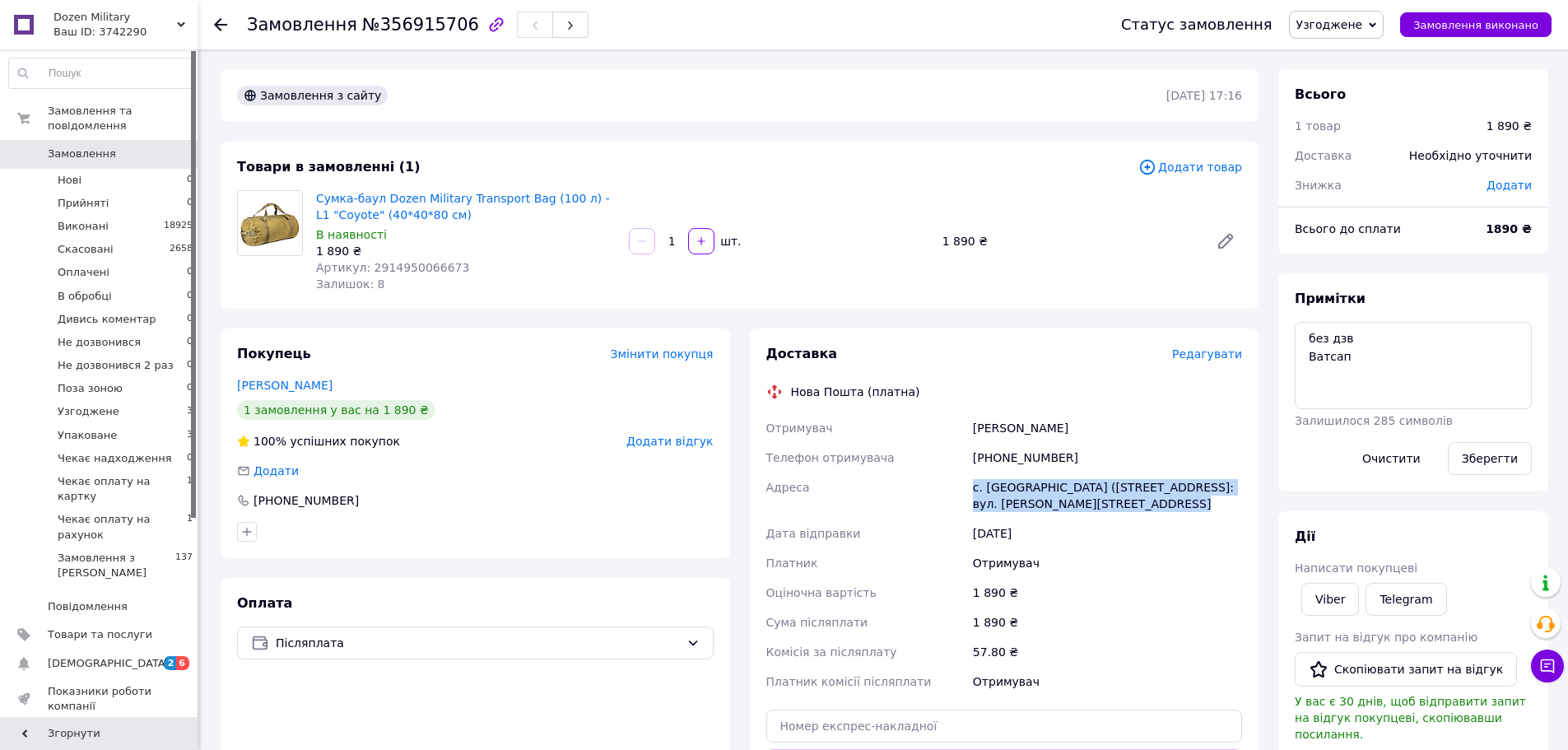
drag, startPoint x: 973, startPoint y: 487, endPoint x: 1128, endPoint y: 507, distance: 156.3
click at [1128, 507] on div "с. [GEOGRAPHIC_DATA] ([STREET_ADDRESS]: вул. [PERSON_NAME][STREET_ADDRESS]" at bounding box center [1107, 496] width 276 height 46
copy div "с. [GEOGRAPHIC_DATA] ([STREET_ADDRESS]: вул. [PERSON_NAME][STREET_ADDRESS]"
drag, startPoint x: 996, startPoint y: 456, endPoint x: 1085, endPoint y: 456, distance: 89.0
click at [1085, 456] on div "[PHONE_NUMBER]" at bounding box center [1107, 457] width 276 height 30
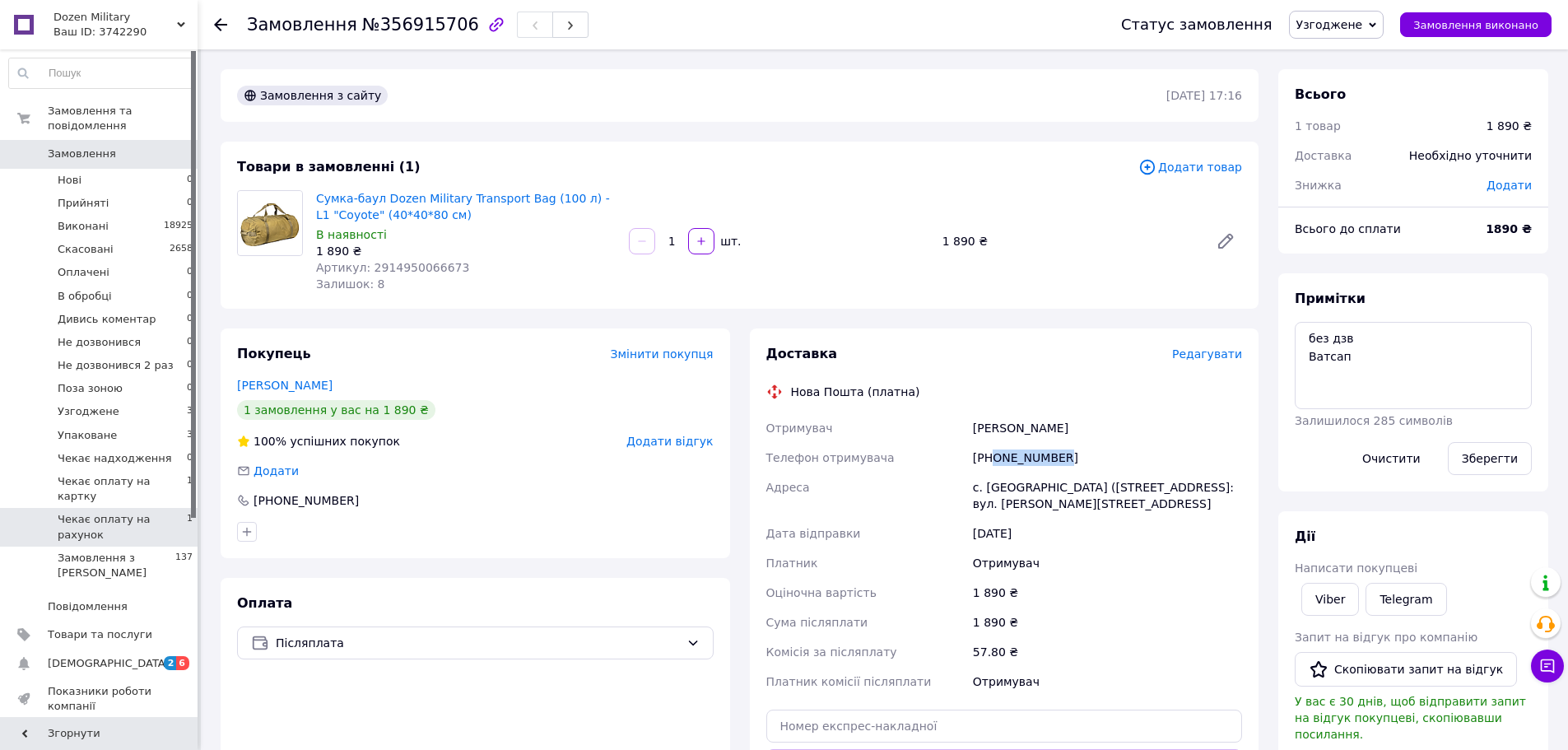
copy div "0666863541"
drag, startPoint x: 987, startPoint y: 428, endPoint x: 1077, endPoint y: 428, distance: 90.0
click at [1077, 428] on div "[PERSON_NAME]" at bounding box center [1107, 427] width 276 height 30
copy div "[PERSON_NAME]"
click at [409, 262] on span "Артикул: 2914950066673" at bounding box center [392, 268] width 153 height 14
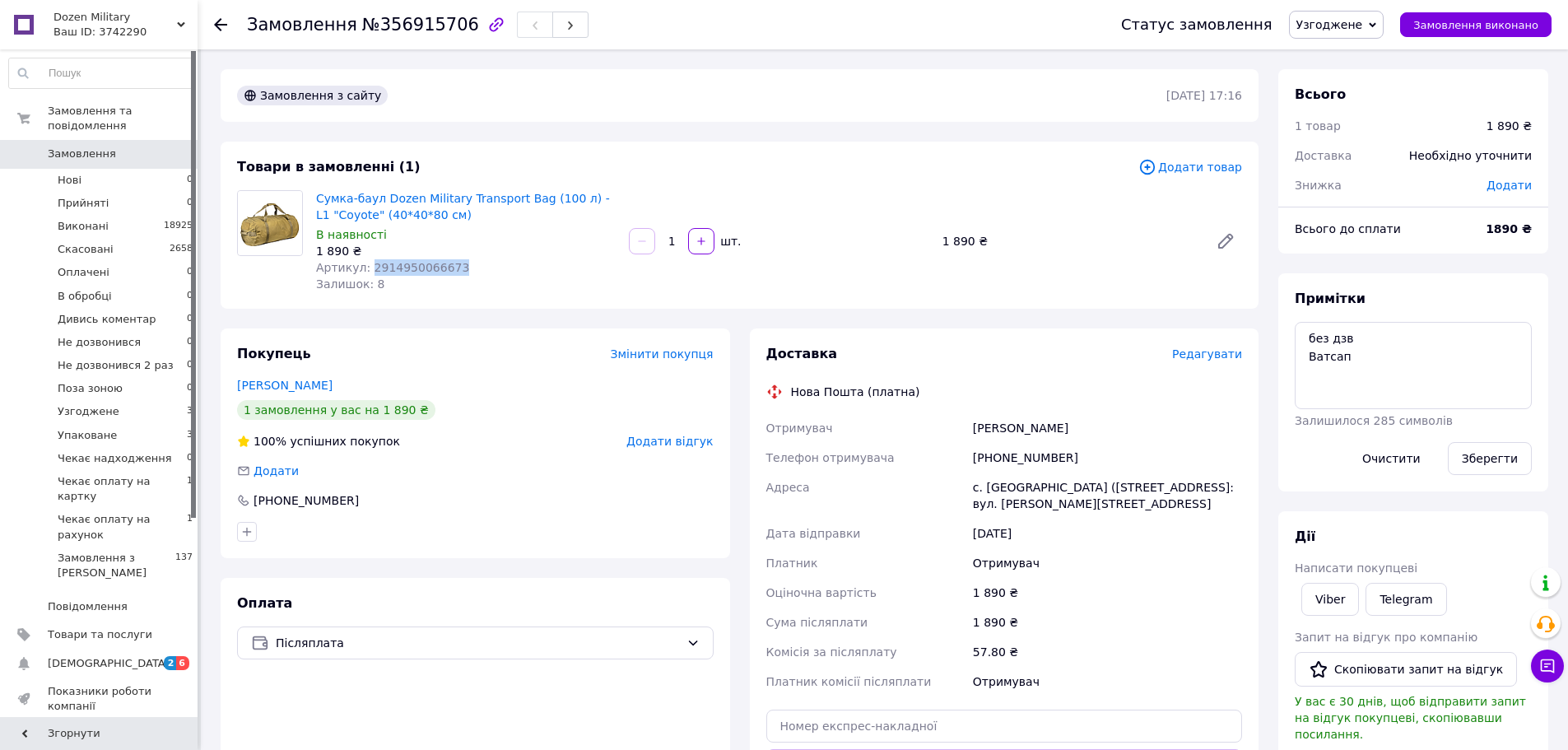
click at [409, 262] on span "Артикул: 2914950066673" at bounding box center [392, 268] width 153 height 14
copy span "2914950066673"
click at [1363, 25] on span "Узгоджене" at bounding box center [1329, 24] width 67 height 14
click at [1357, 193] on li "Упаковане" at bounding box center [1370, 197] width 159 height 24
